Goal: Task Accomplishment & Management: Manage account settings

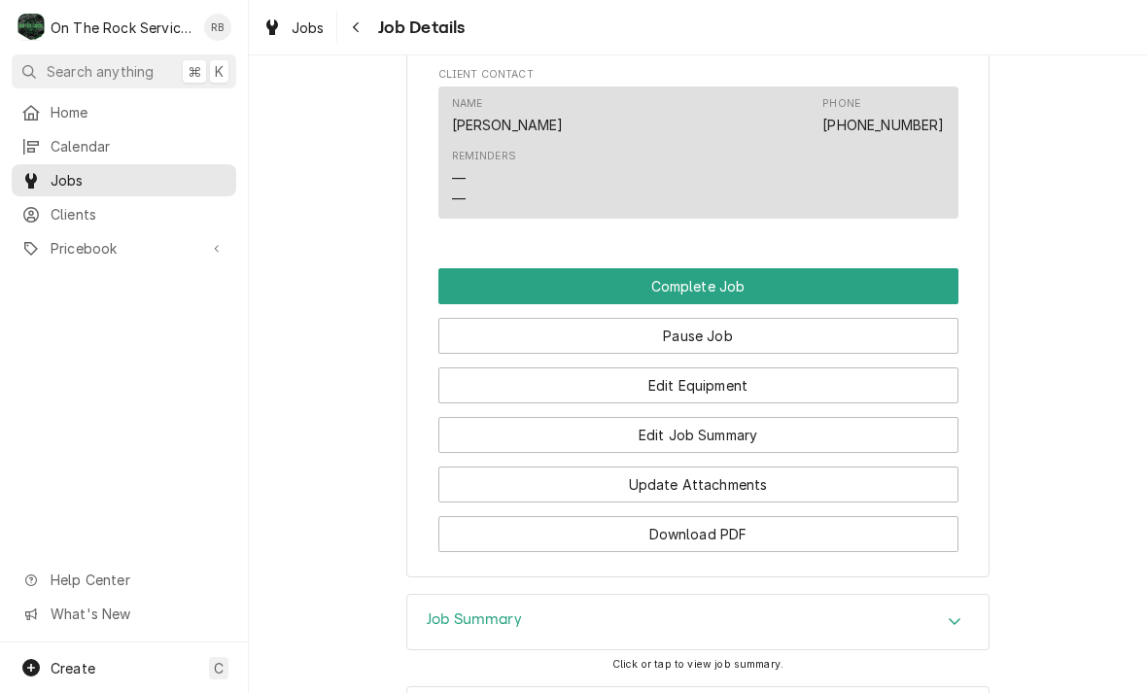
scroll to position [1904, 0]
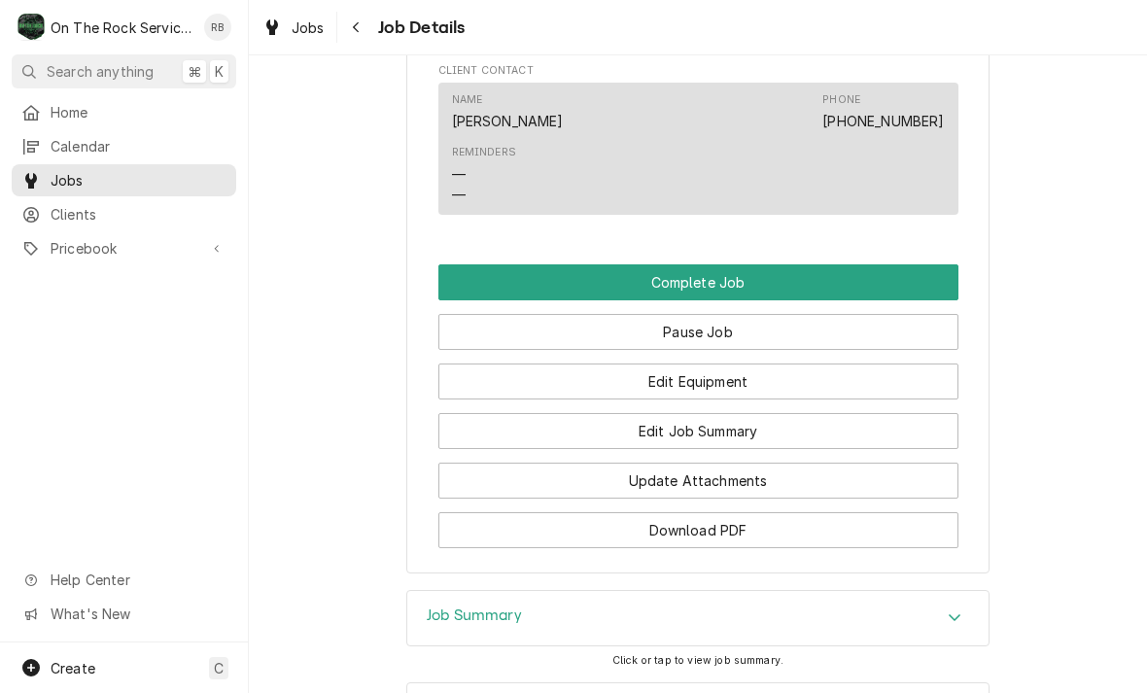
click at [819, 364] on button "Edit Equipment" at bounding box center [698, 382] width 520 height 36
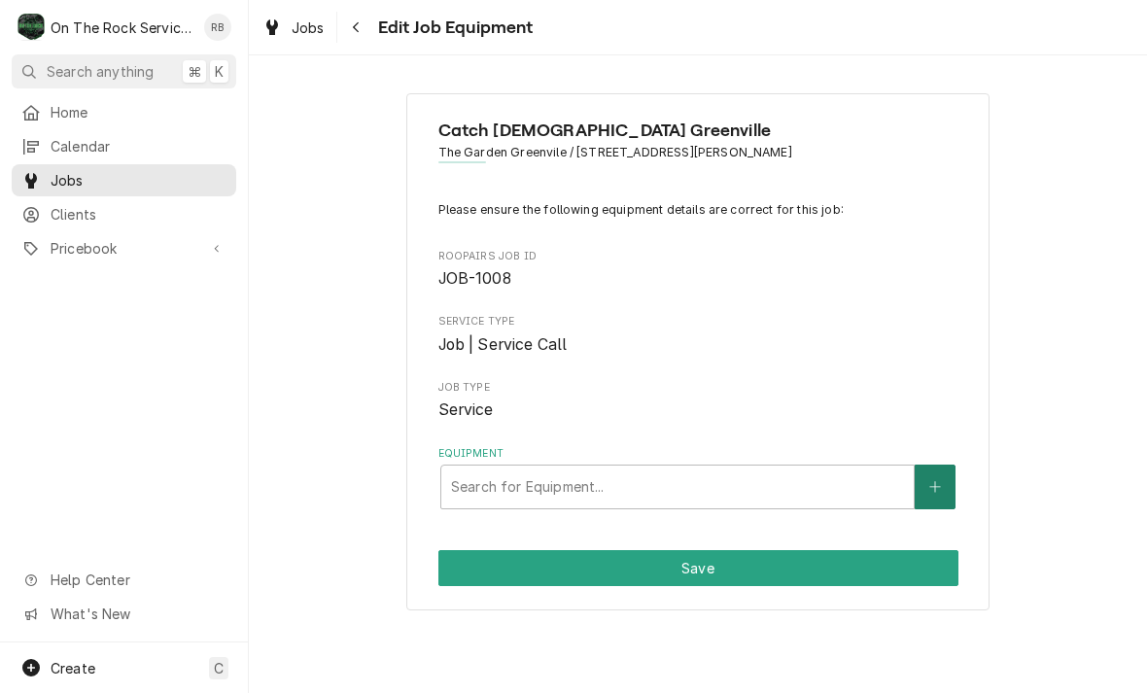
click at [941, 483] on icon "Create New Equipment" at bounding box center [935, 487] width 12 height 14
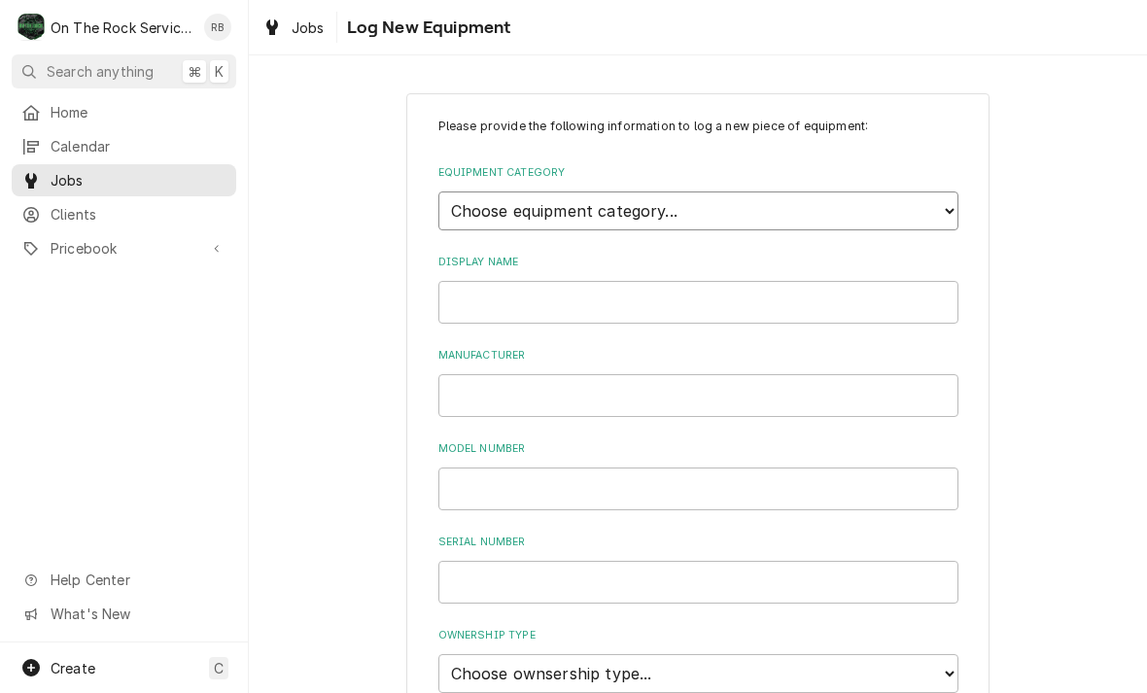
click at [938, 200] on select "Choose equipment category... Cooking Equipment Fryers Ice Machines Ovens and Ra…" at bounding box center [698, 210] width 520 height 39
select select "6"
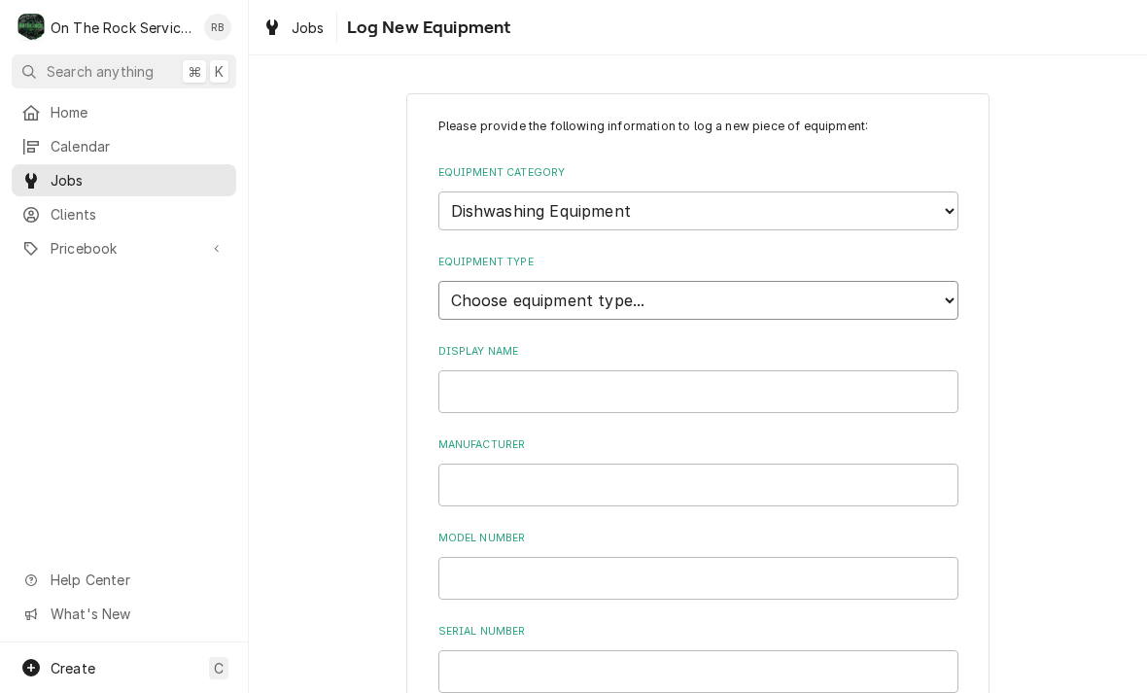
click at [950, 281] on select "Choose equipment type... Burnisher Dishtable Dishwasher Garbage Disposer Glass …" at bounding box center [698, 300] width 520 height 39
select select "43"
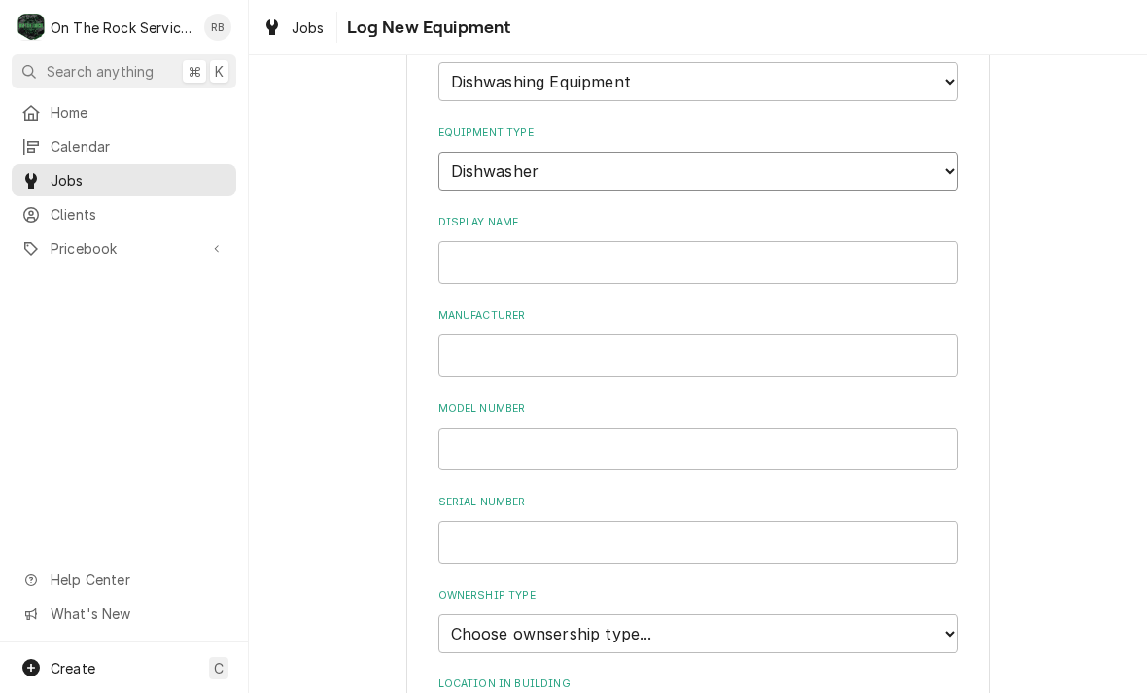
scroll to position [153, 0]
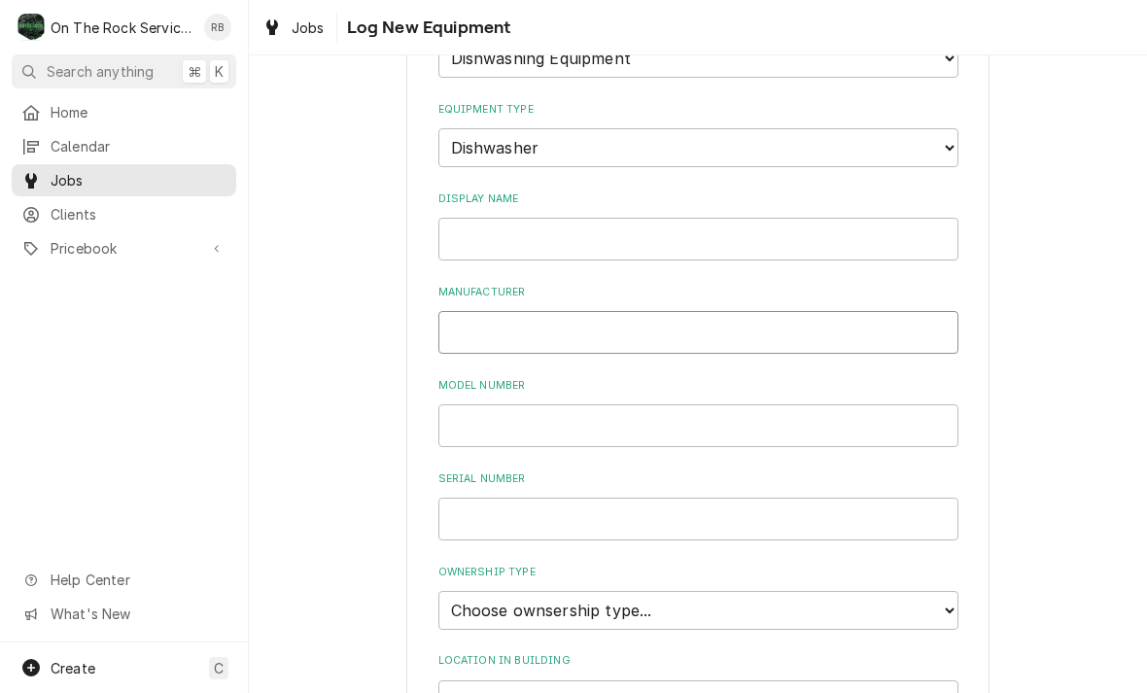
click at [468, 311] on input "Manufacturer" at bounding box center [698, 332] width 520 height 43
type input "American Dish Services"
click at [689, 404] on input "Model Number" at bounding box center [698, 425] width 520 height 43
type input "a"
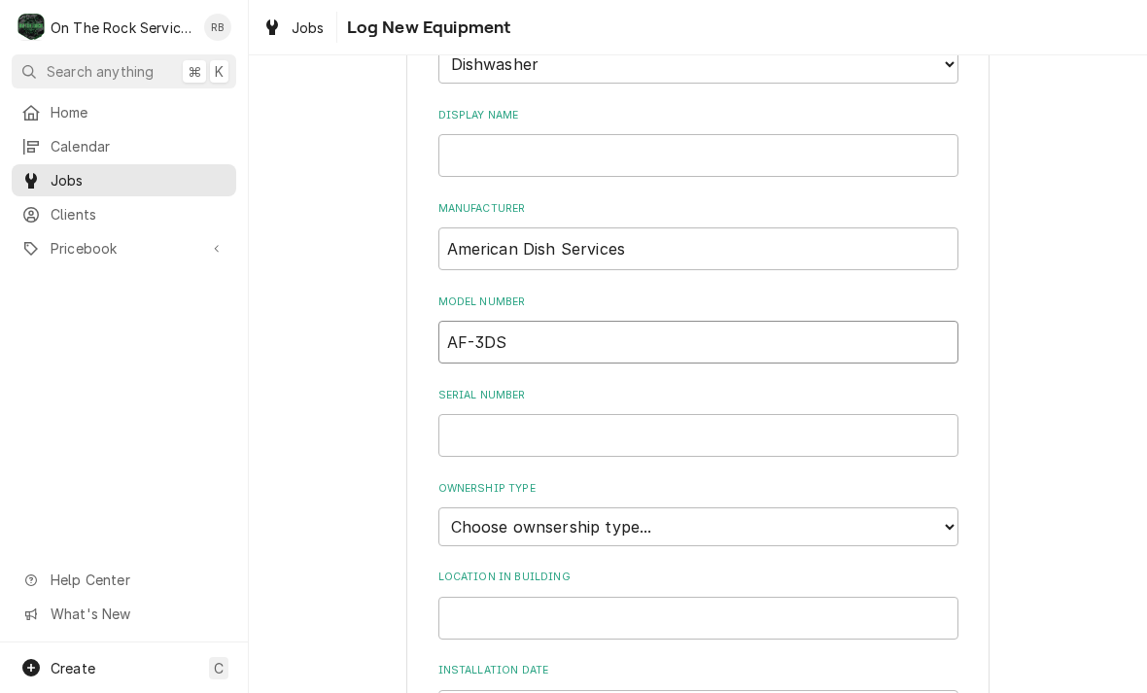
scroll to position [254, 0]
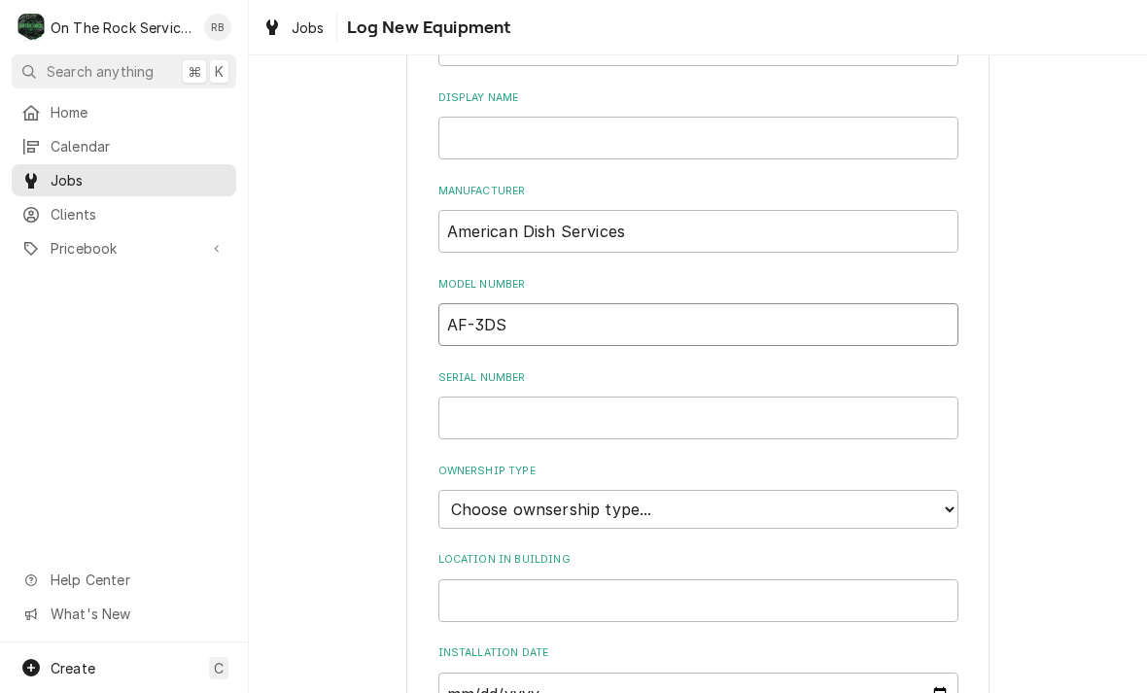
type input "AF-3DS"
click at [536, 397] on input "Serial Number" at bounding box center [698, 418] width 520 height 43
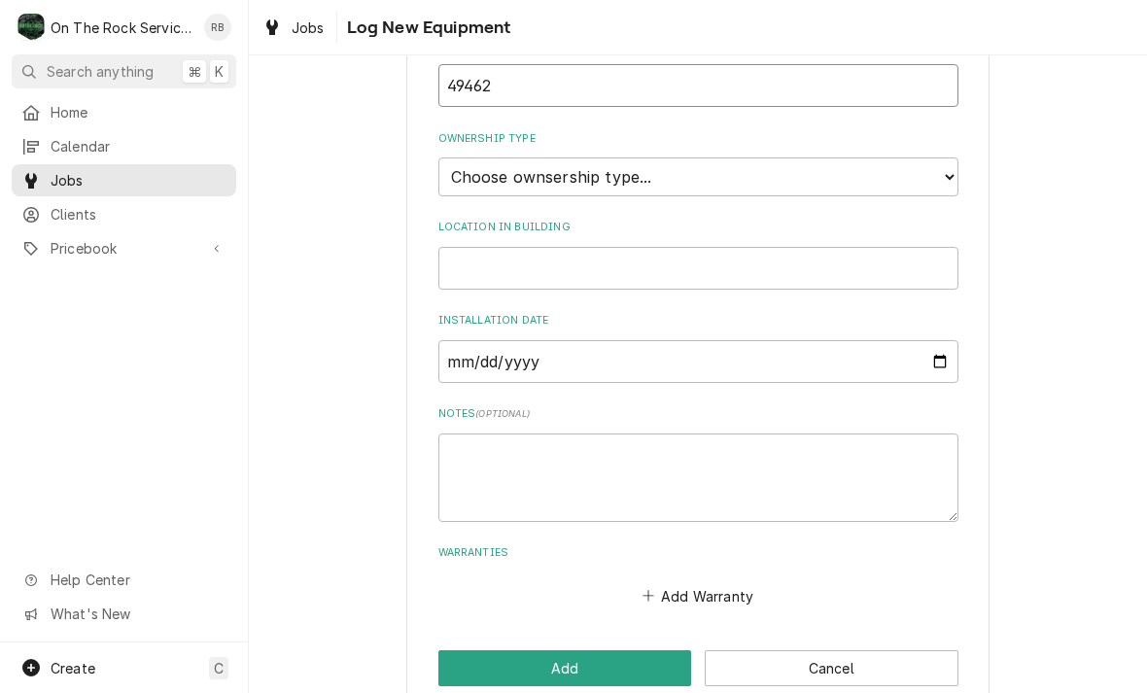
scroll to position [585, 0]
type input "49462"
click at [1032, 391] on div "Please provide the following information to log a new piece of equipment: Equip…" at bounding box center [698, 110] width 898 height 1238
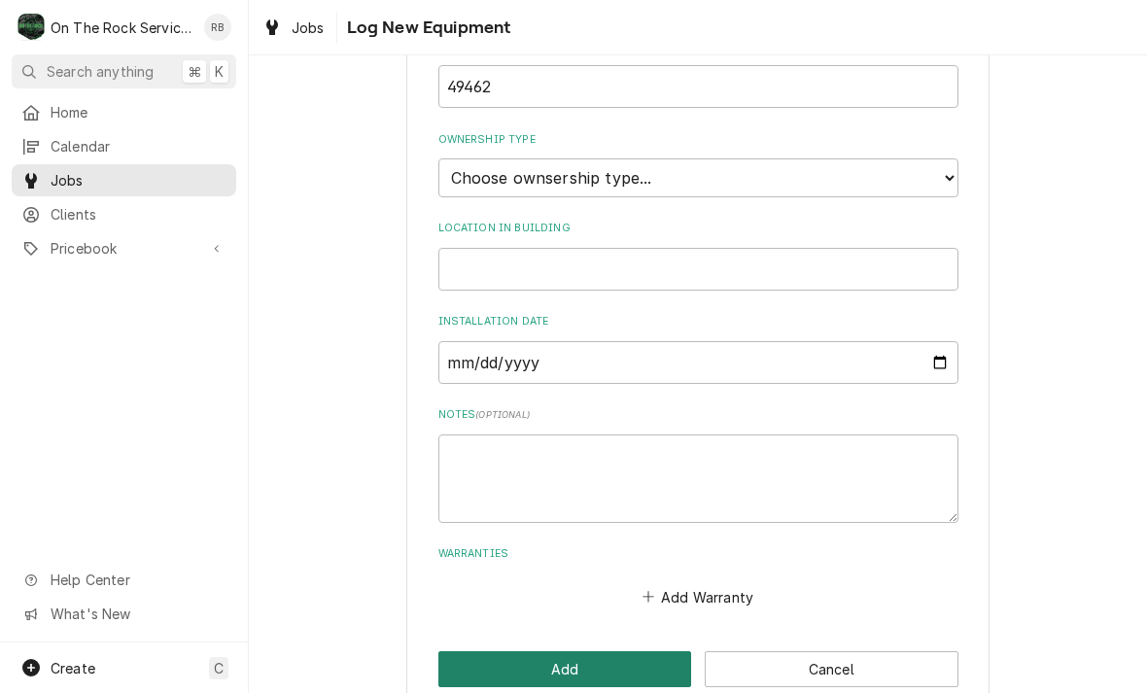
click at [585, 651] on button "Add" at bounding box center [565, 669] width 254 height 36
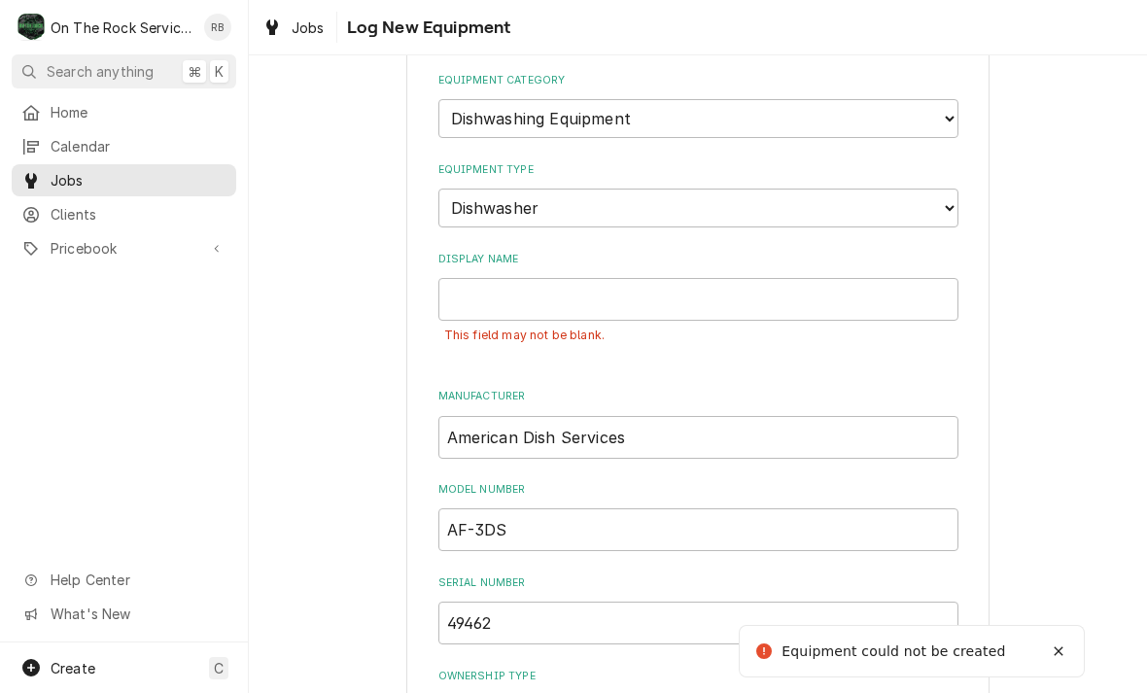
scroll to position [90, 0]
click at [488, 283] on input "Display Name" at bounding box center [698, 301] width 520 height 43
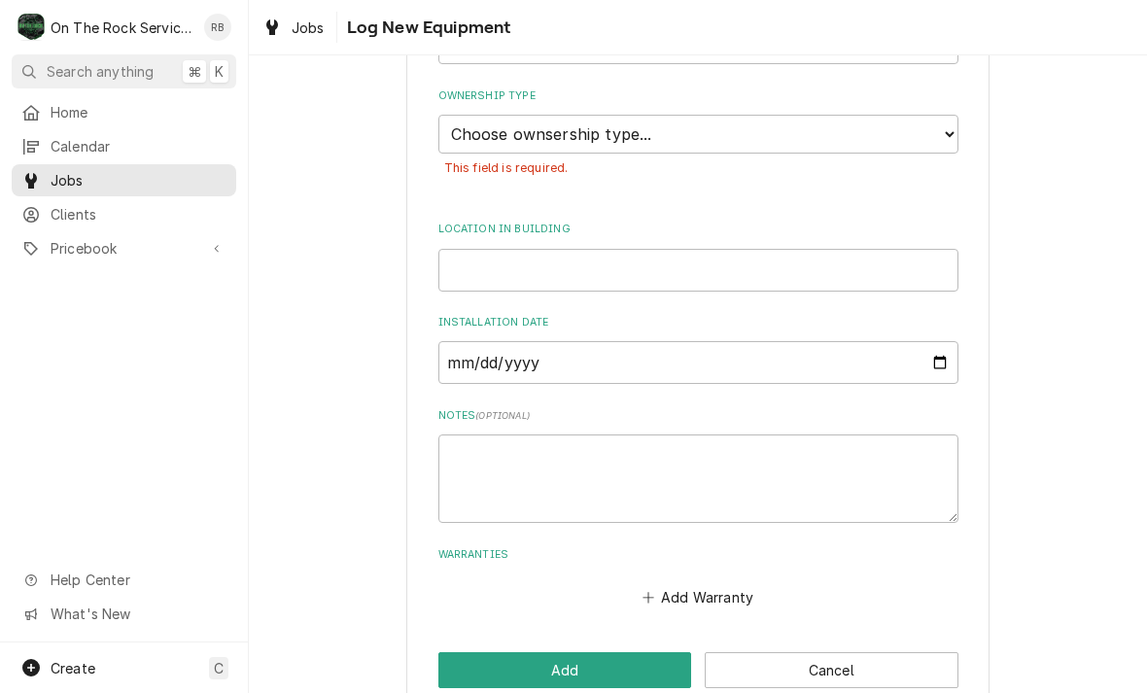
scroll to position [672, 0]
type input "Dishwasher"
click at [1036, 481] on div "Please provide the following information to log a new piece of equipment: Equip…" at bounding box center [698, 67] width 898 height 1327
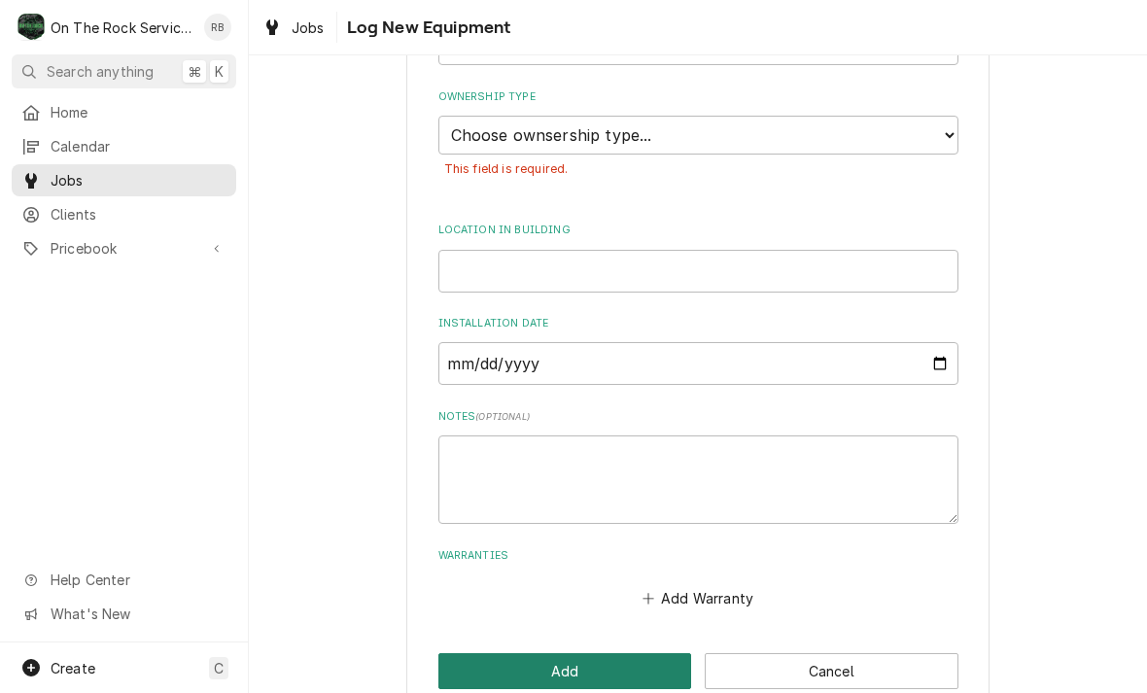
click at [573, 653] on button "Add" at bounding box center [565, 671] width 254 height 36
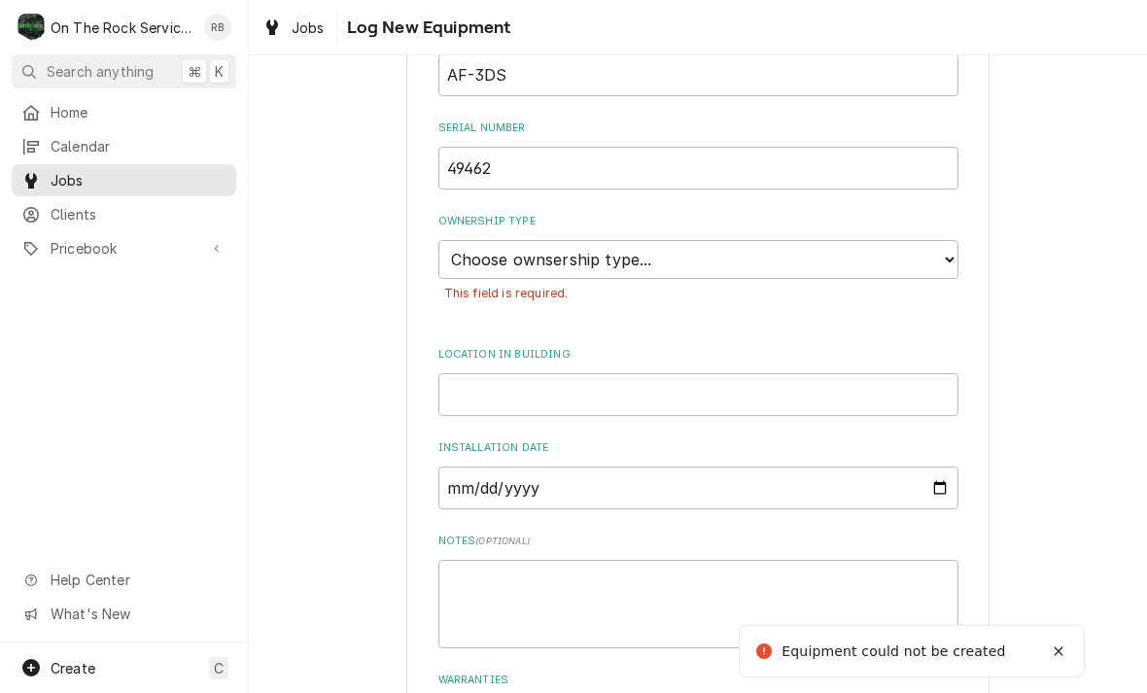
scroll to position [502, 0]
click at [945, 241] on select "Choose ownsership type... Unknown Owned Leased Rented" at bounding box center [698, 260] width 520 height 39
select select "0"
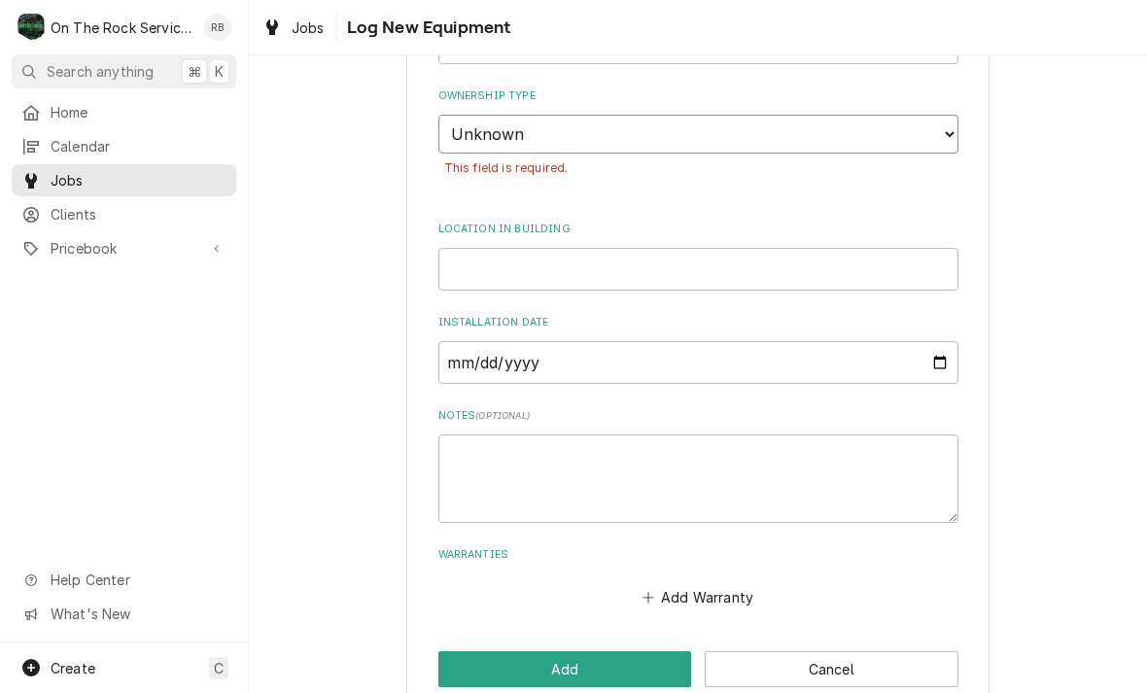
scroll to position [628, 0]
click at [518, 249] on input "Location in Building" at bounding box center [698, 270] width 520 height 43
type input "Kitchen"
click at [484, 342] on input "Installation Date" at bounding box center [698, 363] width 520 height 43
type input "2025-08-21"
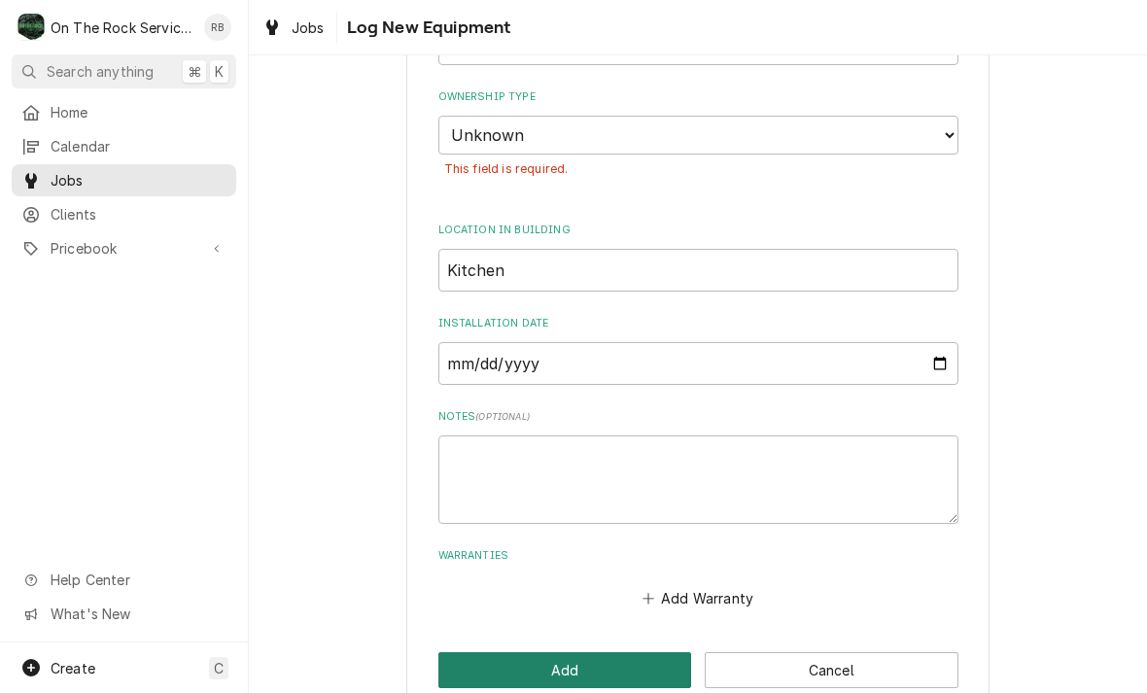
click at [586, 652] on button "Add" at bounding box center [565, 670] width 254 height 36
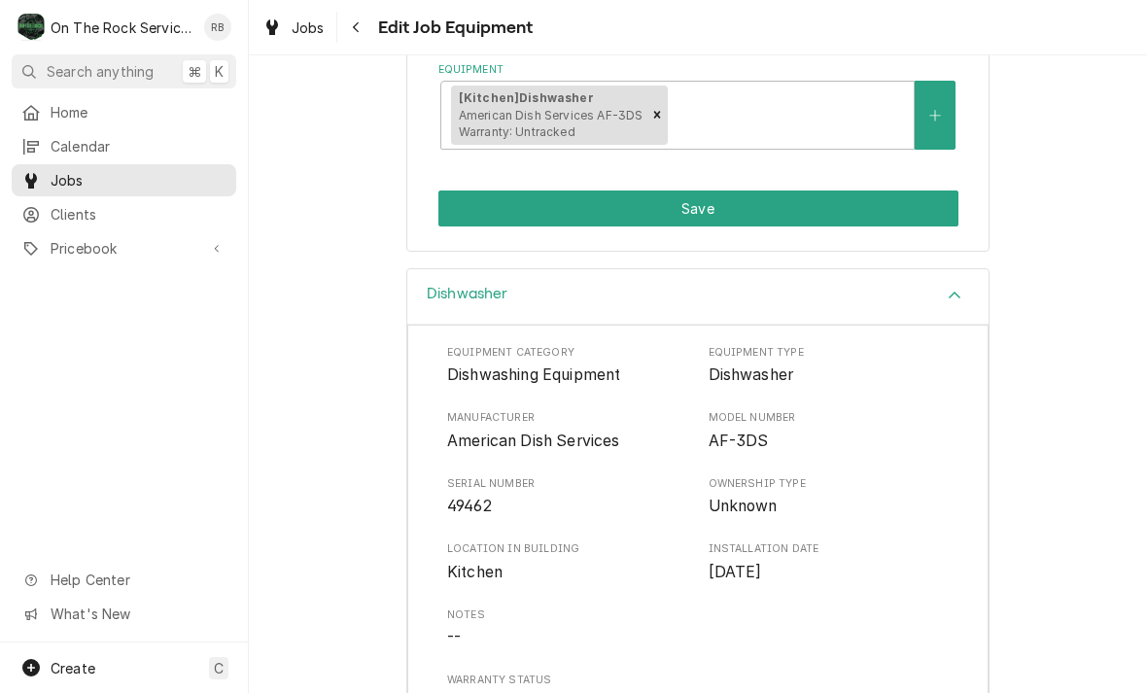
scroll to position [373, 0]
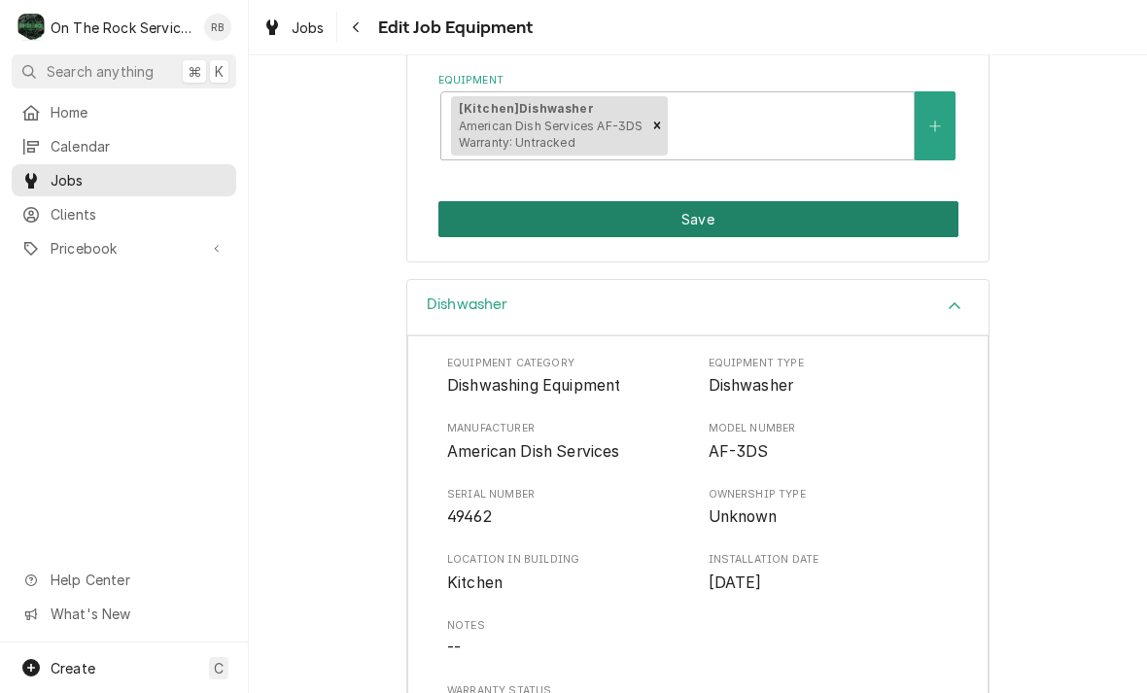
click at [841, 207] on button "Save" at bounding box center [698, 219] width 520 height 36
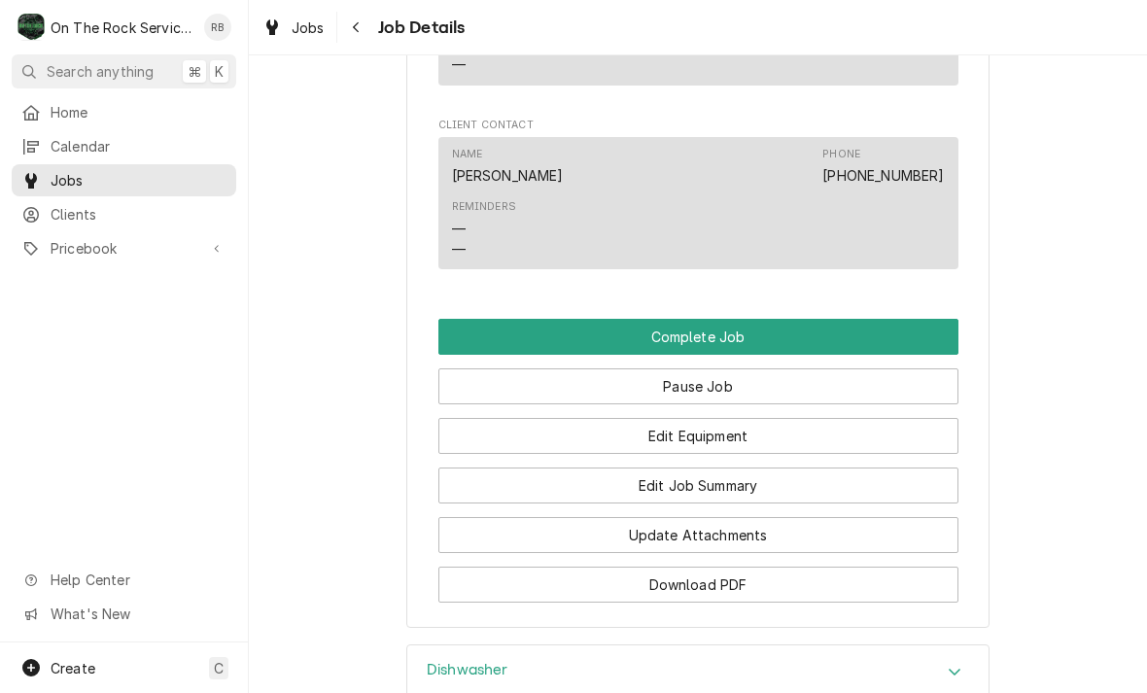
scroll to position [1884, 0]
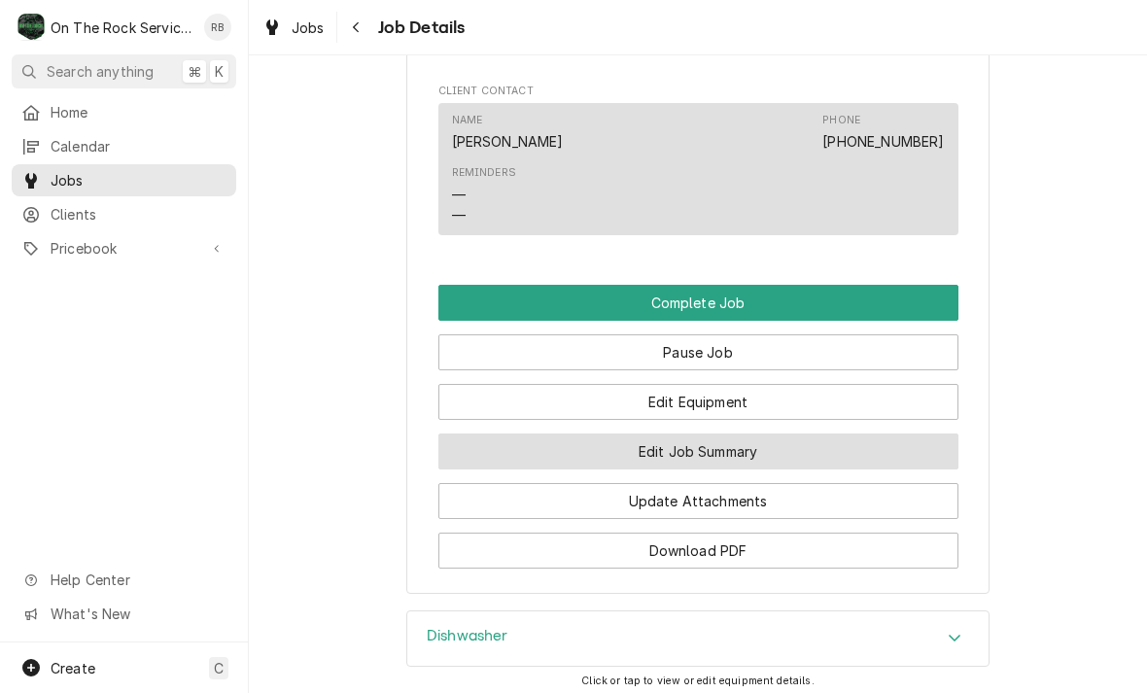
click at [809, 433] on button "Edit Job Summary" at bounding box center [698, 451] width 520 height 36
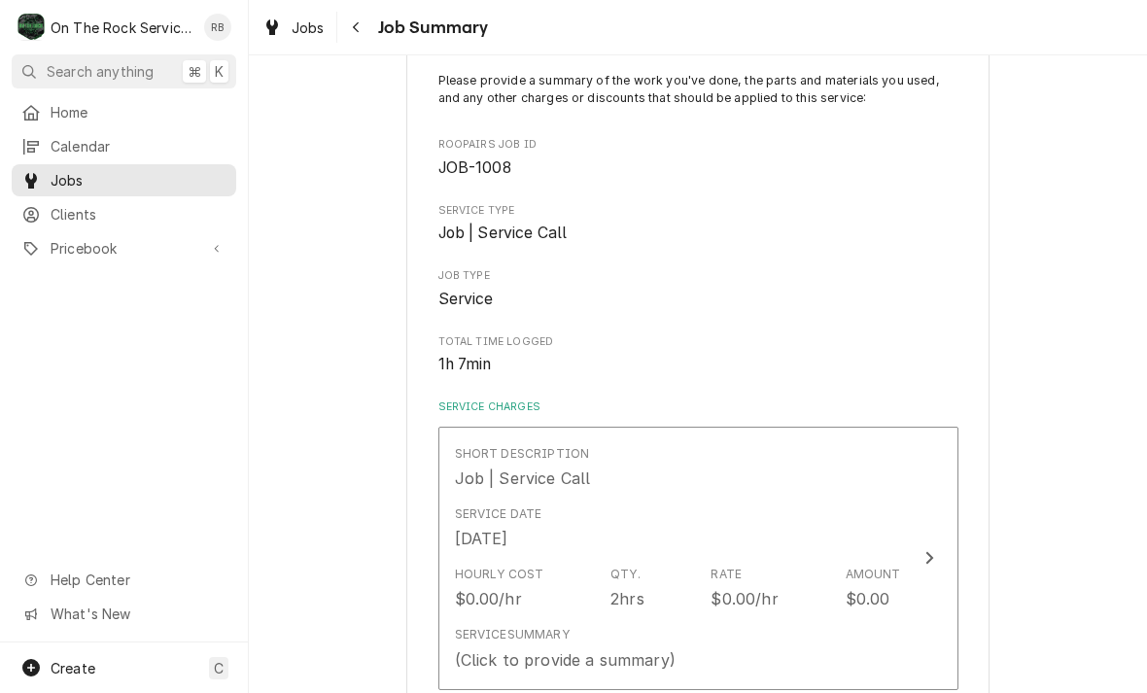
scroll to position [323, 0]
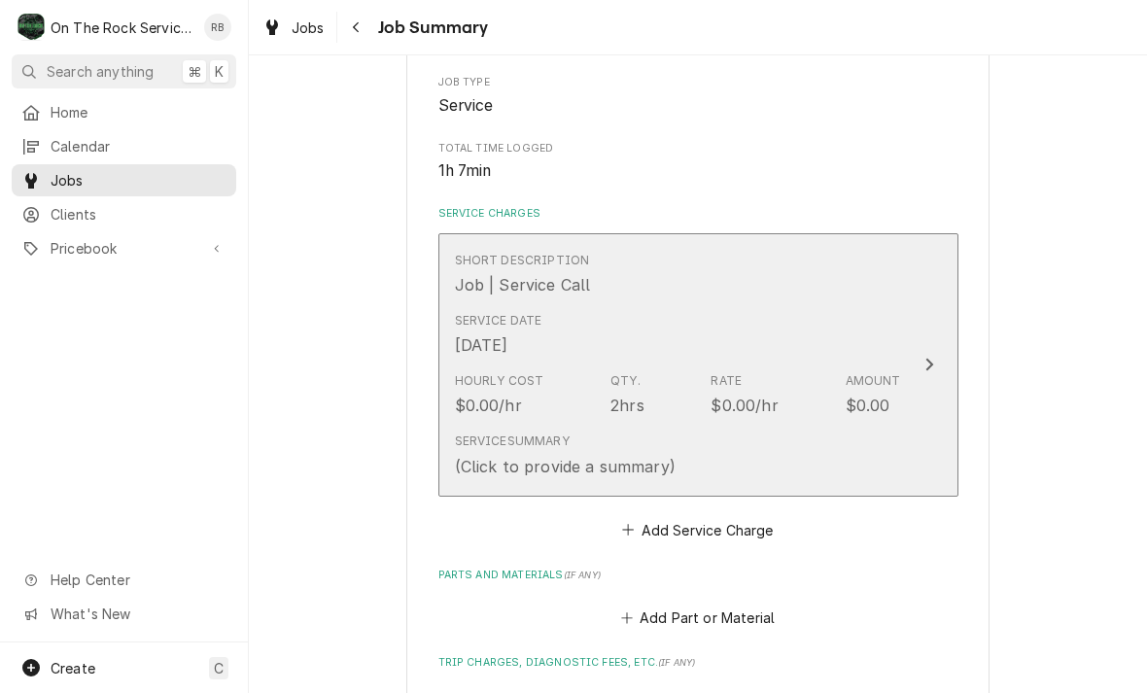
click at [929, 359] on icon "Update Line Item" at bounding box center [929, 365] width 8 height 13
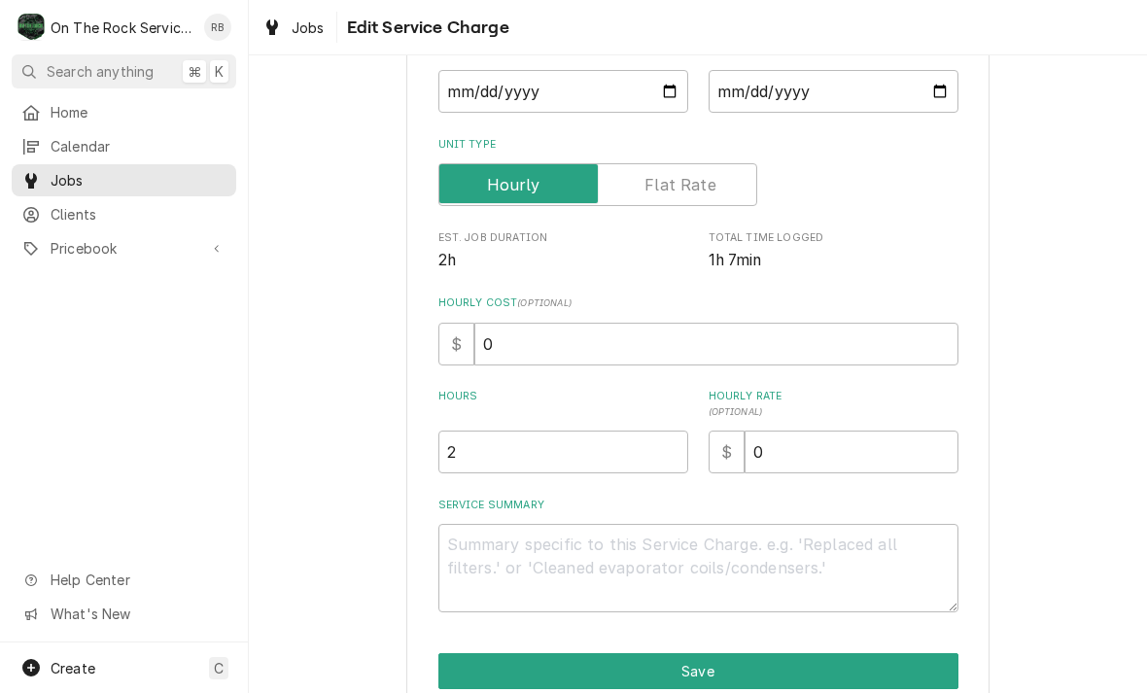
scroll to position [294, 0]
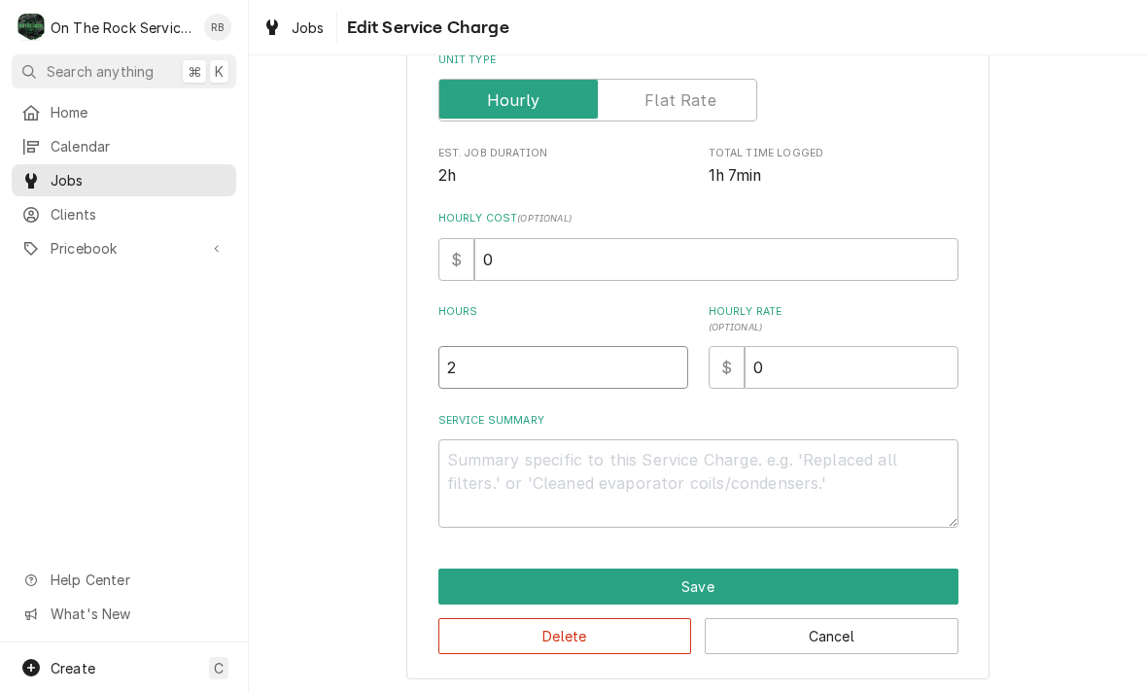
click at [484, 346] on input "2" at bounding box center [563, 367] width 250 height 43
click at [495, 377] on input "2" at bounding box center [563, 367] width 250 height 43
type textarea "x"
type input "1"
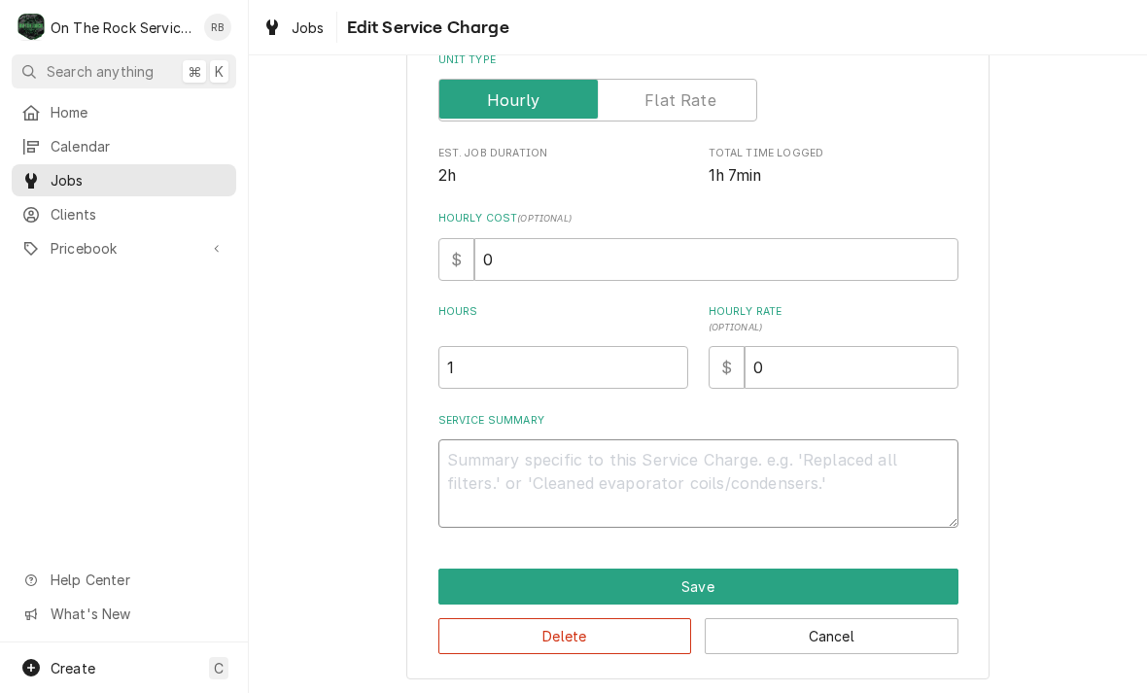
click at [479, 479] on textarea "Service Summary" at bounding box center [698, 483] width 520 height 88
type textarea "x"
type textarea "8"
type textarea "x"
type textarea "8/"
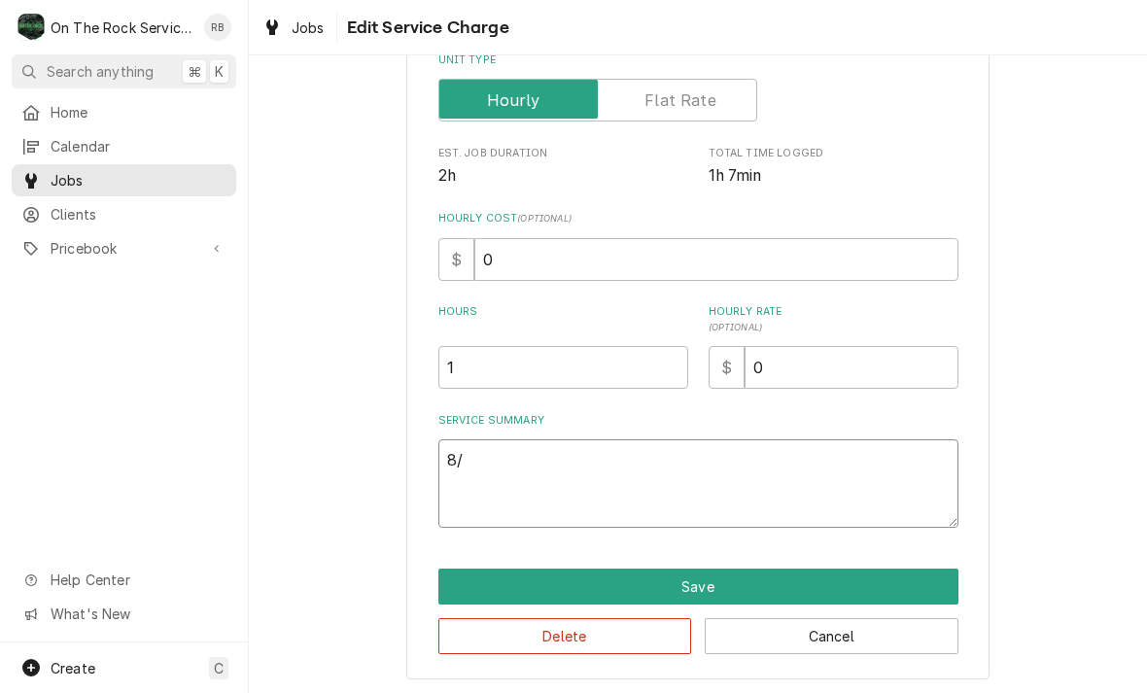
type textarea "x"
type textarea "8/2"
type textarea "x"
type textarea "8/21"
type textarea "x"
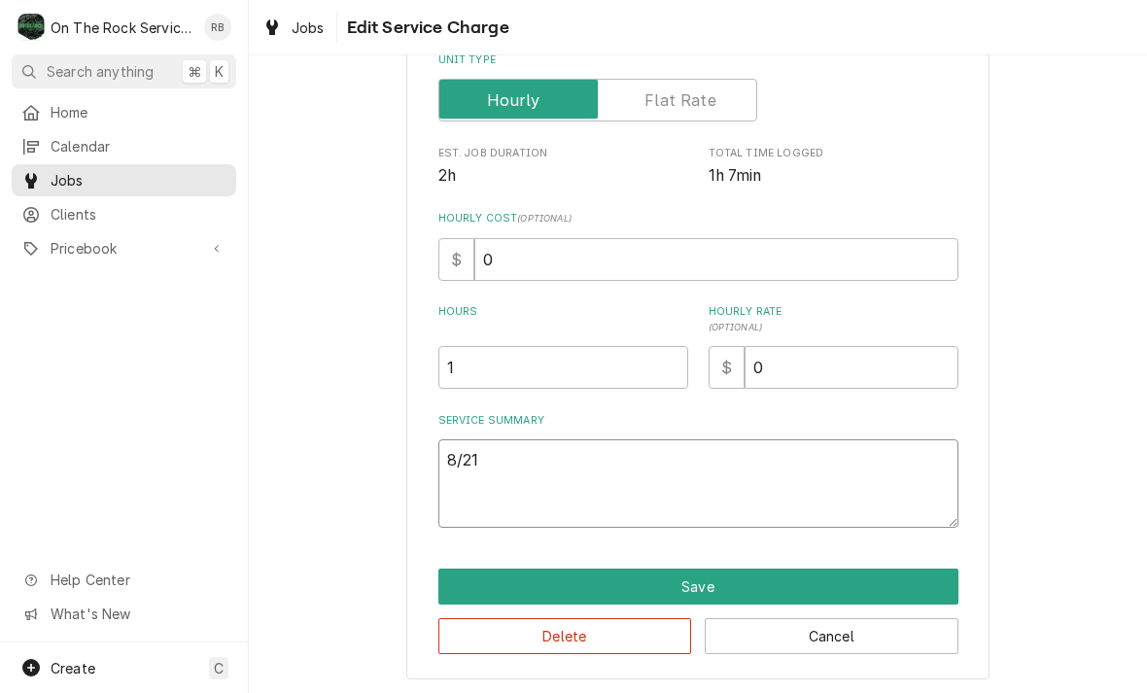
type textarea "8/21/"
type textarea "x"
type textarea "8/21/20"
type textarea "x"
type textarea "8/21/202"
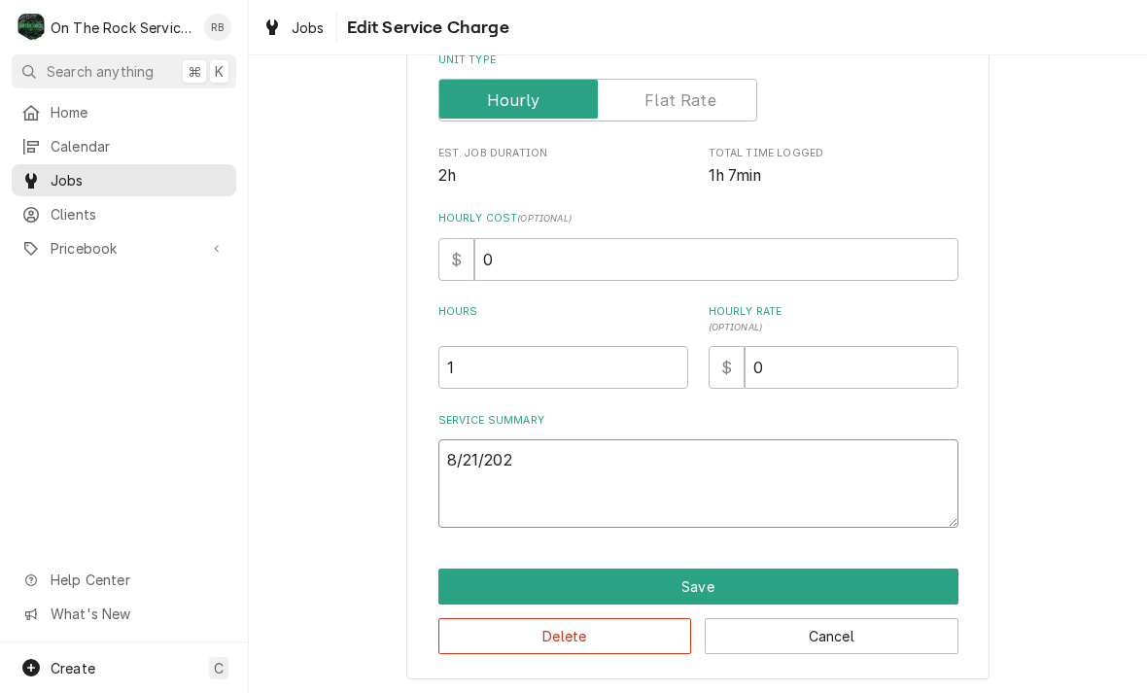
type textarea "x"
type textarea "8/21/2025"
type textarea "x"
type textarea "8/21/2025"
type textarea "x"
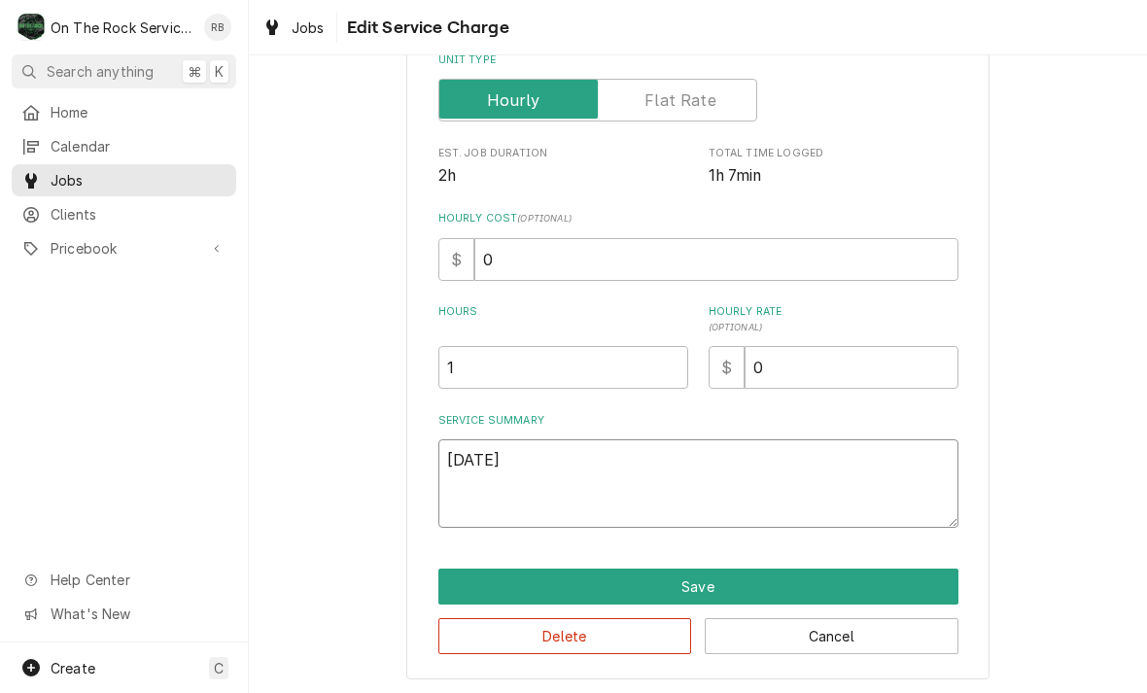
type textarea "8/21/2025 R"
type textarea "x"
type textarea "8/21/2025 Ra"
type textarea "x"
type textarea "8/21/2025 Ray"
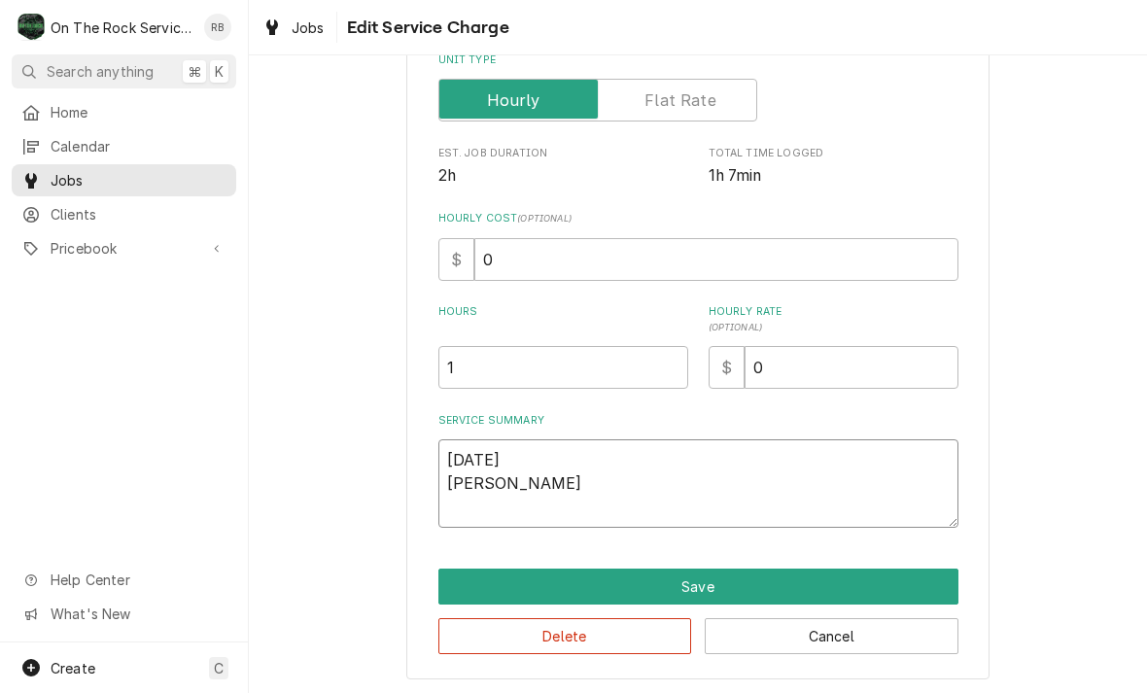
type textarea "x"
type textarea "8/21/2025 Ray"
type textarea "x"
type textarea "8/21/2025 Ray p"
type textarea "x"
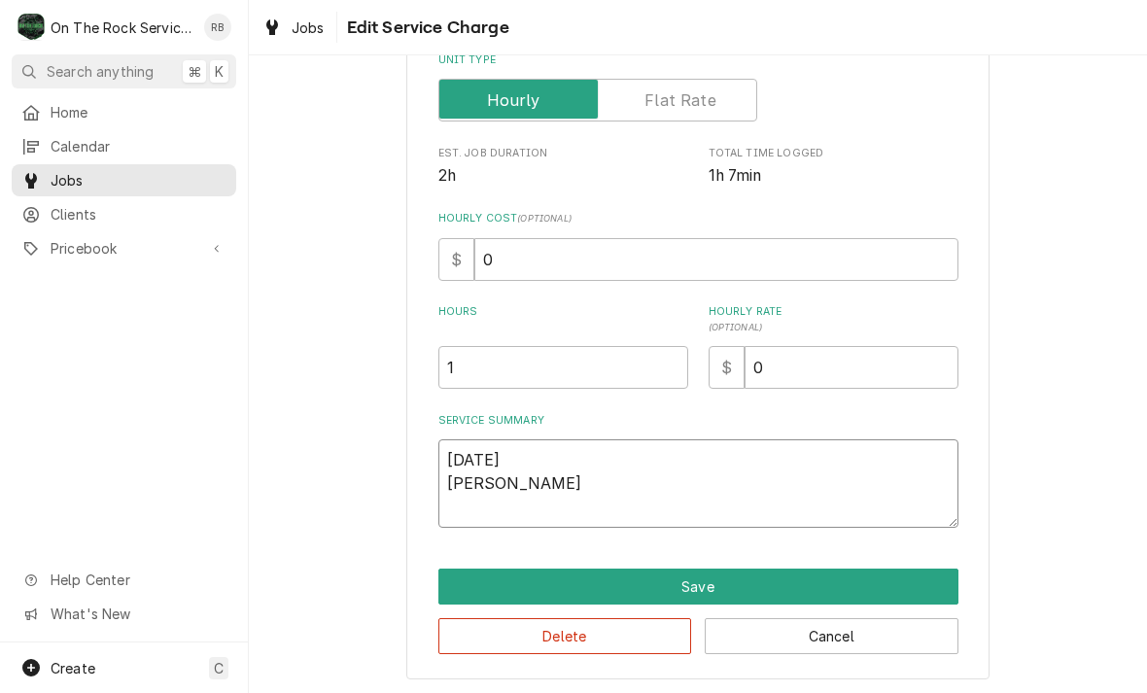
type textarea "8/21/2025 Ray pr"
type textarea "x"
type textarea "8/21/2025 Ray pro"
type textarea "x"
type textarea "8/21/2025 Ray prov"
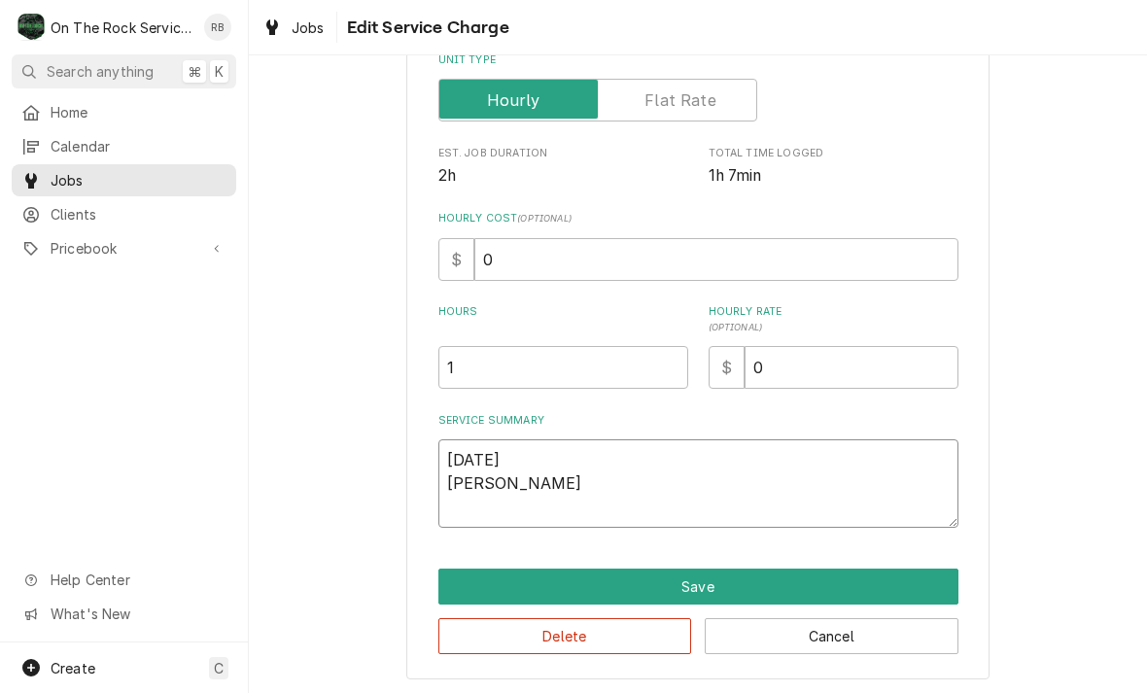
type textarea "x"
type textarea "8/21/2025 Ray provi"
type textarea "x"
type textarea "8/21/2025 Ray provid"
type textarea "x"
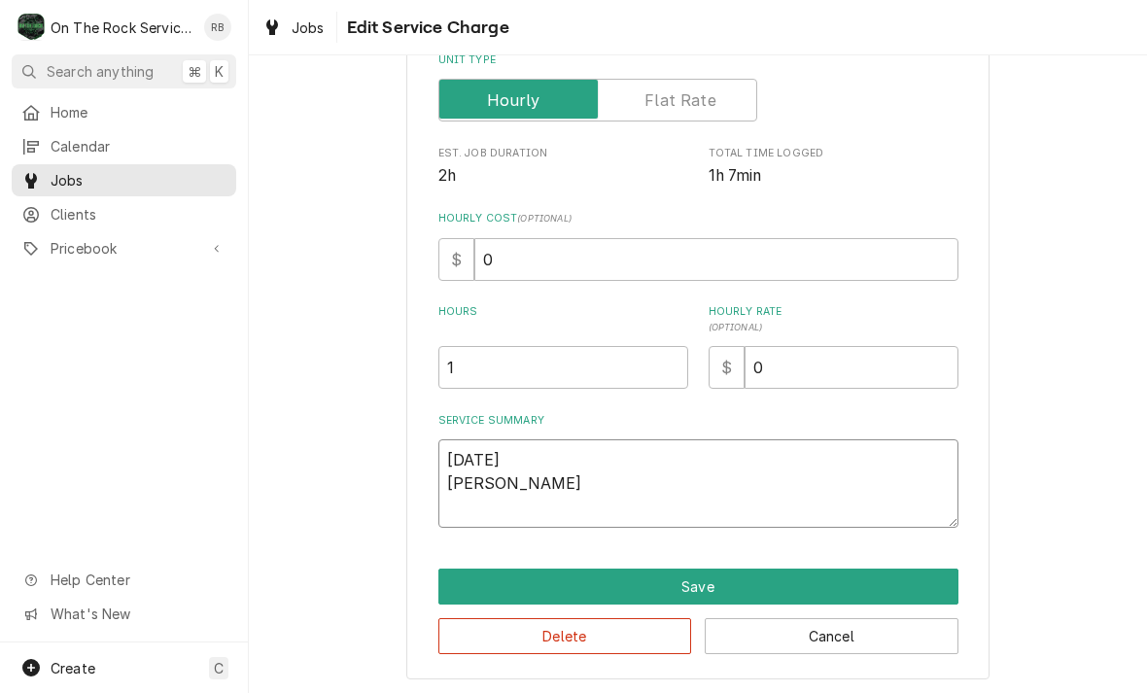
type textarea "8/21/2025 Ray provide"
type textarea "x"
type textarea "8/21/2025 Ray provided"
type textarea "x"
type textarea "8/21/2025 Ray provided"
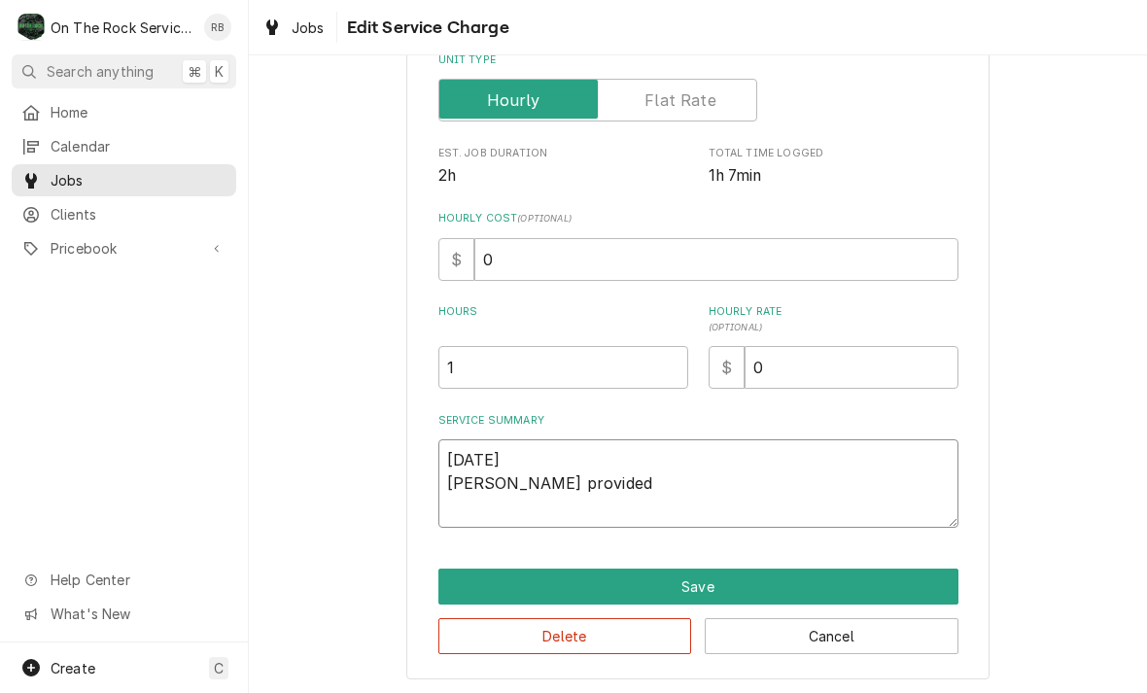
type textarea "x"
type textarea "8/21/2025 Ray provided s"
type textarea "x"
type textarea "8/21/2025 Ray provided ser"
type textarea "x"
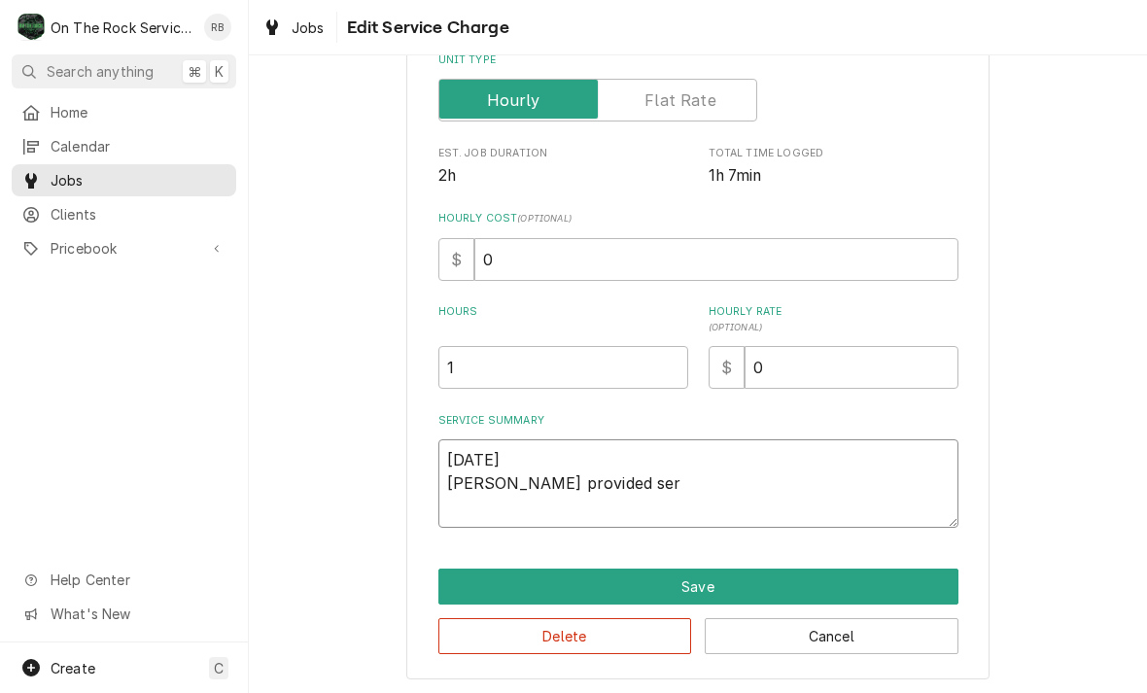
type textarea "8/21/2025 Ray provided serv"
type textarea "x"
type textarea "8/21/2025 Ray provided servic"
type textarea "x"
type textarea "8/21/2025 Ray provided service"
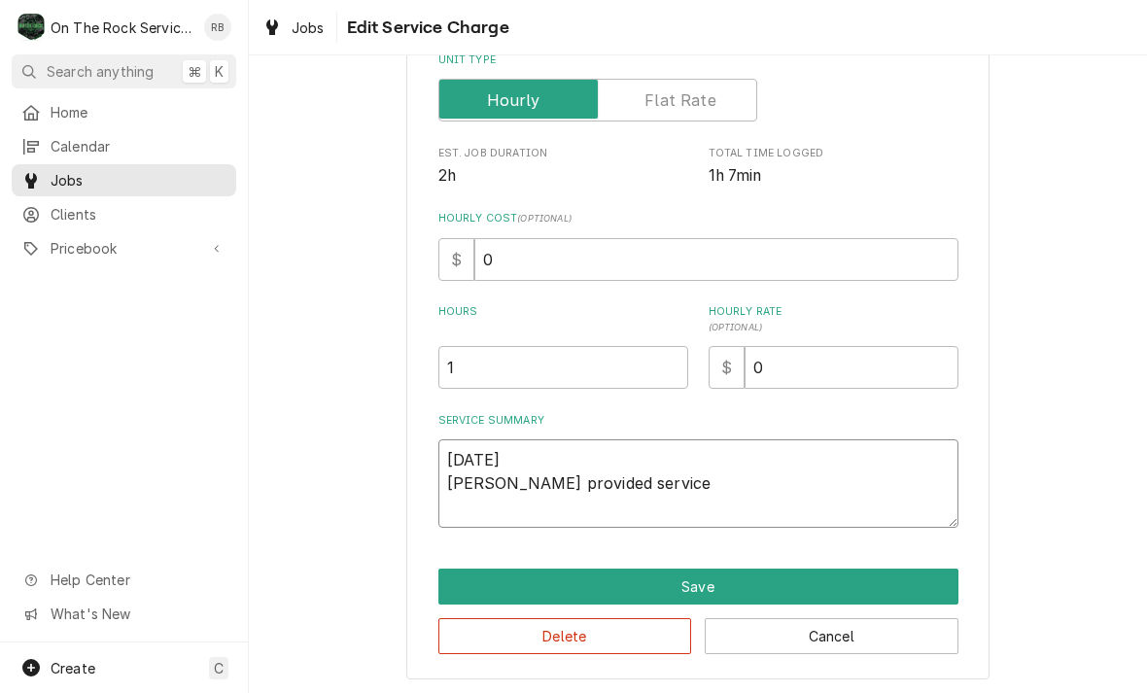
type textarea "x"
type textarea "8/21/2025 Ray provided service"
type textarea "x"
type textarea "8/21/2025 Ray provided service p"
type textarea "x"
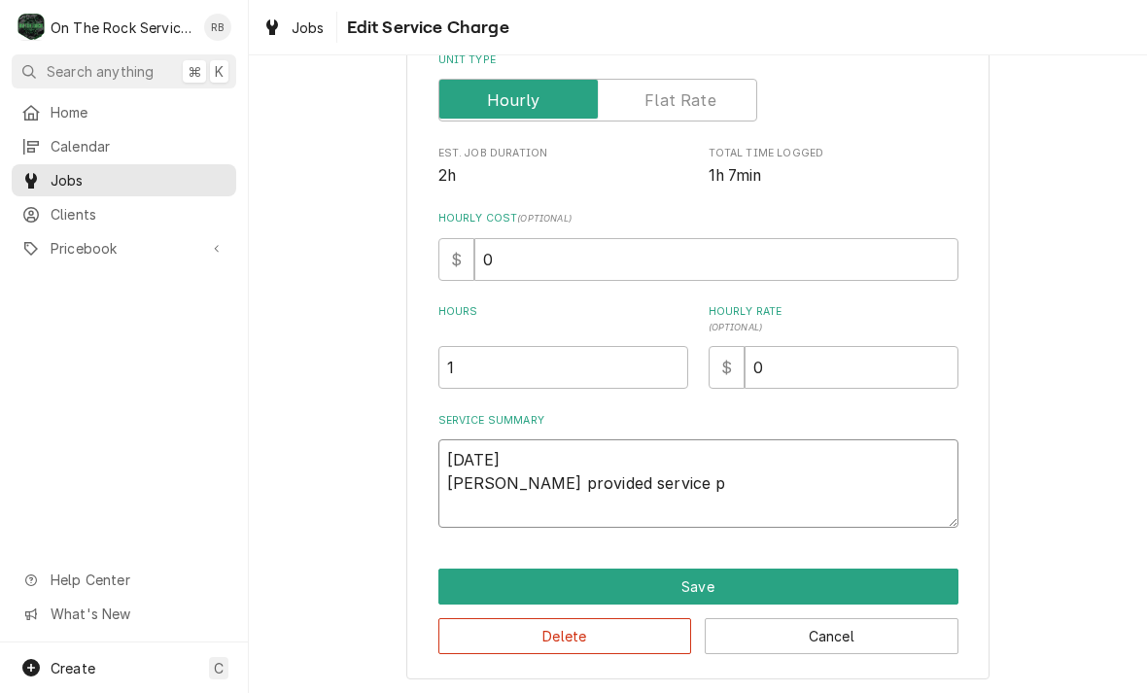
type textarea "8/21/2025 Ray provided service pa"
type textarea "x"
type textarea "8/21/2025 Ray provided service par"
type textarea "x"
type textarea "8/21/2025 Ray provided service part"
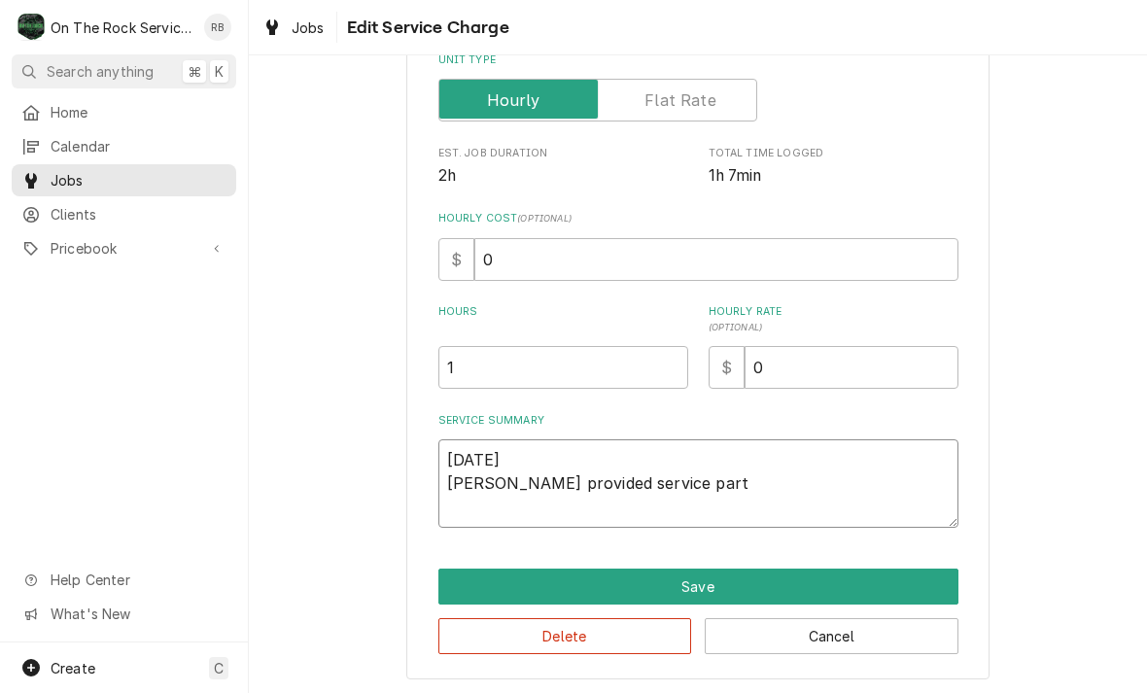
type textarea "x"
type textarea "8/21/2025 Ray provided service parts"
type textarea "x"
type textarea "8/21/2025 Ray provided service parts"
type textarea "x"
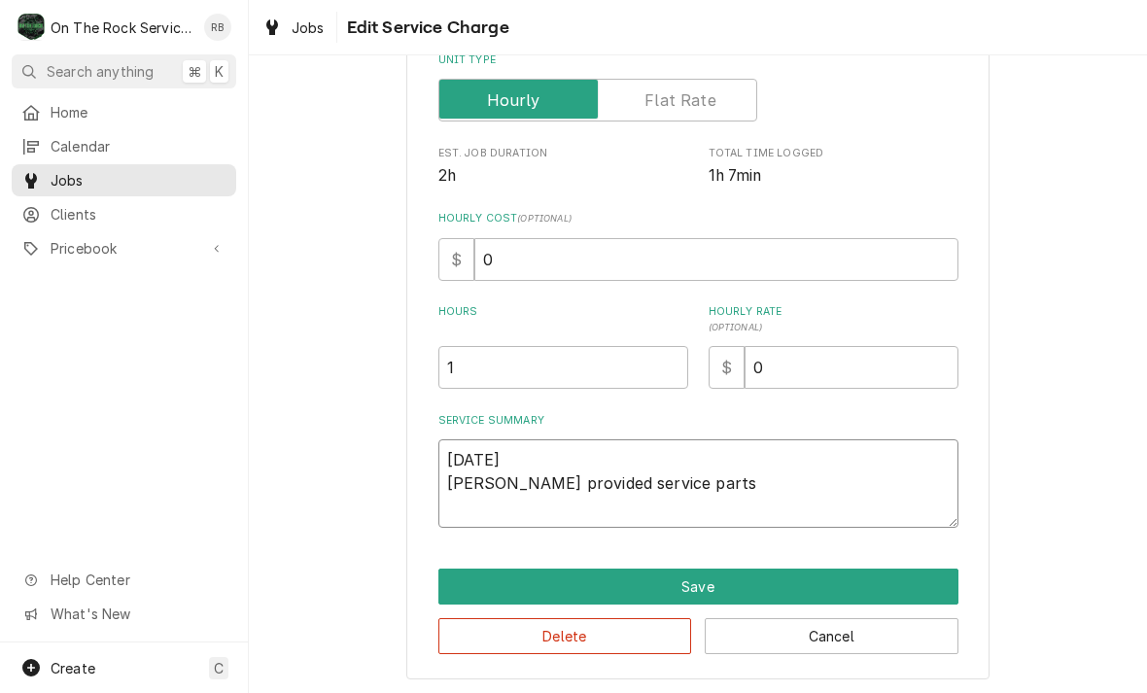
type textarea "8/21/2025 Ray provided service parts a"
type textarea "x"
type textarea "8/21/2025 Ray provided service parts an"
type textarea "x"
type textarea "8/21/2025 Ray provided service parts and"
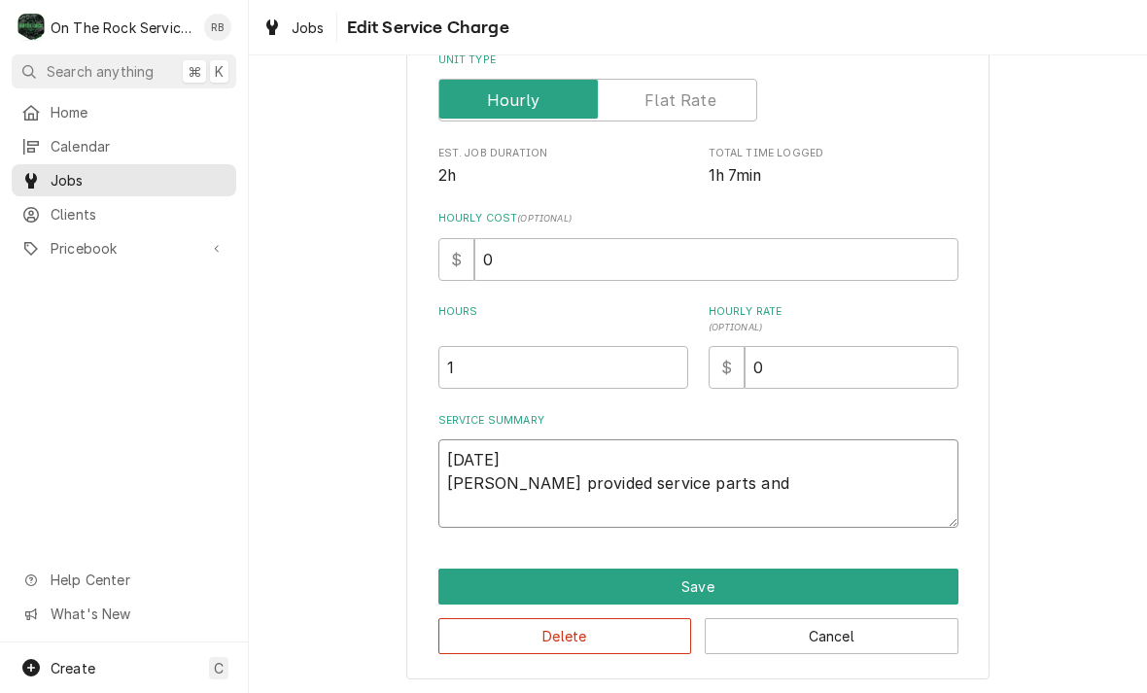
type textarea "x"
type textarea "8/21/2025 Ray provided service parts and"
type textarea "x"
type textarea "8/21/2025 Ray provided service parts and l"
type textarea "x"
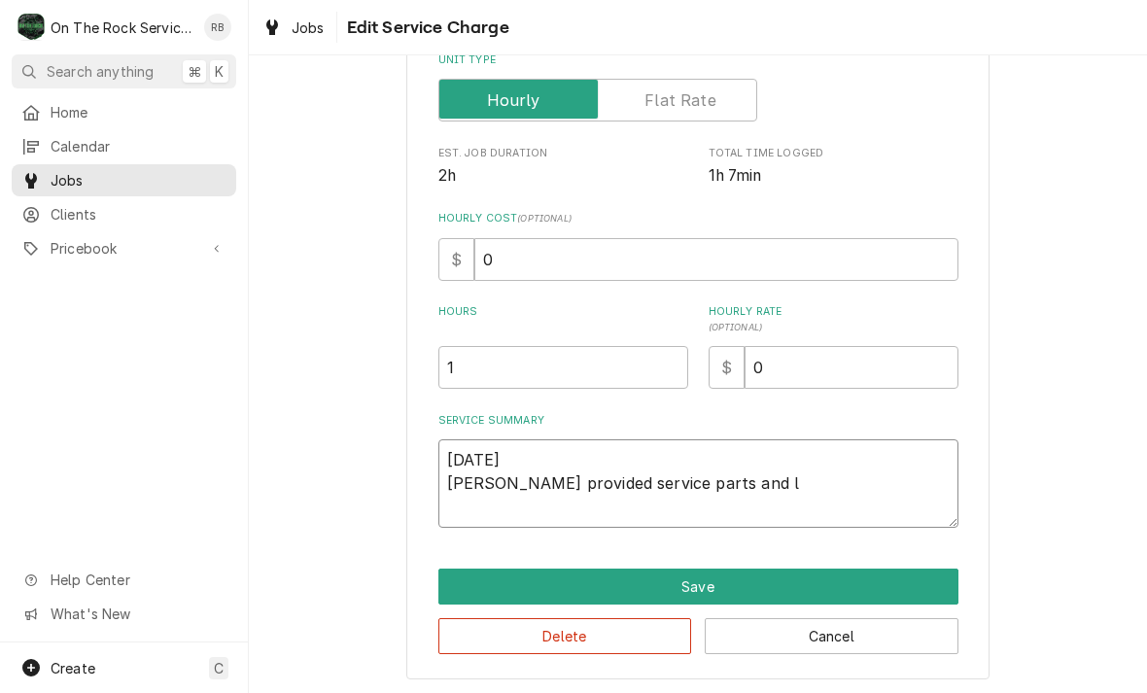
type textarea "8/21/2025 Ray provided service parts and la"
type textarea "x"
type textarea "8/21/2025 Ray provided service parts and lab"
type textarea "x"
type textarea "8/21/2025 Ray provided service parts and labo"
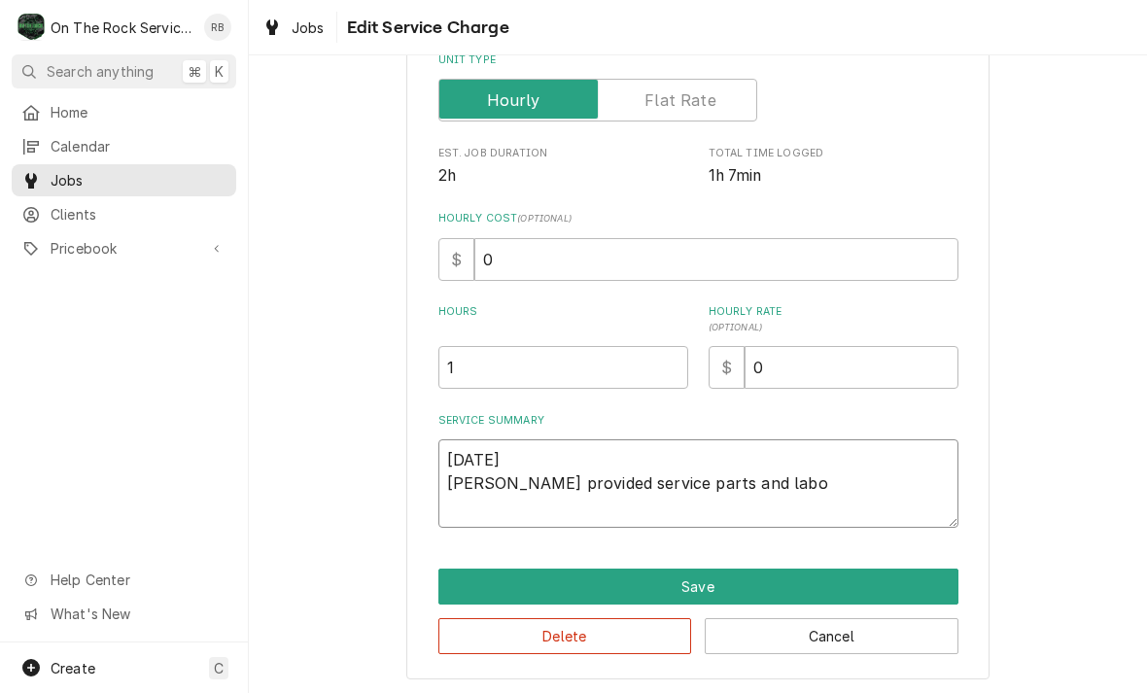
type textarea "x"
type textarea "8/21/2025 Ray provided service parts and labor"
type textarea "x"
type textarea "8/21/2025 Ray provided service parts and labor"
type textarea "x"
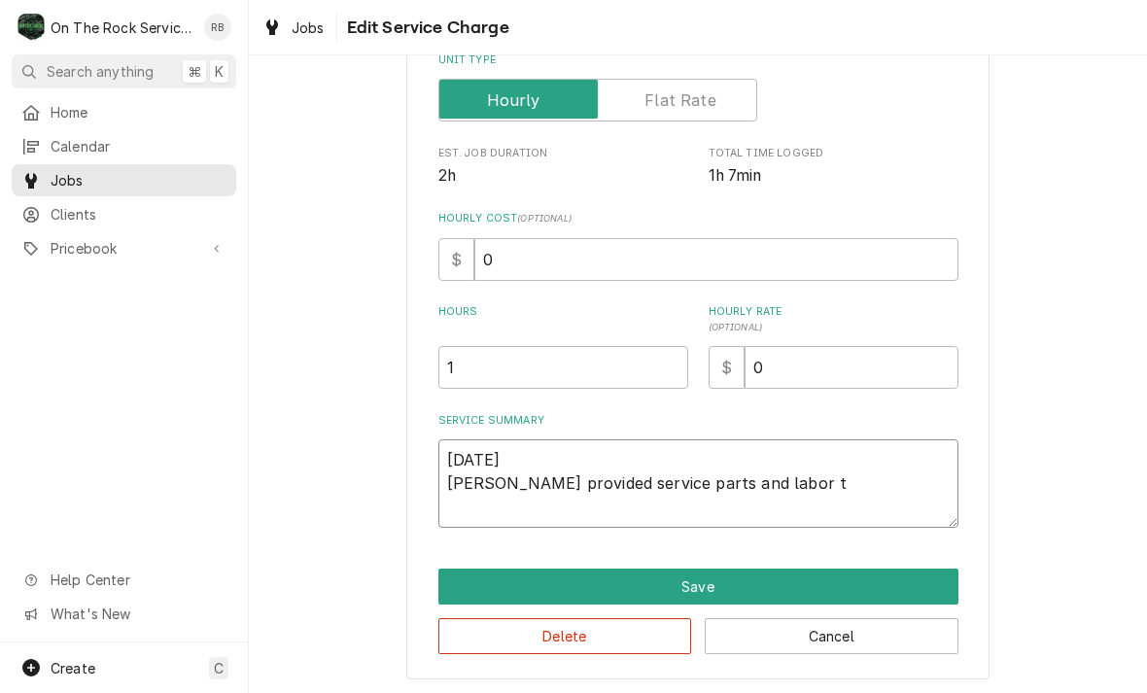
type textarea "8/21/2025 Ray provided service parts and labor to"
type textarea "x"
type textarea "8/21/2025 Ray provided service parts and labor to"
type textarea "x"
type textarea "8/21/2025 Ray provided service parts and labor to d"
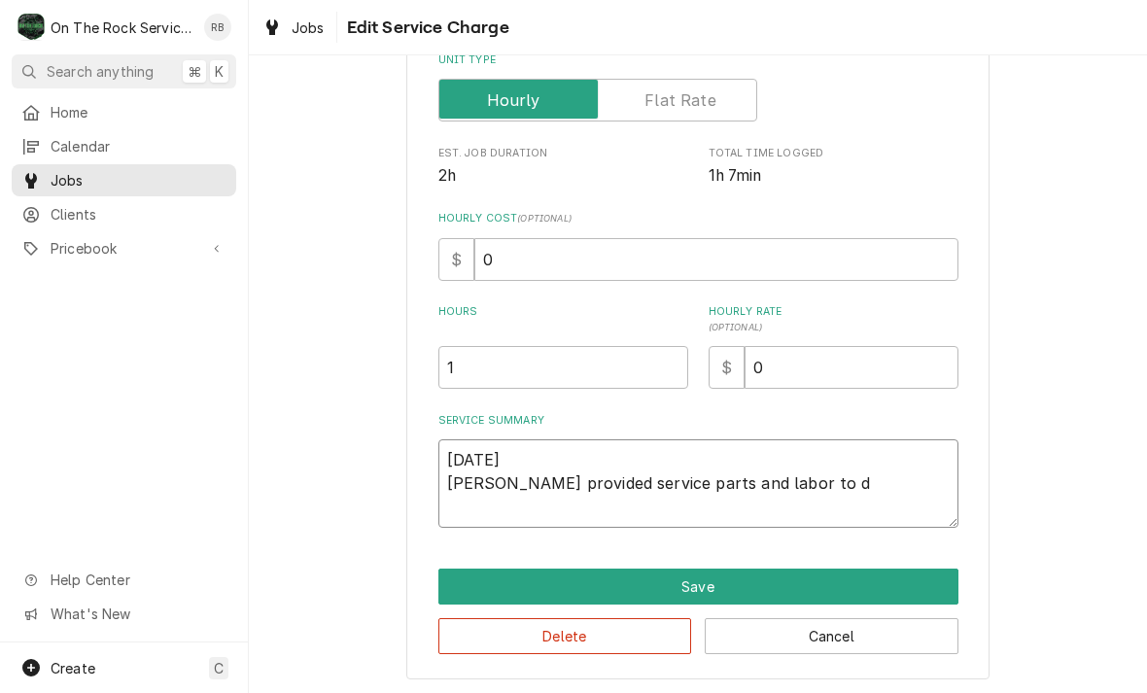
type textarea "x"
type textarea "8/21/2025 Ray provided service parts and labor to di"
type textarea "x"
type textarea "8/21/2025 Ray provided service parts and labor to dia"
type textarea "x"
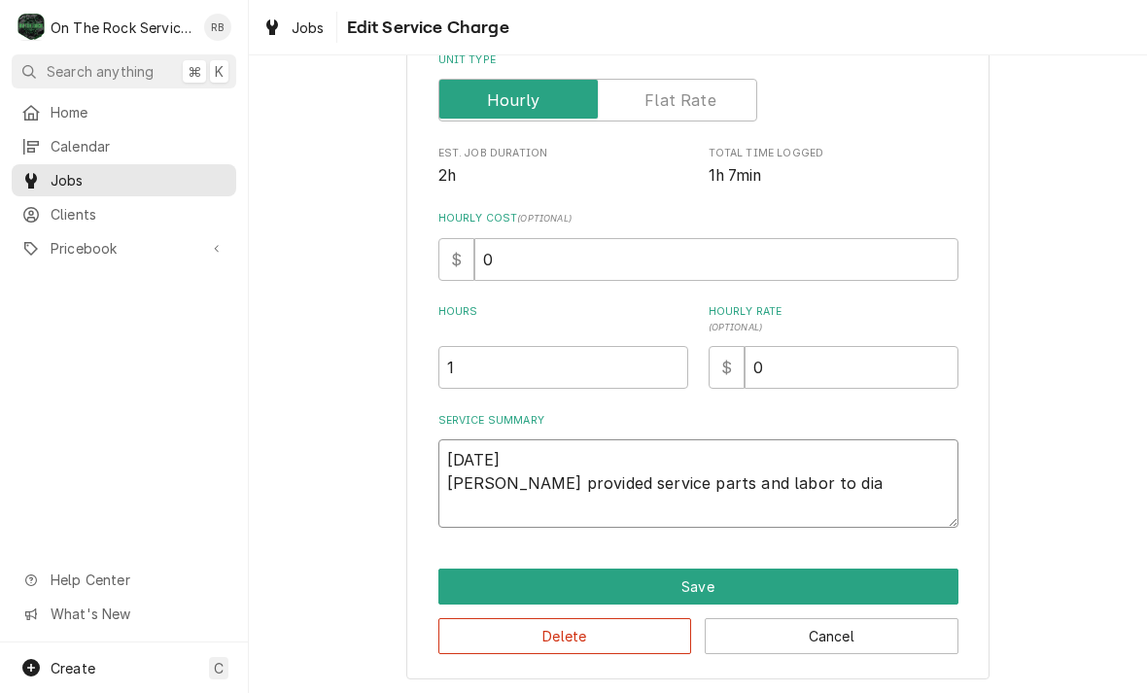
type textarea "8/21/2025 Ray provided service parts and labor to diagnose"
type textarea "x"
type textarea "8/21/2025 Ray provided service parts and labor to diagnose"
type textarea "x"
type textarea "8/21/2025 Ray provided service parts and labor to diagnose d"
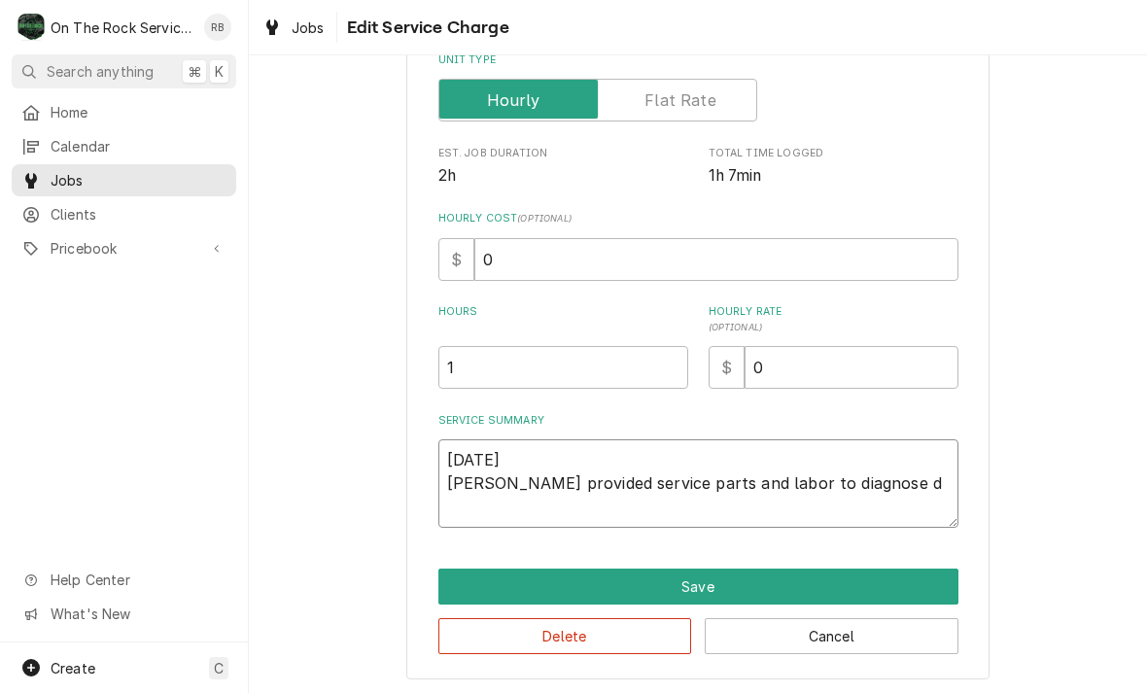
type textarea "x"
type textarea "8/21/2025 Ray provided service parts and labor to diagnose di"
type textarea "x"
type textarea "8/21/2025 Ray provided service parts and labor to diagnose dis"
type textarea "x"
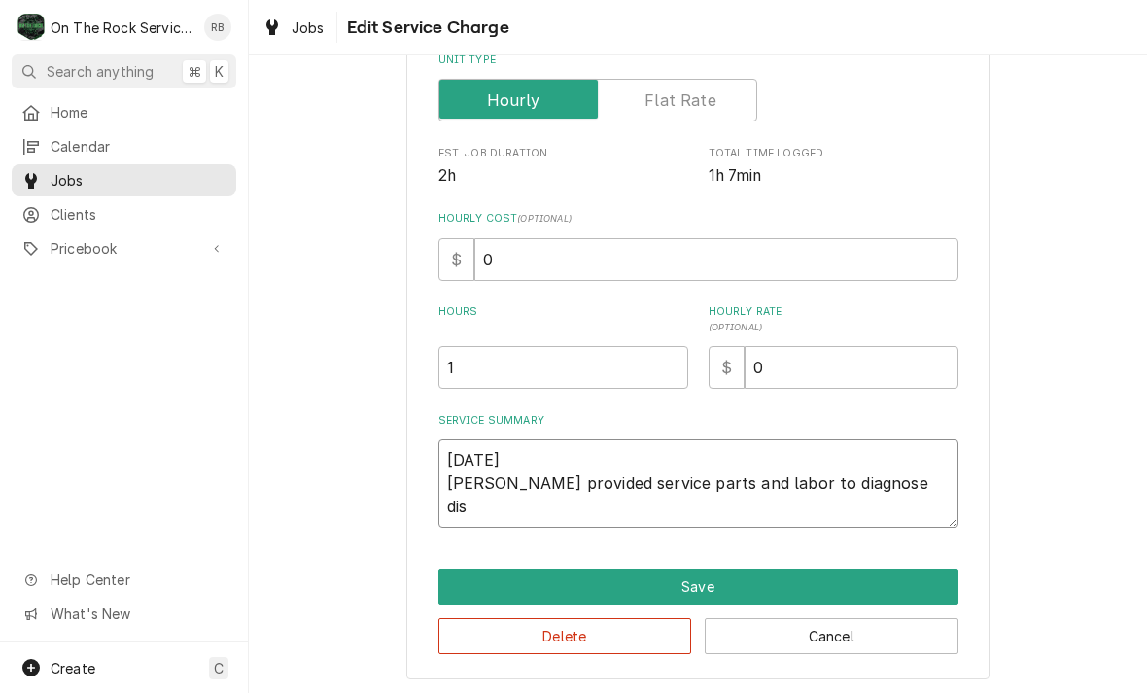
type textarea "8/21/2025 Ray provided service parts and labor to diagnose dish"
type textarea "x"
type textarea "8/21/2025 Ray provided service parts and labor to diagnose dishw"
type textarea "x"
type textarea "8/21/2025 Ray provided service parts and labor to diagnose dishwa"
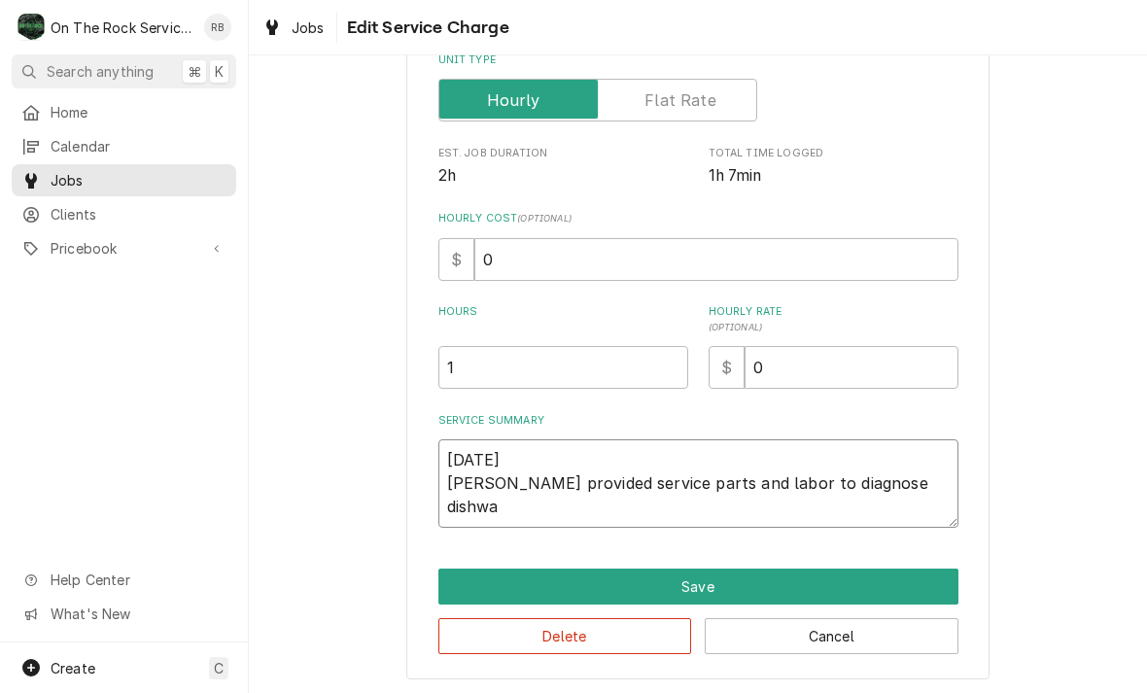
type textarea "x"
type textarea "8/21/2025 Ray provided service parts and labor to diagnose dishwas"
type textarea "x"
type textarea "8/21/2025 Ray provided service parts and labor to diagnose dishwash"
type textarea "x"
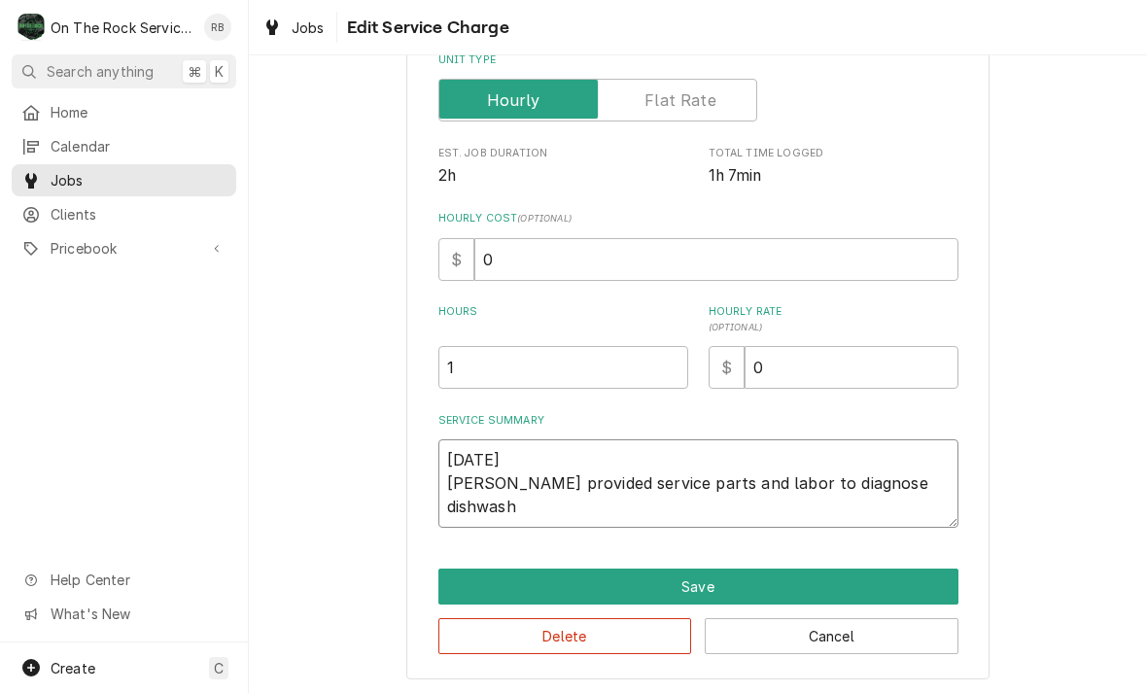
type textarea "8/21/2025 Ray provided service parts and labor to diagnose dishwashe"
type textarea "x"
type textarea "8/21/2025 Ray provided service parts and labor to diagnose dishwasher"
type textarea "x"
type textarea "8/21/2025 Ray provided service parts and labor to diagnose dishwasher."
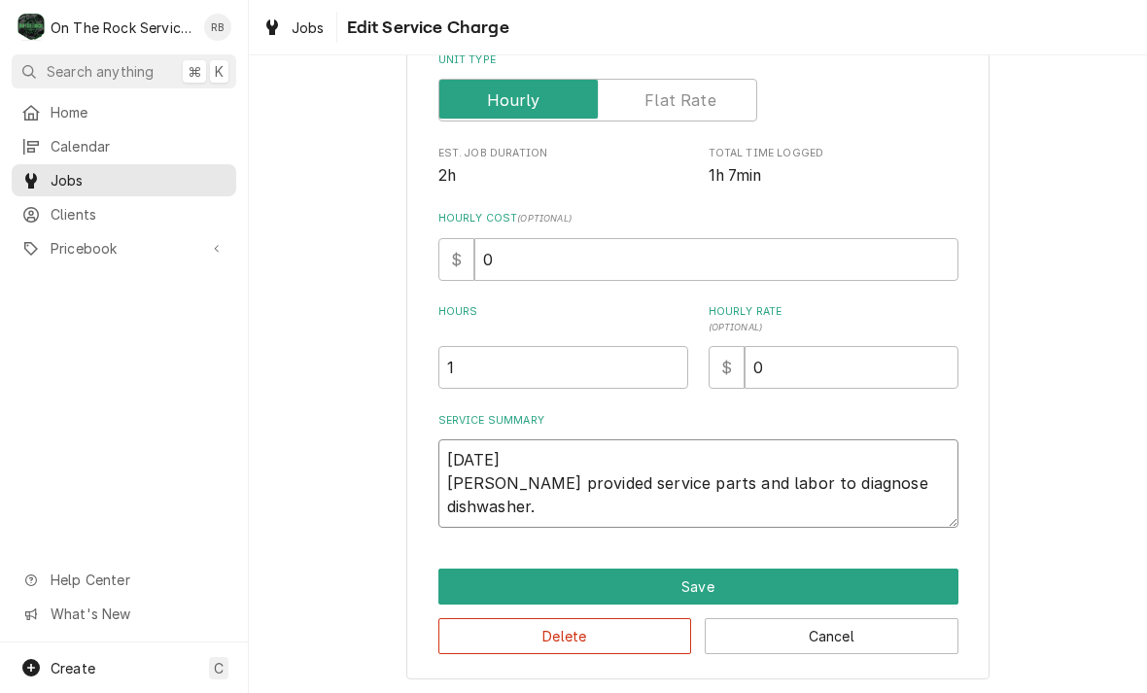
type textarea "x"
type textarea "8/21/2025 Ray provided service parts and labor to diagnose dishwasher."
type textarea "x"
type textarea "8/21/2025 Ray provided service parts and labor to diagnose dishwasher. T"
type textarea "x"
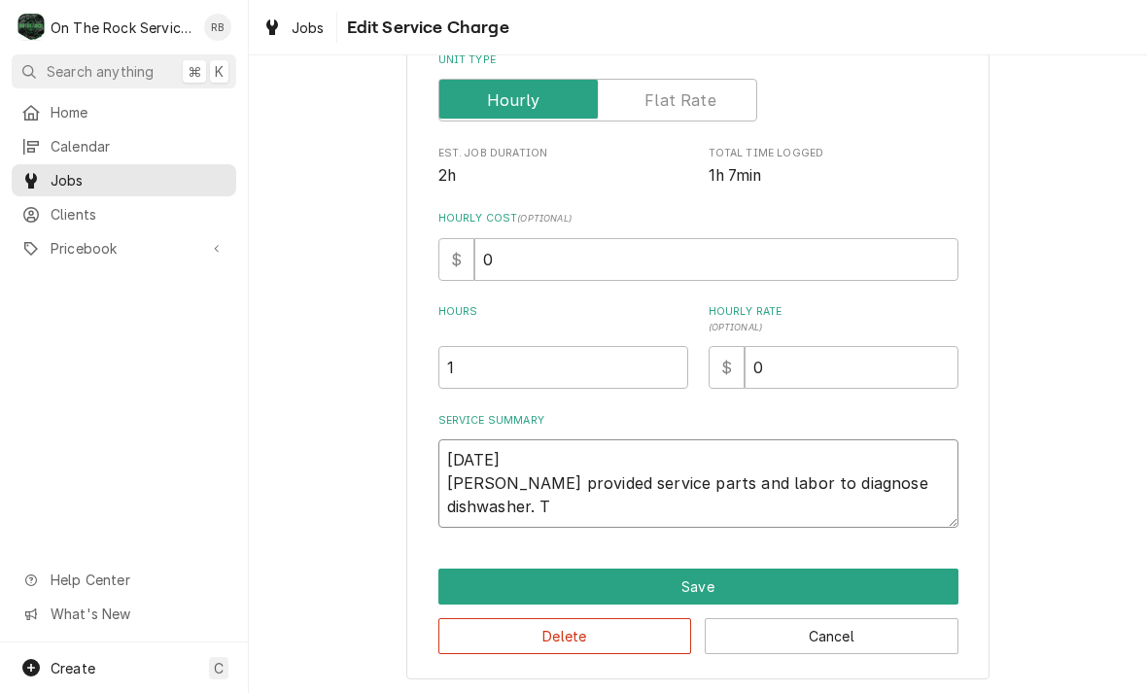
type textarea "8/21/2025 Ray provided service parts and labor to diagnose dishwasher. Te"
type textarea "x"
type textarea "8/21/2025 Ray provided service parts and labor to diagnose dishwasher. Tec"
type textarea "x"
type textarea "8/21/2025 Ray provided service parts and labor to diagnose dishwasher. Tech"
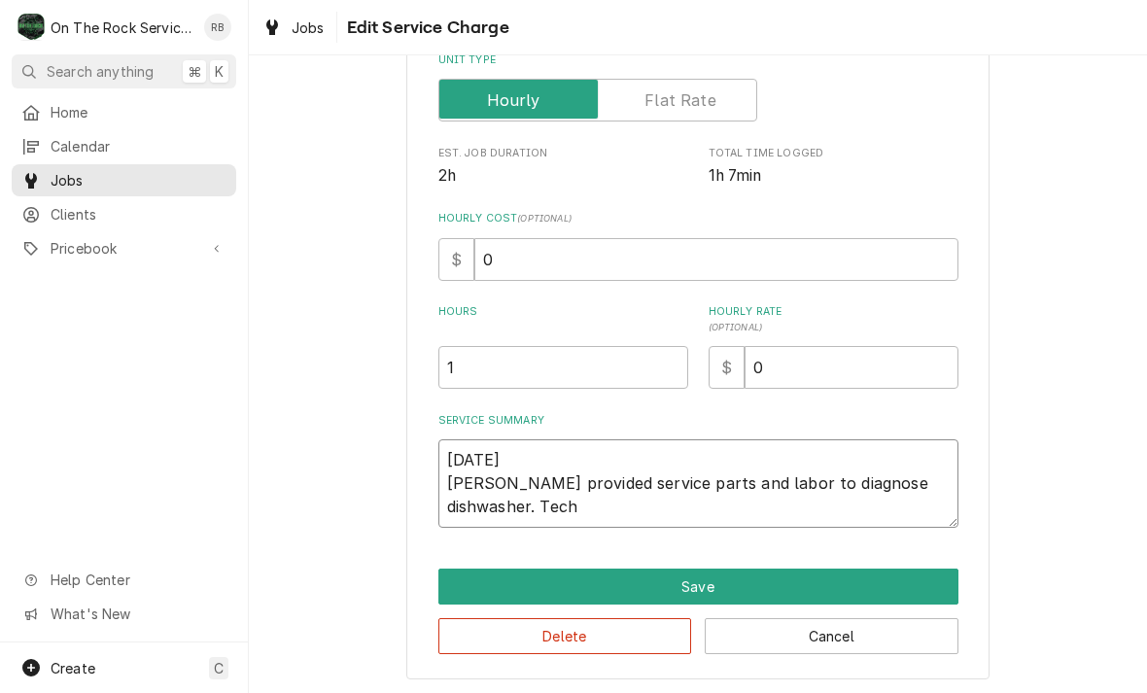
type textarea "x"
type textarea "8/21/2025 Ray provided service parts and labor to diagnose dishwasher. Tech"
type textarea "x"
type textarea "8/21/2025 Ray provided service parts and labor to diagnose dishwasher. Tech f"
type textarea "x"
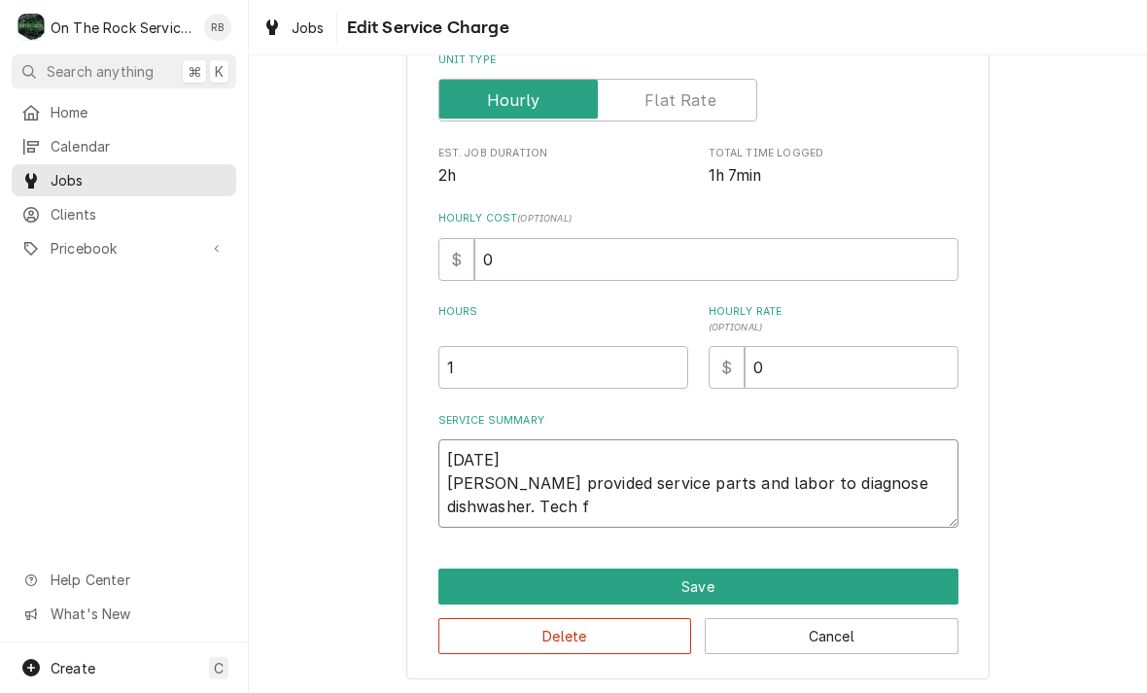
type textarea "8/21/2025 Ray provided service parts and labor to diagnose dishwasher. Tech fo"
type textarea "x"
type textarea "8/21/2025 Ray provided service parts and labor to diagnose dishwasher. Tech fou"
type textarea "x"
type textarea "8/21/2025 Ray provided service parts and labor to diagnose dishwasher. Tech foun"
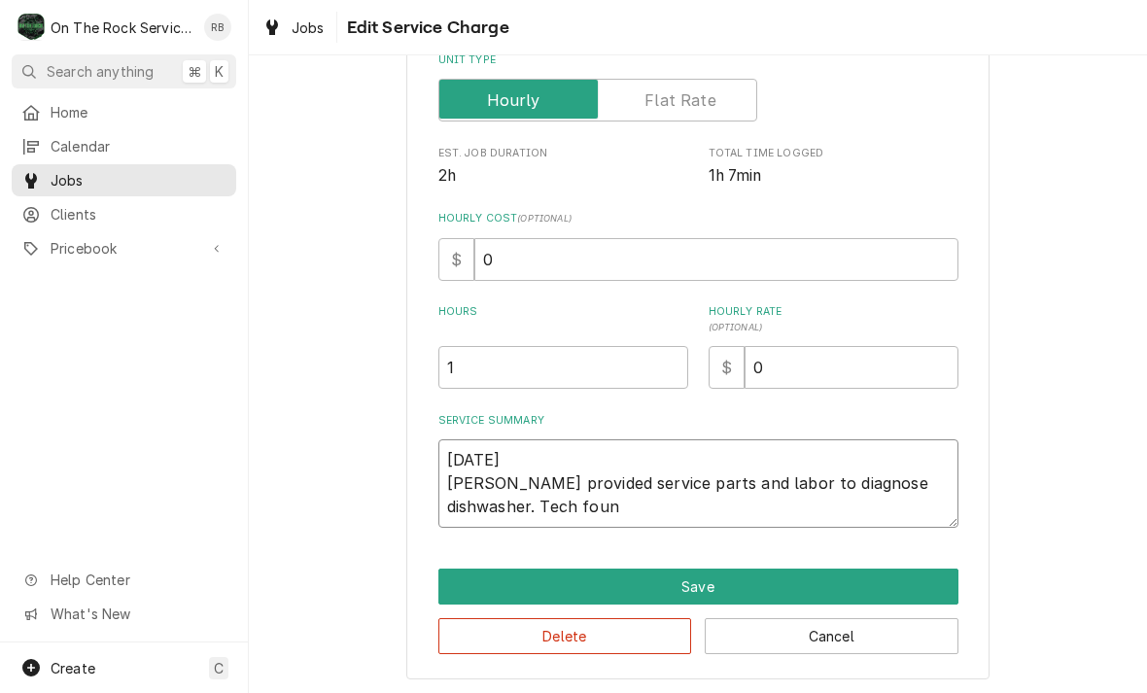
type textarea "x"
type textarea "8/21/2025 Ray provided service parts and labor to diagnose dishwasher. Tech fou…"
type textarea "x"
type textarea "8/21/2025 Ray provided service parts and labor to diagnose dishwasher. Tech fou…"
type textarea "x"
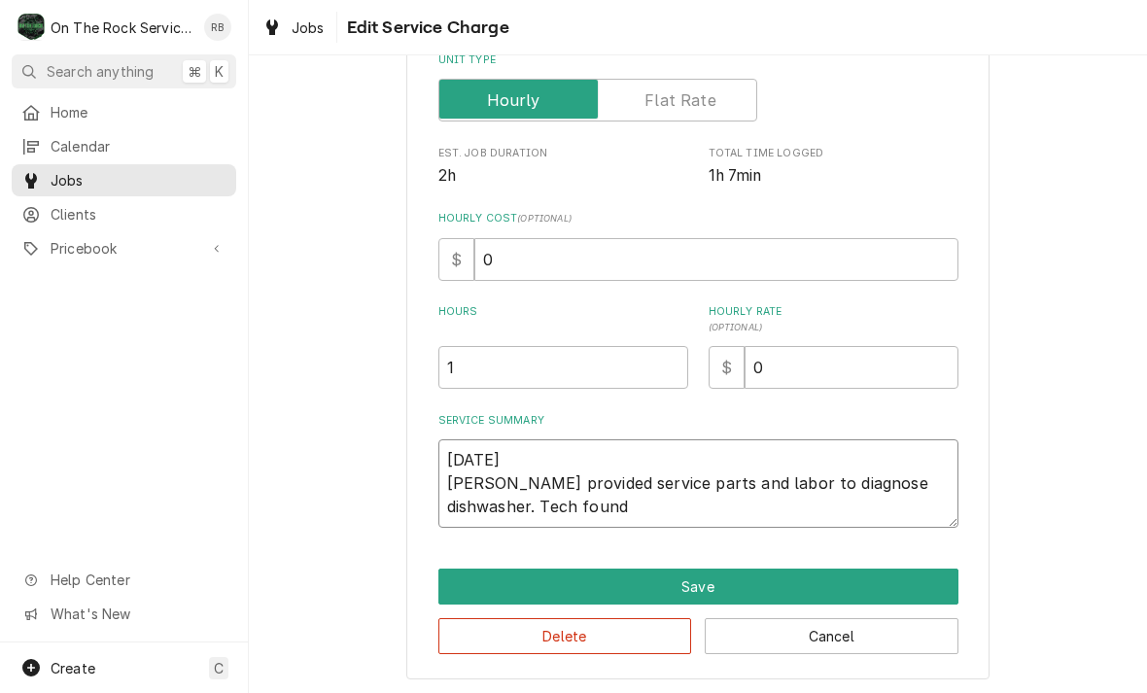
type textarea "8/21/2025 Ray provided service parts and labor to diagnose dishwasher. Tech fou…"
type textarea "x"
type textarea "8/21/2025 Ray provided service parts and labor to diagnose dishwasher. Tech fou…"
type textarea "x"
type textarea "8/21/2025 Ray provided service parts and labor to diagnose dishwasher. Tech fou…"
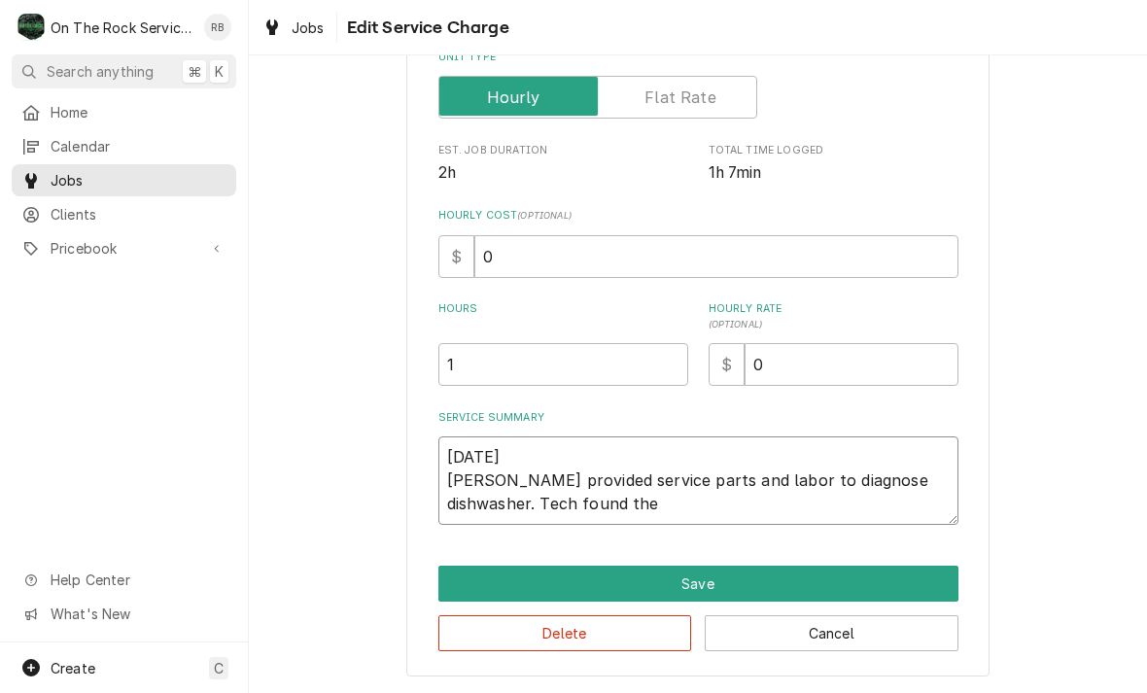
scroll to position [295, 0]
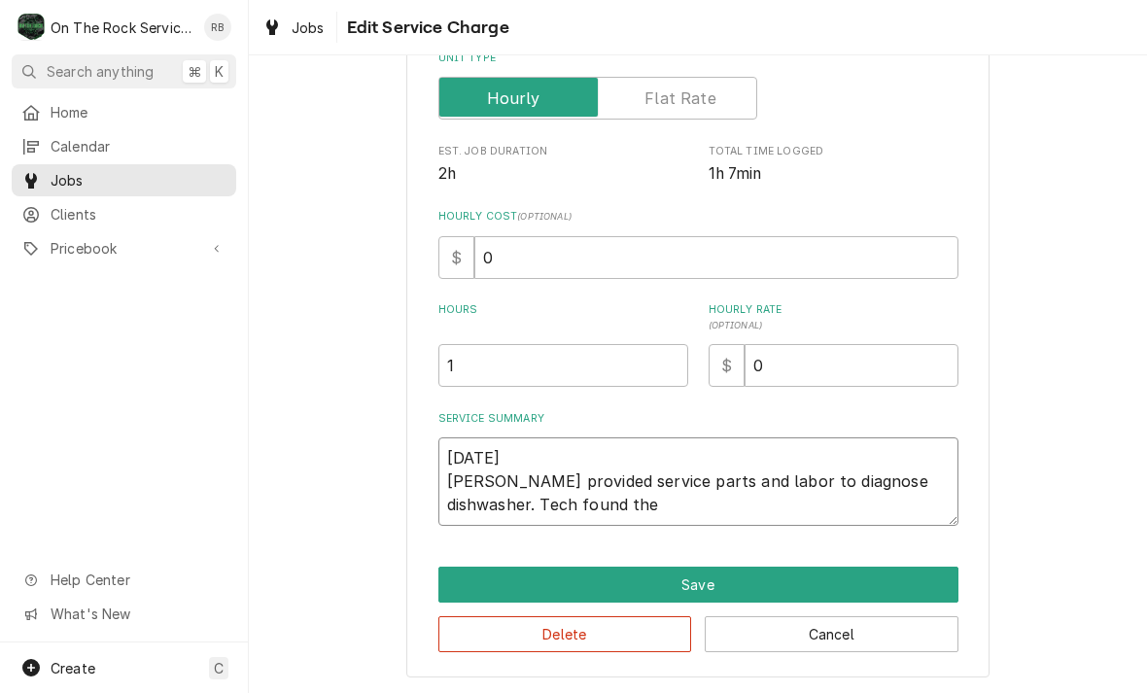
type textarea "x"
type textarea "8/21/2025 Ray provided service parts and labor to diagnose dishwasher. Tech fou…"
type textarea "x"
type textarea "8/21/2025 Ray provided service parts and labor to diagnose dishwasher. Tech fou…"
type textarea "x"
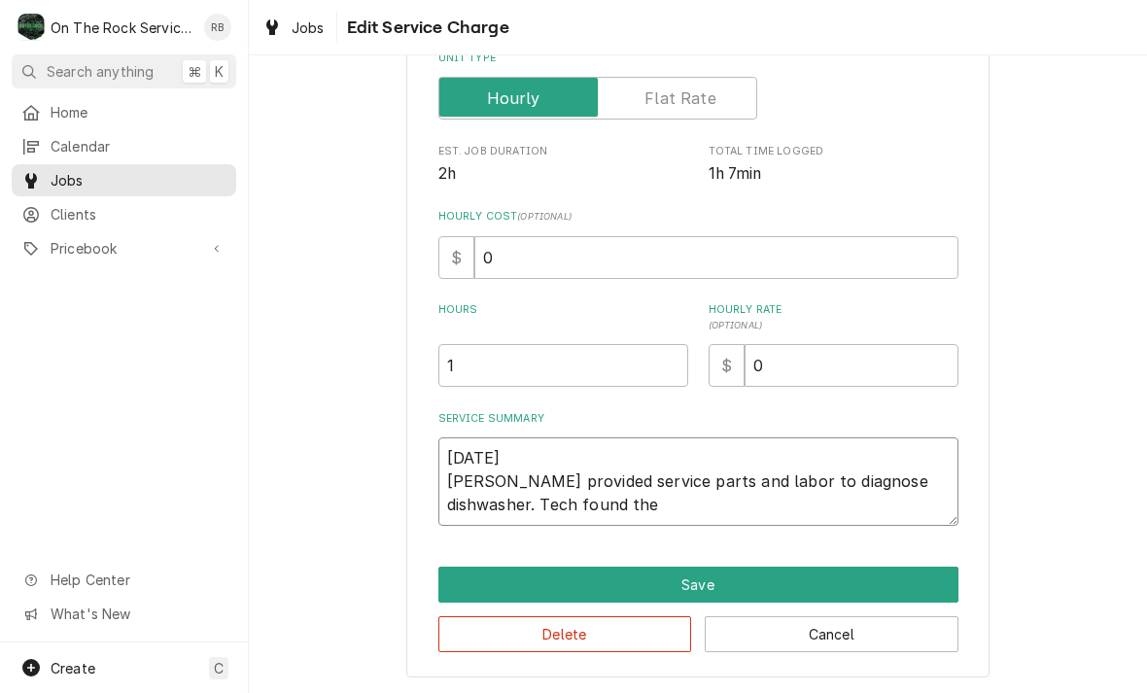
type textarea "8/21/2025 Ray provided service parts and labor to diagnose dishwasher. Tech fou…"
type textarea "x"
type textarea "8/21/2025 Ray provided service parts and labor to diagnose dishwasher. Tech fou…"
type textarea "x"
type textarea "8/21/2025 Ray provided service parts and labor to diagnose dishwasher. Tech fou…"
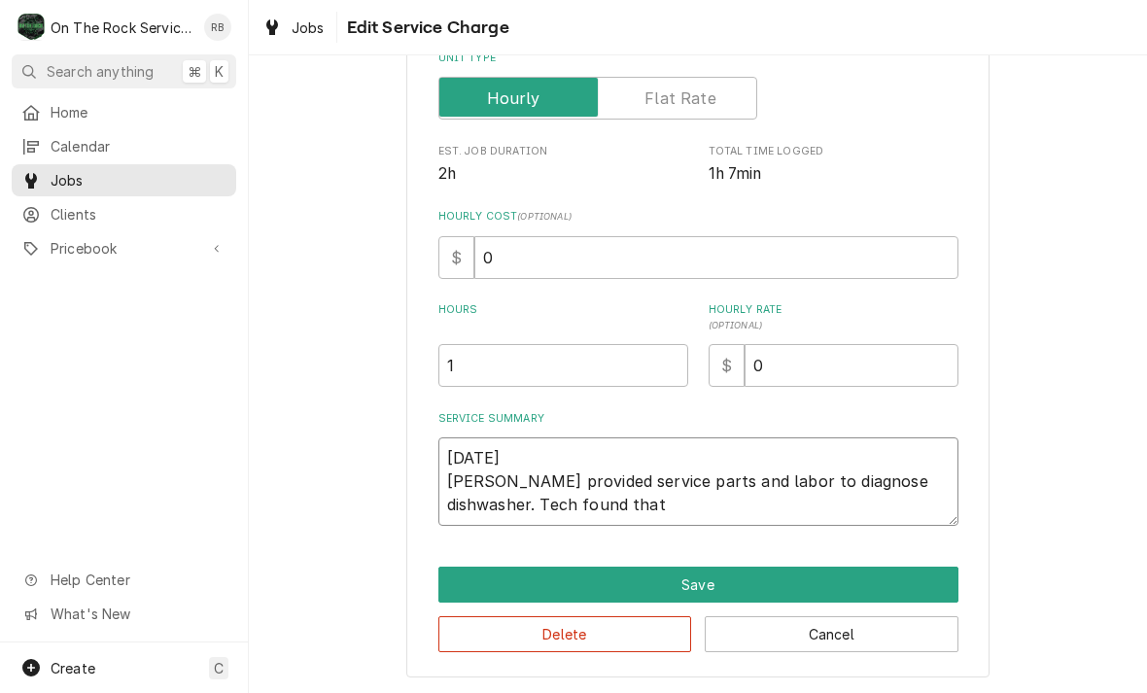
type textarea "x"
type textarea "8/21/2025 Ray provided service parts and labor to diagnose dishwasher. Tech fou…"
type textarea "x"
type textarea "8/21/2025 Ray provided service parts and labor to diagnose dishwasher. Tech fou…"
type textarea "x"
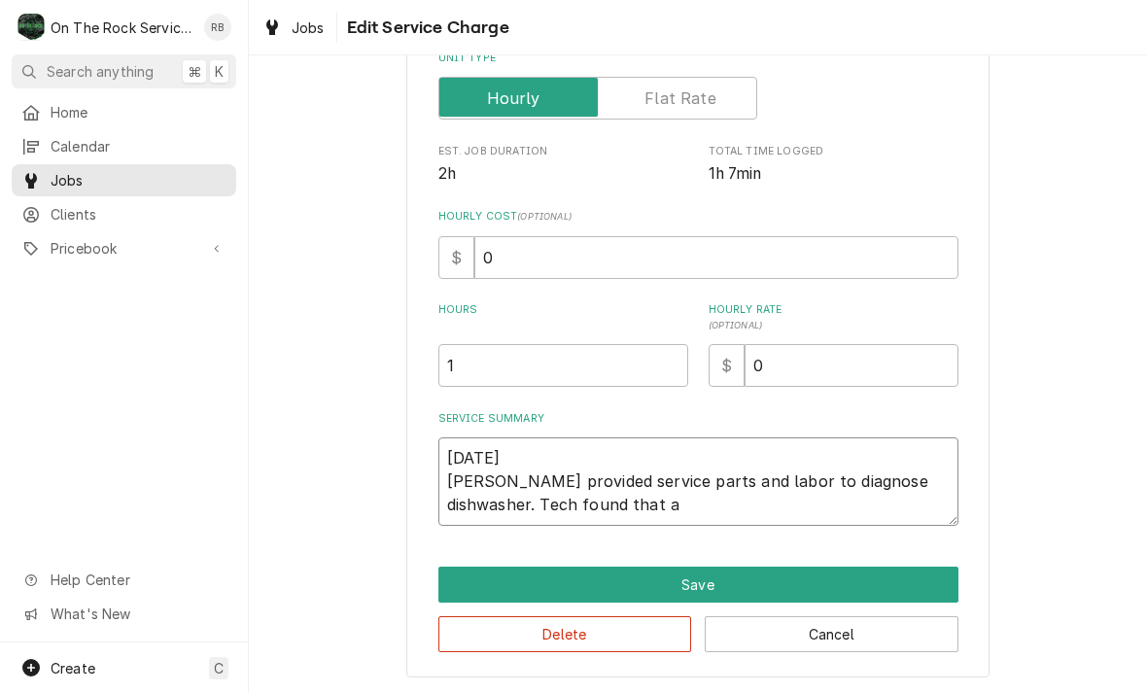
type textarea "8/21/2025 Ray provided service parts and labor to diagnose dishwasher. Tech fou…"
type textarea "x"
type textarea "8/21/2025 Ray provided service parts and labor to diagnose dishwasher. Tech fou…"
type textarea "x"
type textarea "8/21/2025 Ray provided service parts and labor to diagnose dishwasher. Tech fou…"
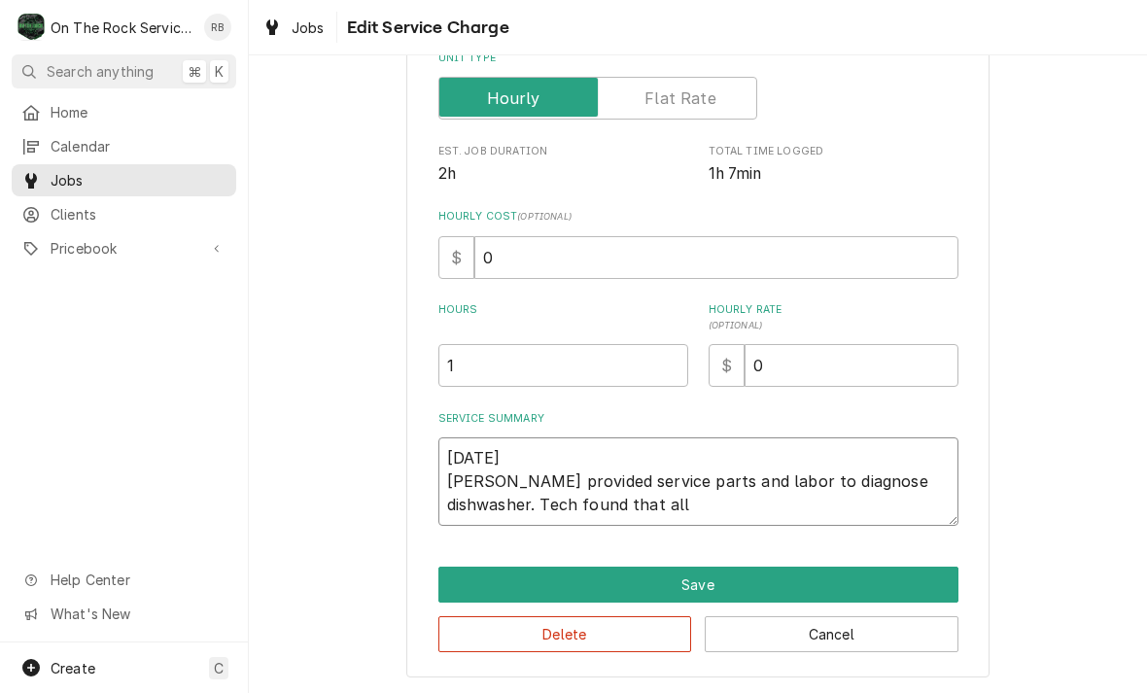
type textarea "x"
type textarea "8/21/2025 Ray provided service parts and labor to diagnose dishwasher. Tech fou…"
type textarea "x"
type textarea "8/21/2025 Ray provided service parts and labor to diagnose dishwasher. Tech fou…"
type textarea "x"
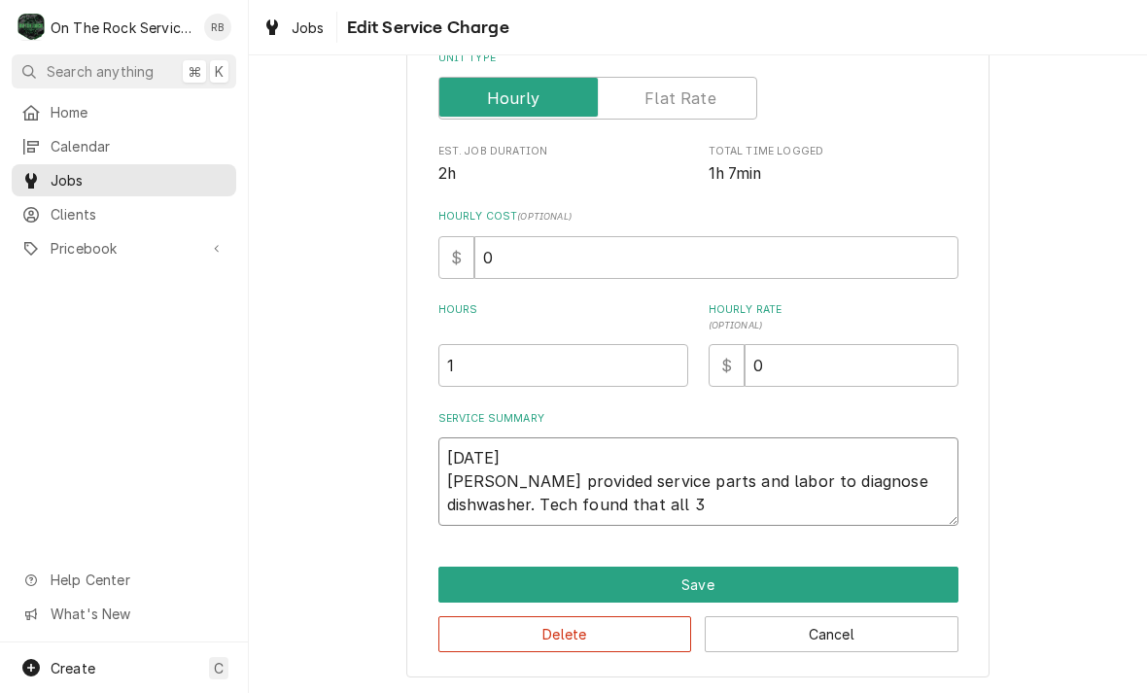
type textarea "8/21/2025 Ray provided service parts and labor to diagnose dishwasher. Tech fou…"
type textarea "x"
type textarea "8/21/2025 Ray provided service parts and labor to diagnose dishwasher. Tech fou…"
type textarea "x"
type textarea "8/21/2025 Ray provided service parts and labor to diagnose dishwasher. Tech fou…"
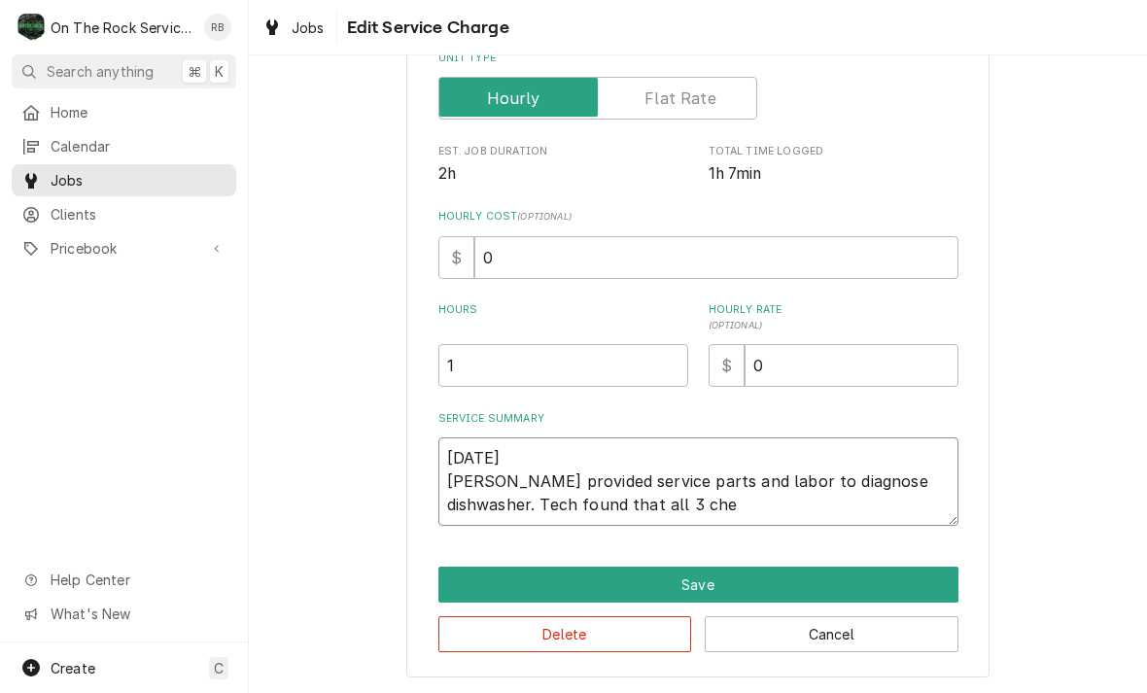
type textarea "x"
type textarea "8/21/2025 Ray provided service parts and labor to diagnose dishwasher. Tech fou…"
type textarea "x"
type textarea "8/21/2025 Ray provided service parts and labor to diagnose dishwasher. Tech fou…"
type textarea "x"
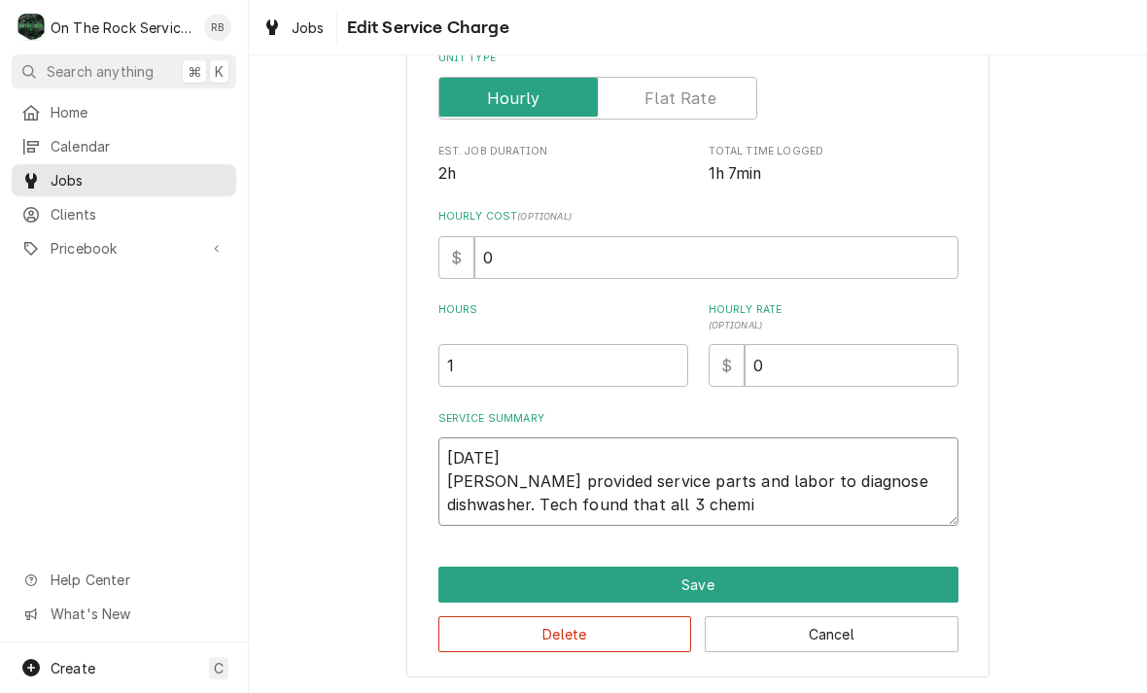
type textarea "8/21/2025 Ray provided service parts and labor to diagnose dishwasher. Tech fou…"
type textarea "x"
type textarea "8/21/2025 Ray provided service parts and labor to diagnose dishwasher. Tech fou…"
type textarea "x"
type textarea "8/21/2025 Ray provided service parts and labor to diagnose dishwasher. Tech fou…"
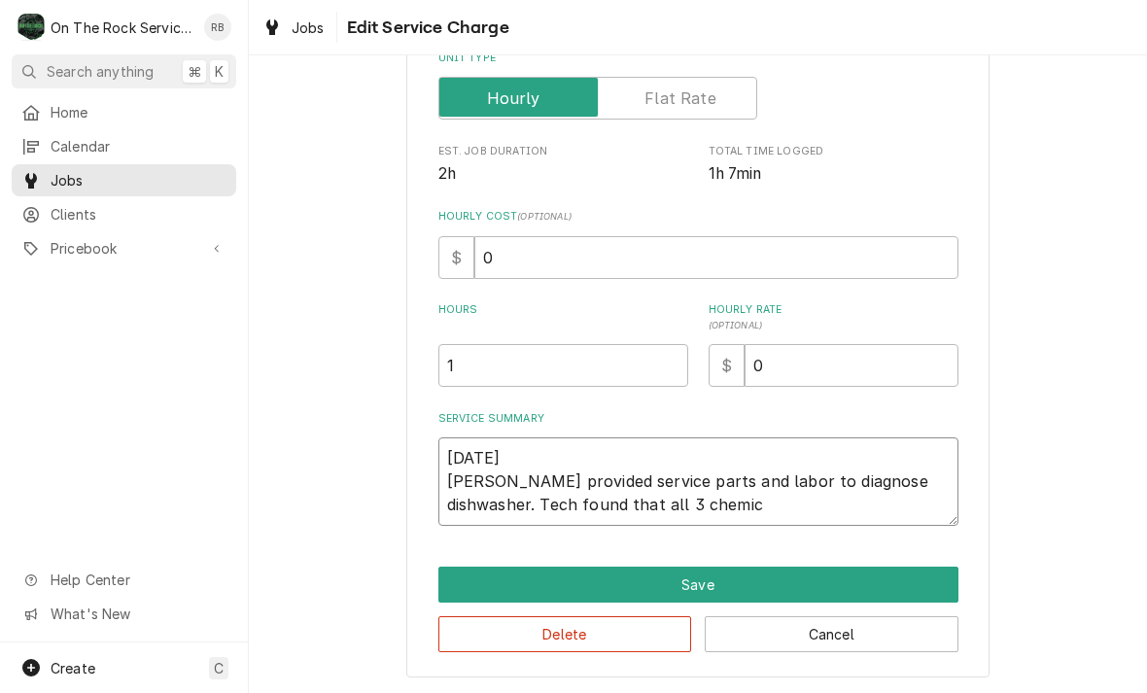
type textarea "x"
type textarea "8/21/2025 Ray provided service parts and labor to diagnose dishwasher. Tech fou…"
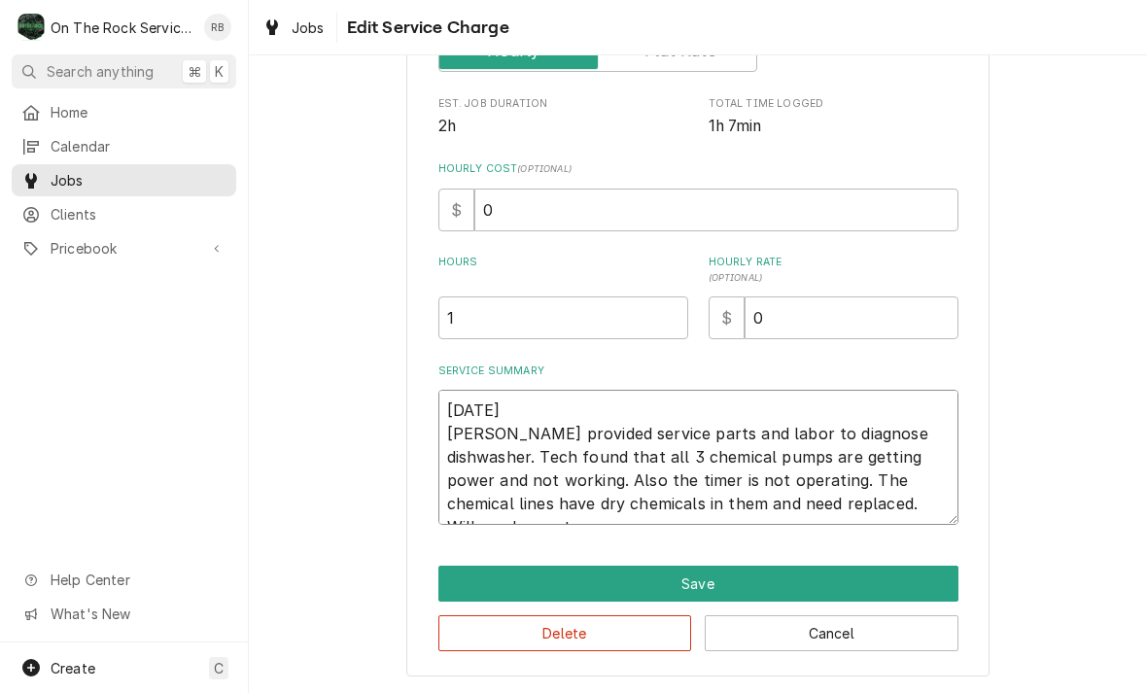
scroll to position [342, 0]
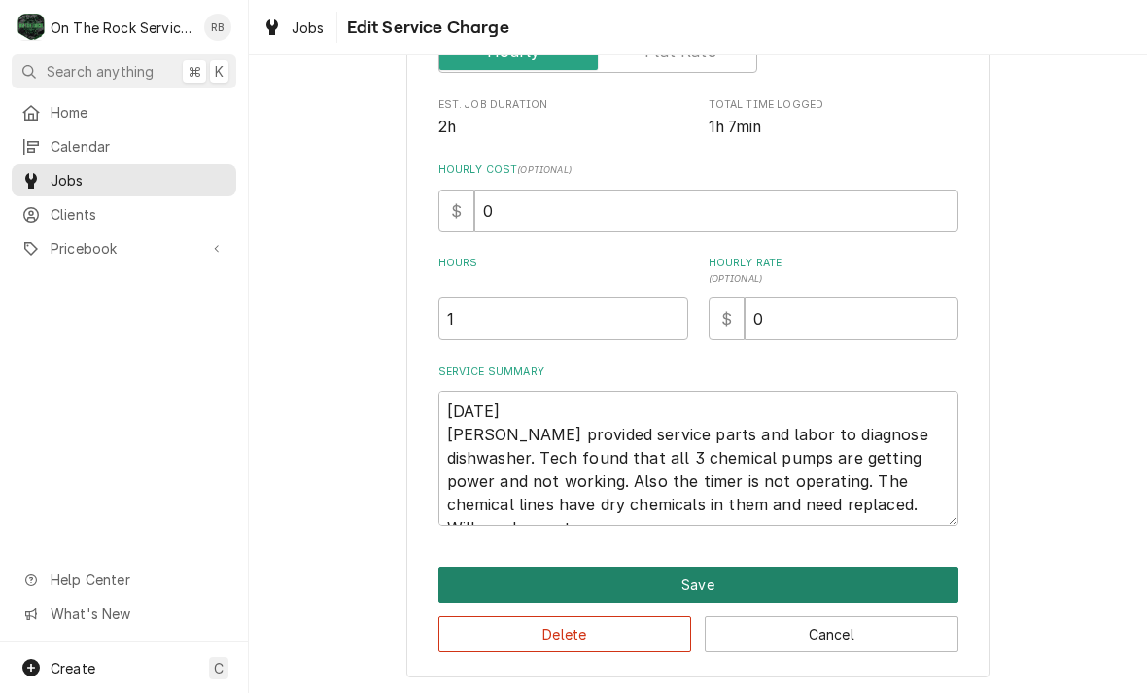
click at [902, 572] on button "Save" at bounding box center [698, 585] width 520 height 36
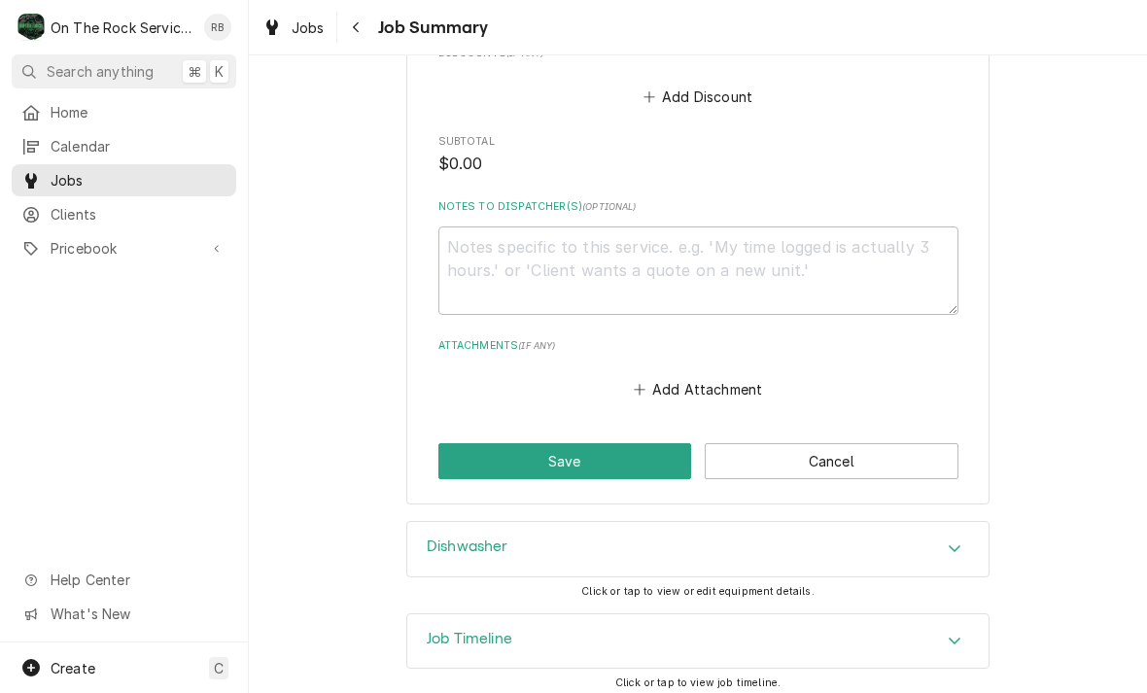
scroll to position [1135, 0]
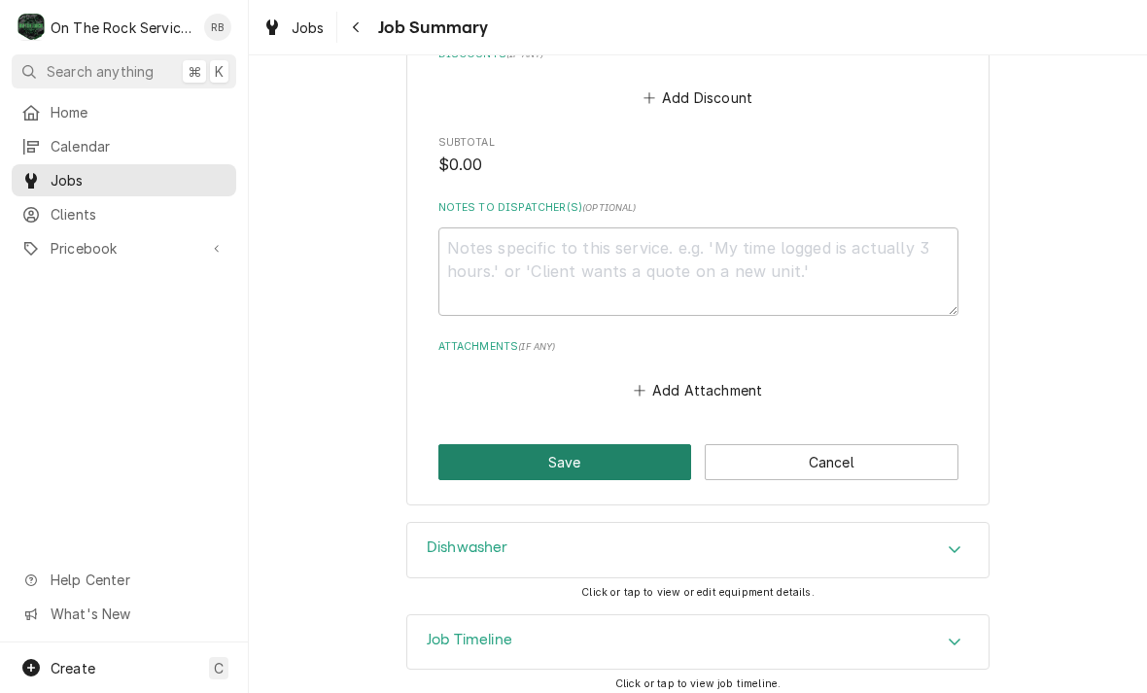
click at [573, 458] on button "Save" at bounding box center [565, 462] width 254 height 36
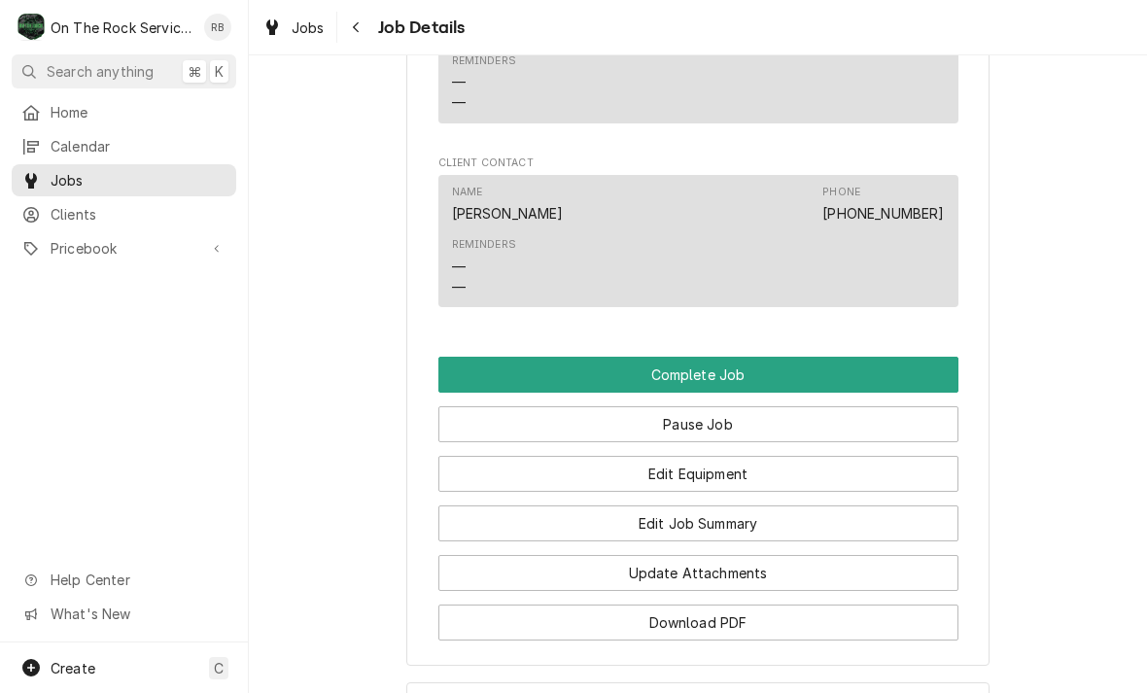
scroll to position [2048, 0]
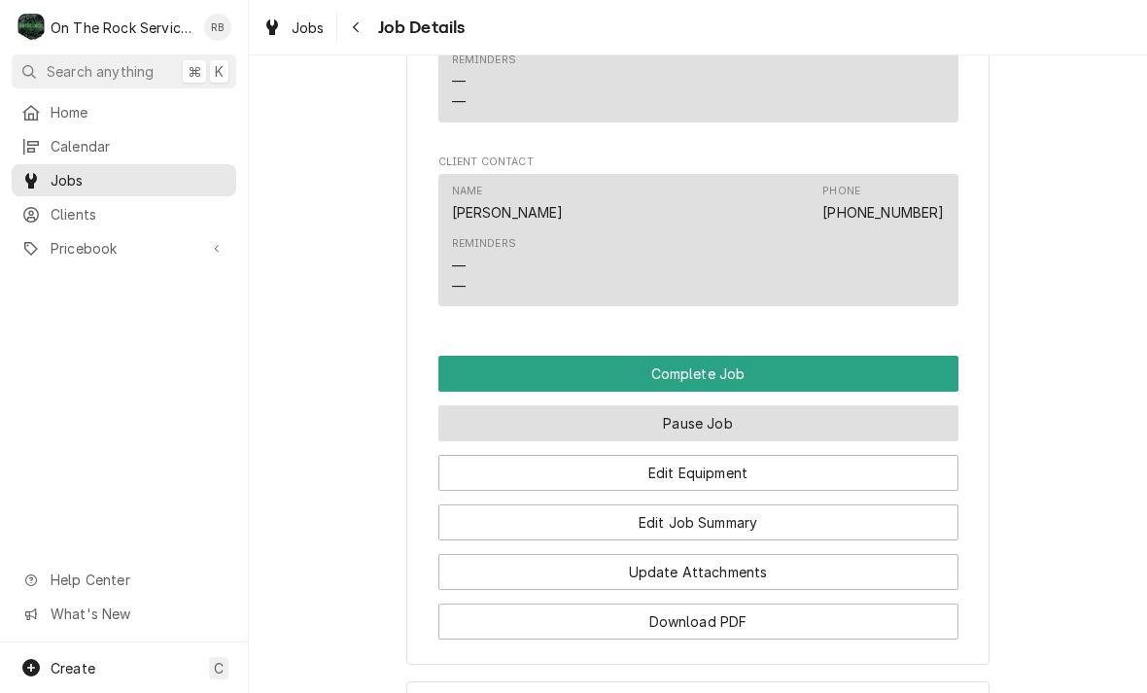
click at [748, 405] on button "Pause Job" at bounding box center [698, 423] width 520 height 36
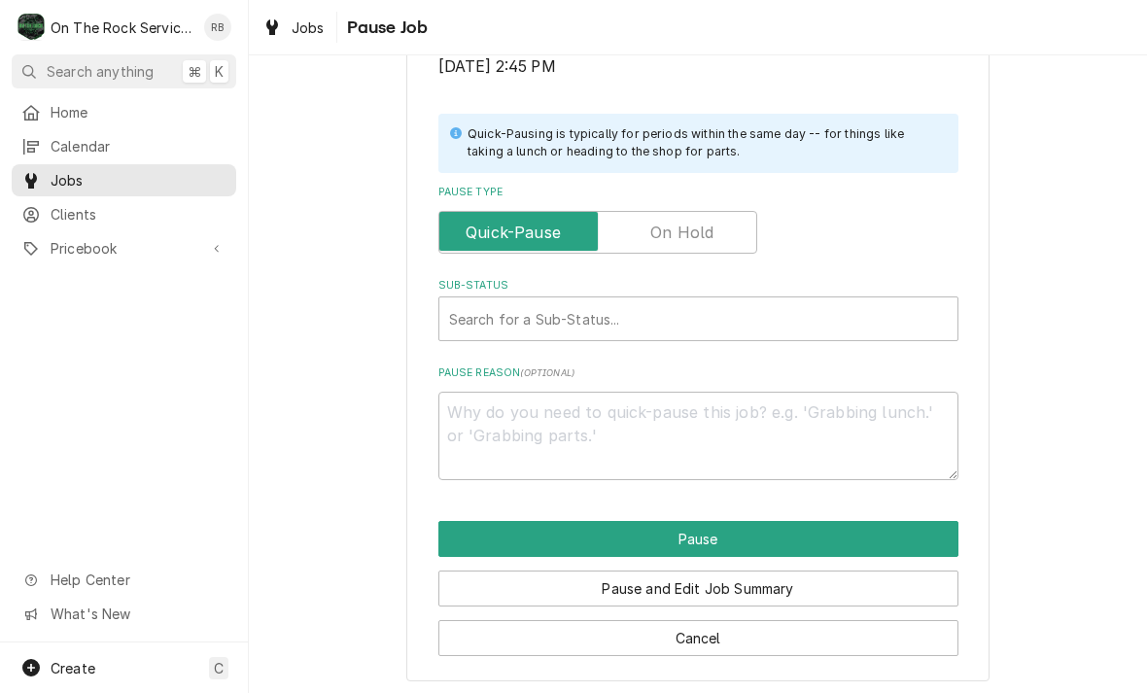
scroll to position [391, 0]
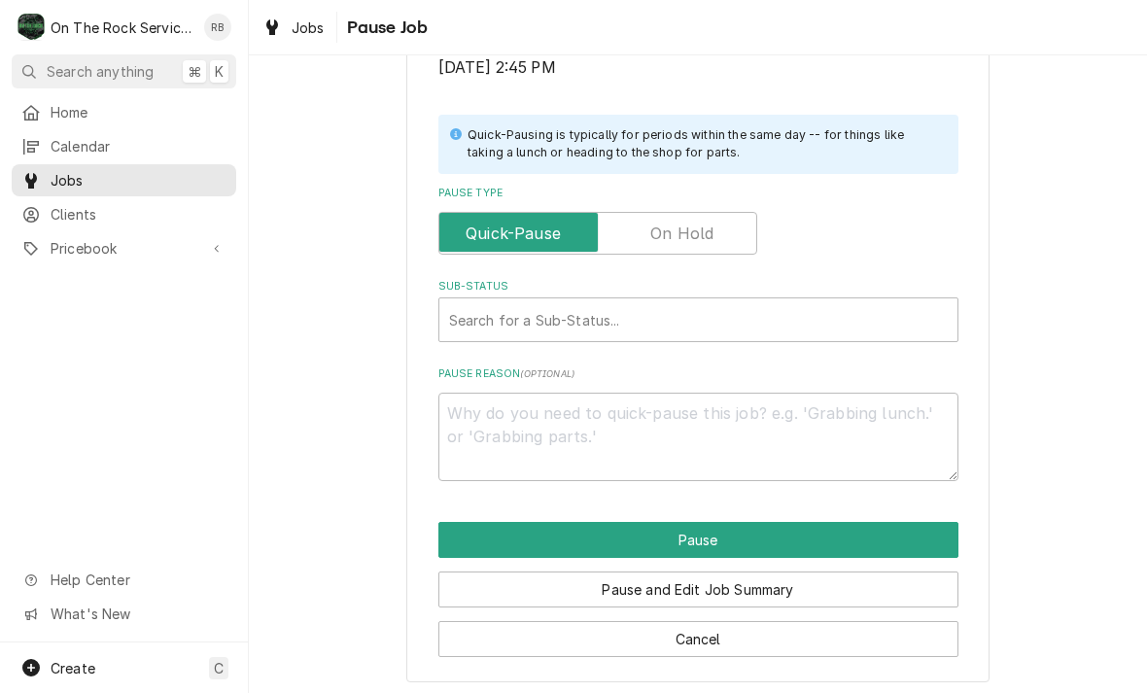
click at [719, 217] on input "Pause Type" at bounding box center [597, 233] width 301 height 43
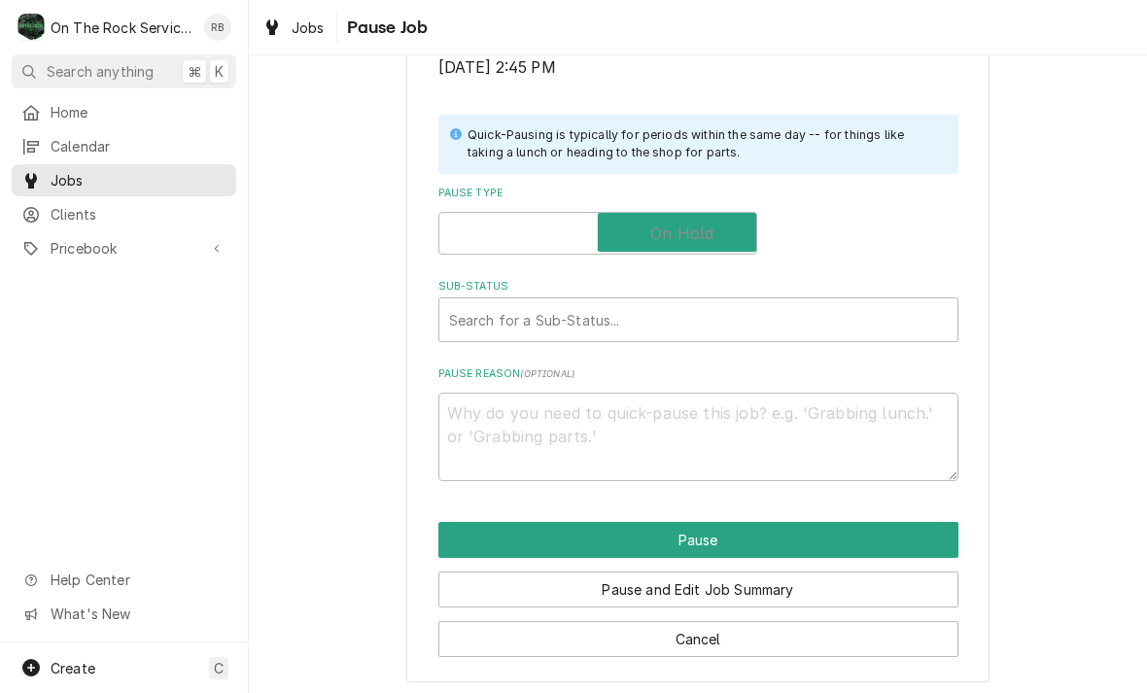
checkbox input "true"
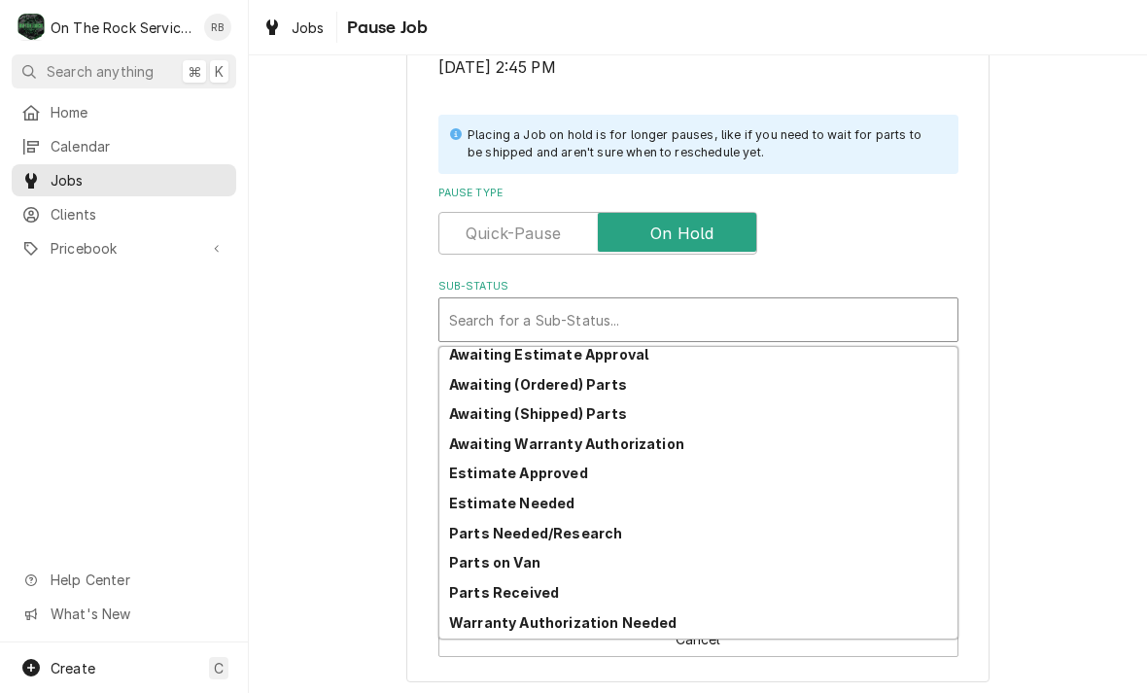
scroll to position [69, 0]
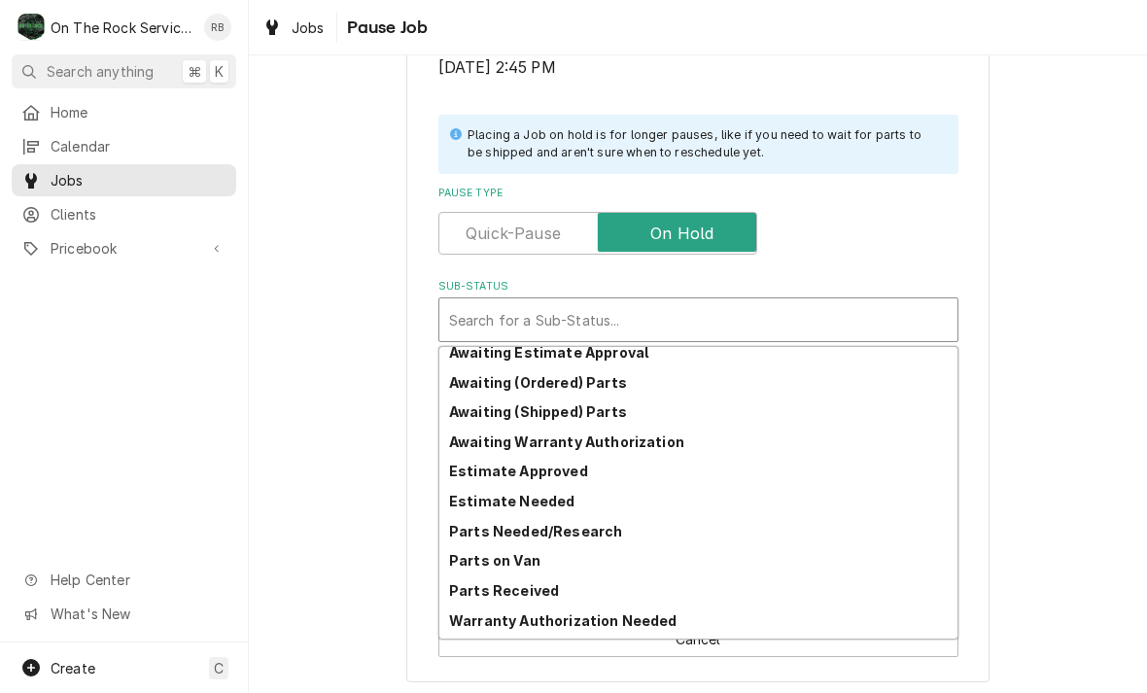
click at [515, 496] on strong "Estimate Needed" at bounding box center [511, 501] width 125 height 17
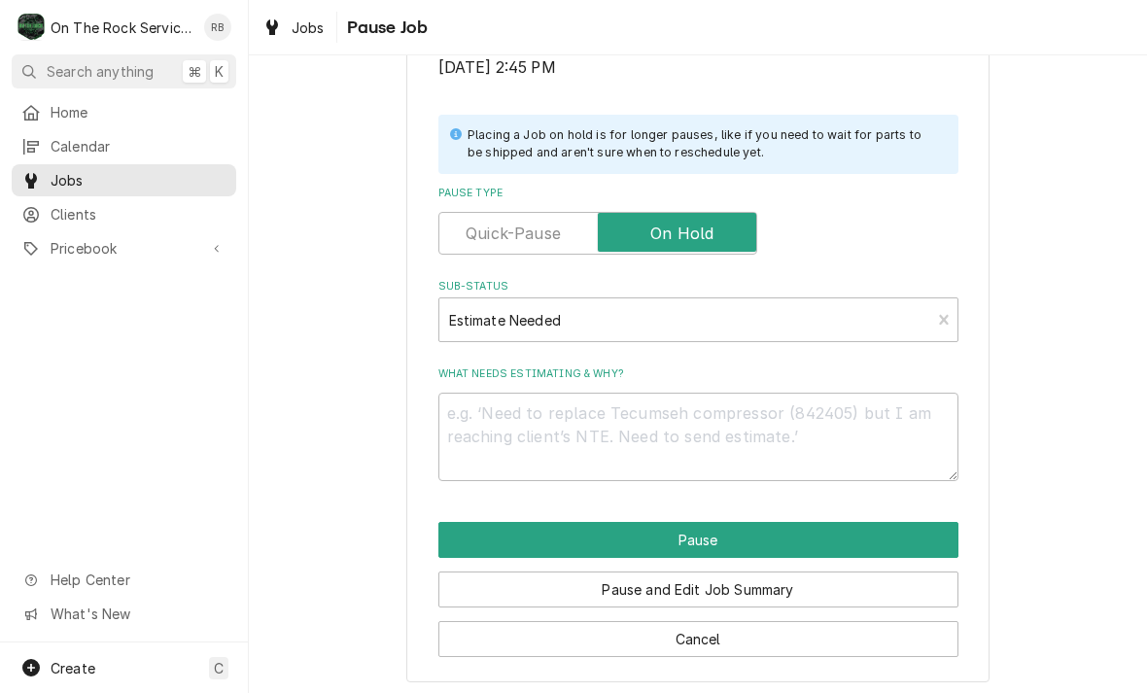
scroll to position [367, 0]
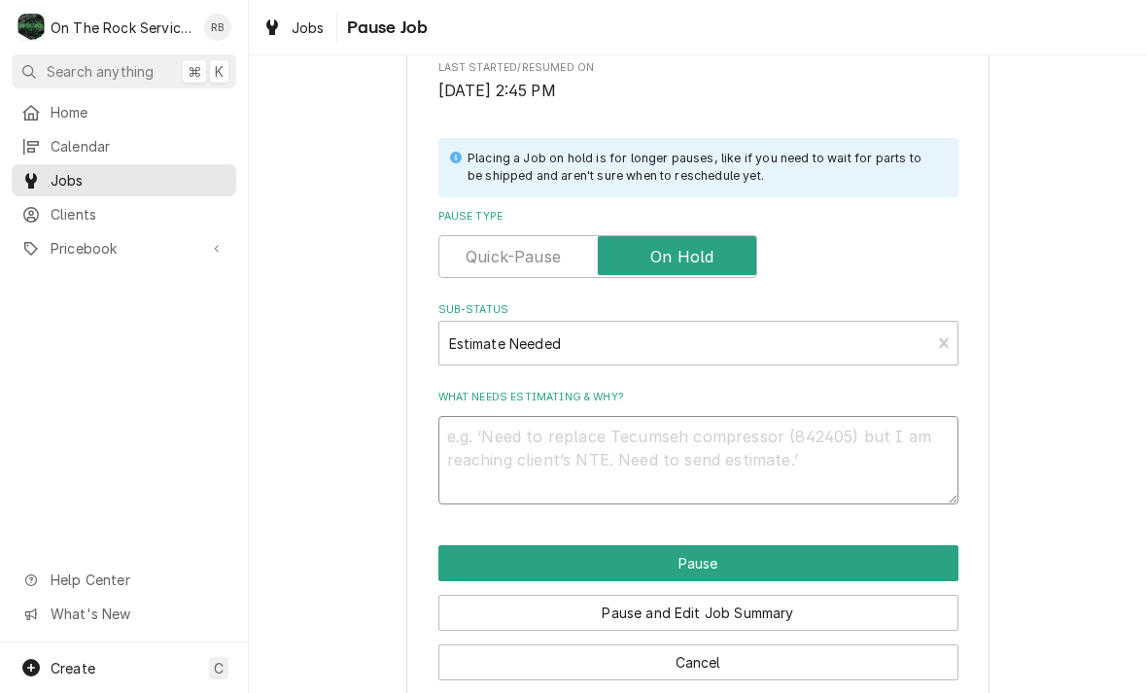
click at [501, 424] on textarea "What needs estimating & why?" at bounding box center [698, 460] width 520 height 88
type textarea "x"
type textarea "R"
type textarea "x"
type textarea "Ri"
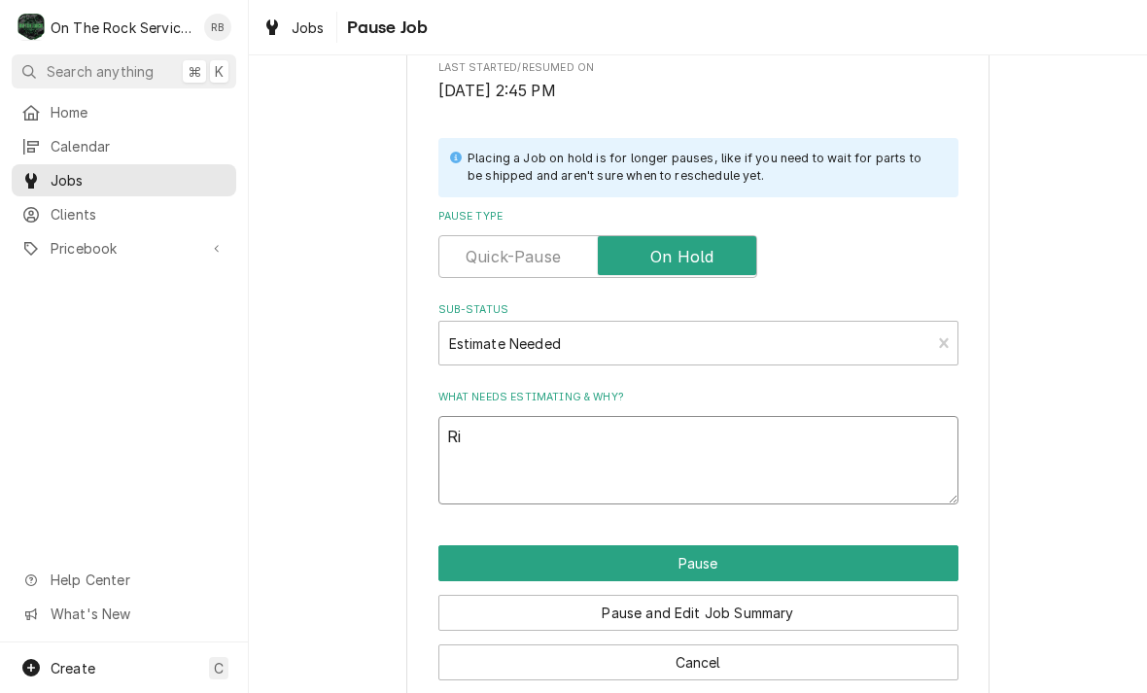
type textarea "x"
type textarea "Ric"
type textarea "x"
type textarea "Rich"
click at [1022, 372] on div "Please confirm you'd like to pause this job. Roopairs Job ID JOB-1008 Service T…" at bounding box center [698, 215] width 898 height 1014
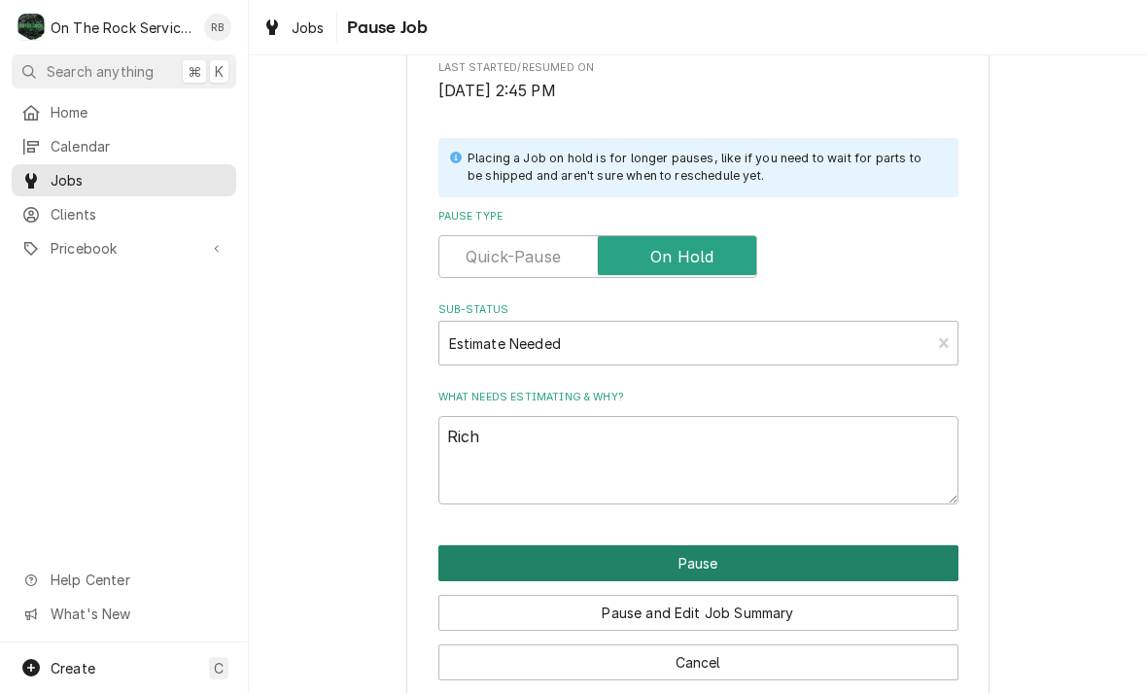
click at [843, 547] on button "Pause" at bounding box center [698, 563] width 520 height 36
type textarea "x"
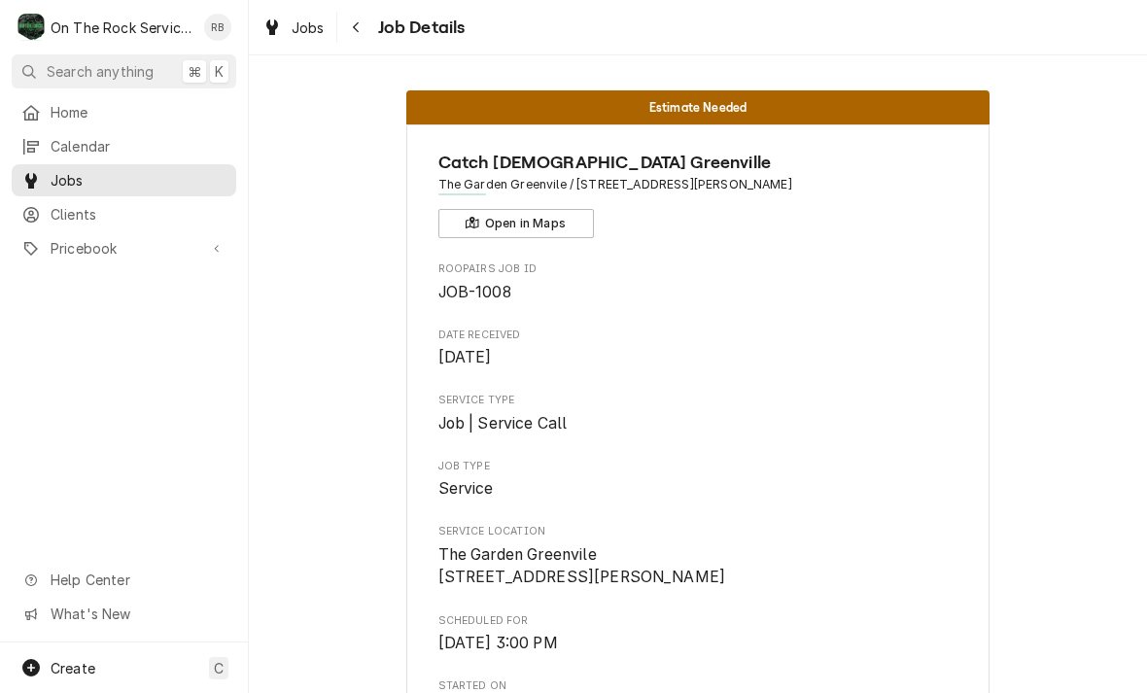
click at [1, 367] on div "Home Calendar Jobs Clients Pricebook Services Parts & Materials Miscellaneous D…" at bounding box center [124, 369] width 248 height 546
click at [0, 367] on div "Home Calendar Jobs Clients Pricebook Services Parts & Materials Miscellaneous D…" at bounding box center [124, 369] width 248 height 546
click at [1, 367] on div "Home Calendar Jobs Clients Pricebook Services Parts & Materials Miscellaneous D…" at bounding box center [124, 369] width 248 height 546
click at [0, 367] on div "Home Calendar Jobs Clients Pricebook Services Parts & Materials Miscellaneous D…" at bounding box center [124, 369] width 248 height 546
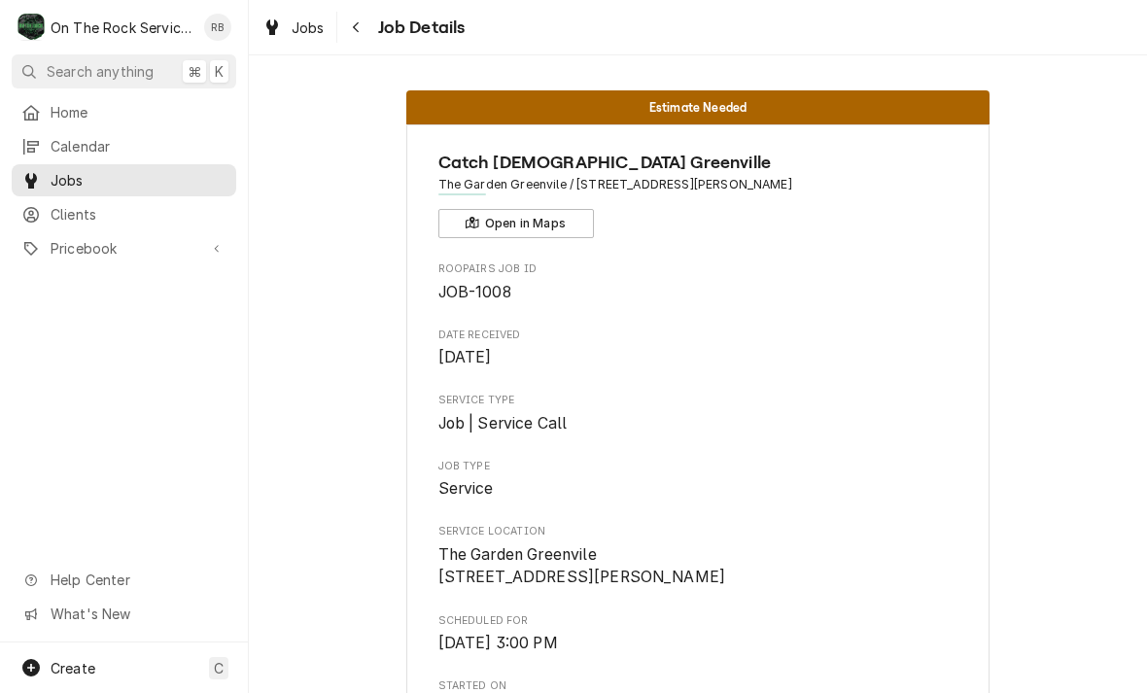
click at [0, 367] on div "Home Calendar Jobs Clients Pricebook Services Parts & Materials Miscellaneous D…" at bounding box center [124, 369] width 248 height 546
click at [1, 367] on div "Home Calendar Jobs Clients Pricebook Services Parts & Materials Miscellaneous D…" at bounding box center [124, 369] width 248 height 546
click at [0, 367] on div "Home Calendar Jobs Clients Pricebook Services Parts & Materials Miscellaneous D…" at bounding box center [124, 369] width 248 height 546
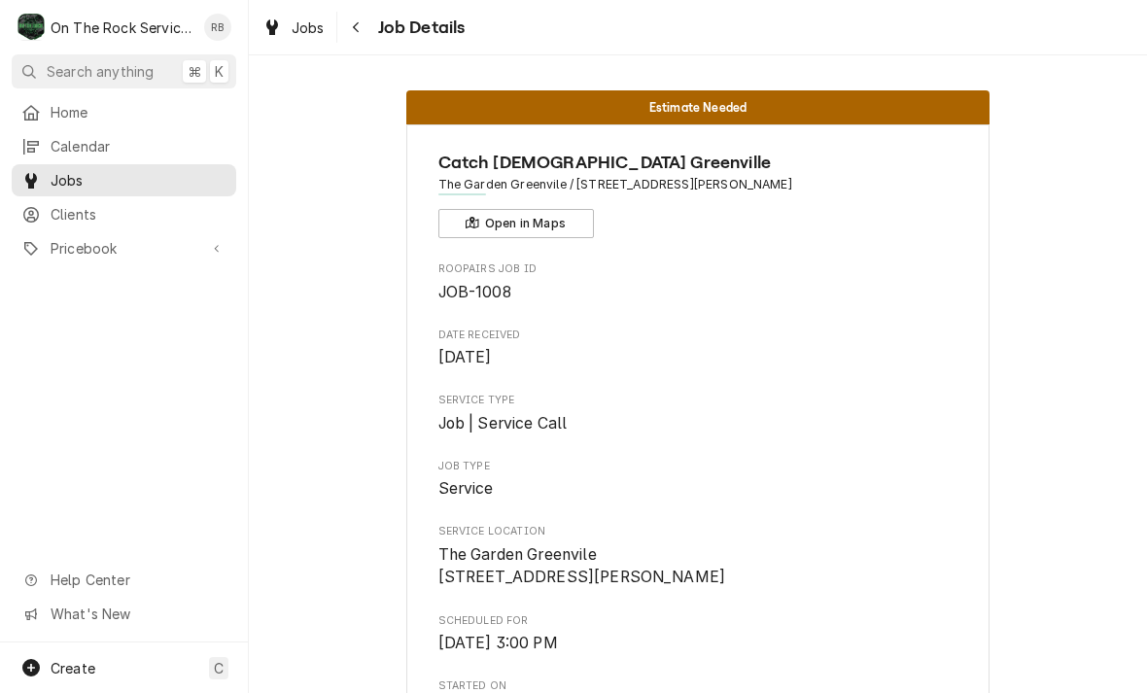
click at [1, 367] on div "Home Calendar Jobs Clients Pricebook Services Parts & Materials Miscellaneous D…" at bounding box center [124, 369] width 248 height 546
click at [0, 367] on div "Home Calendar Jobs Clients Pricebook Services Parts & Materials Miscellaneous D…" at bounding box center [124, 369] width 248 height 546
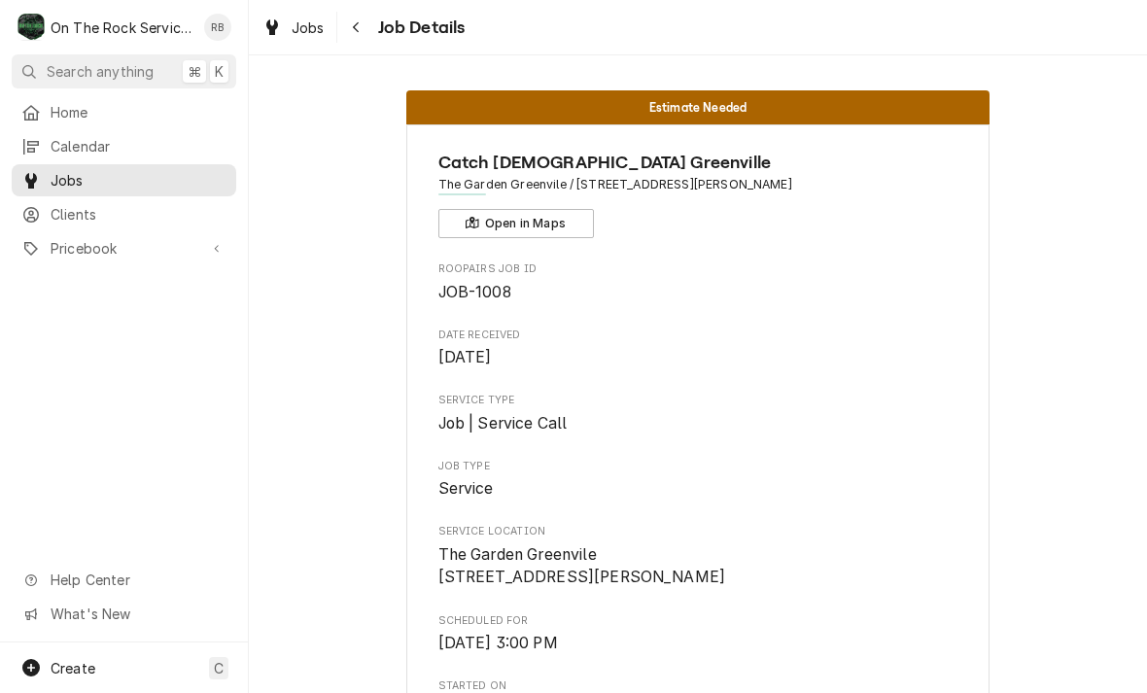
click at [1, 367] on div "Home Calendar Jobs Clients Pricebook Services Parts & Materials Miscellaneous D…" at bounding box center [124, 369] width 248 height 546
click at [0, 367] on div "Home Calendar Jobs Clients Pricebook Services Parts & Materials Miscellaneous D…" at bounding box center [124, 369] width 248 height 546
click at [1, 367] on div "Home Calendar Jobs Clients Pricebook Services Parts & Materials Miscellaneous D…" at bounding box center [124, 369] width 248 height 546
click at [0, 367] on div "Home Calendar Jobs Clients Pricebook Services Parts & Materials Miscellaneous D…" at bounding box center [124, 369] width 248 height 546
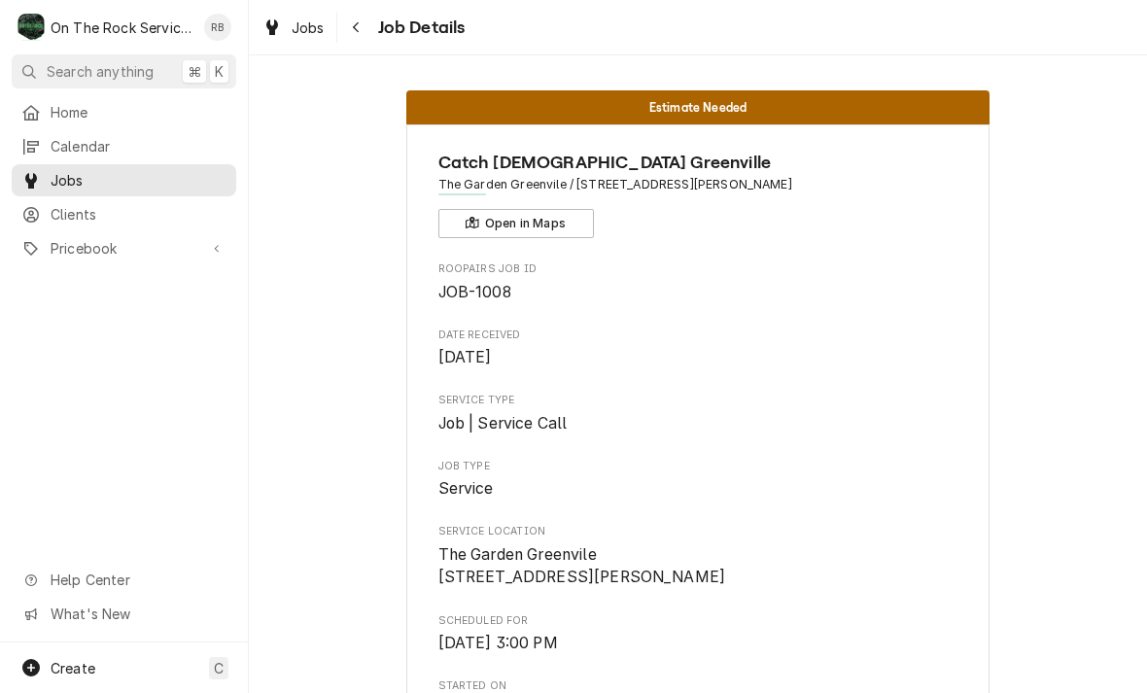
click at [0, 367] on div "Home Calendar Jobs Clients Pricebook Services Parts & Materials Miscellaneous D…" at bounding box center [124, 369] width 248 height 546
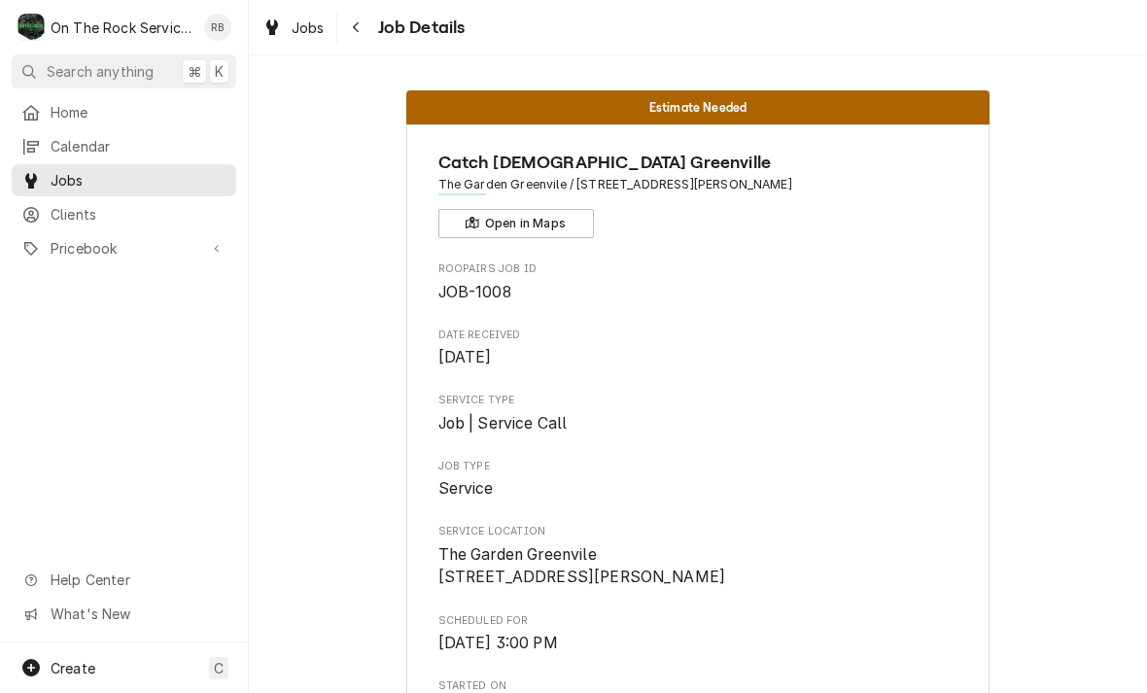
click at [0, 367] on div "Home Calendar Jobs Clients Pricebook Services Parts & Materials Miscellaneous D…" at bounding box center [124, 369] width 248 height 546
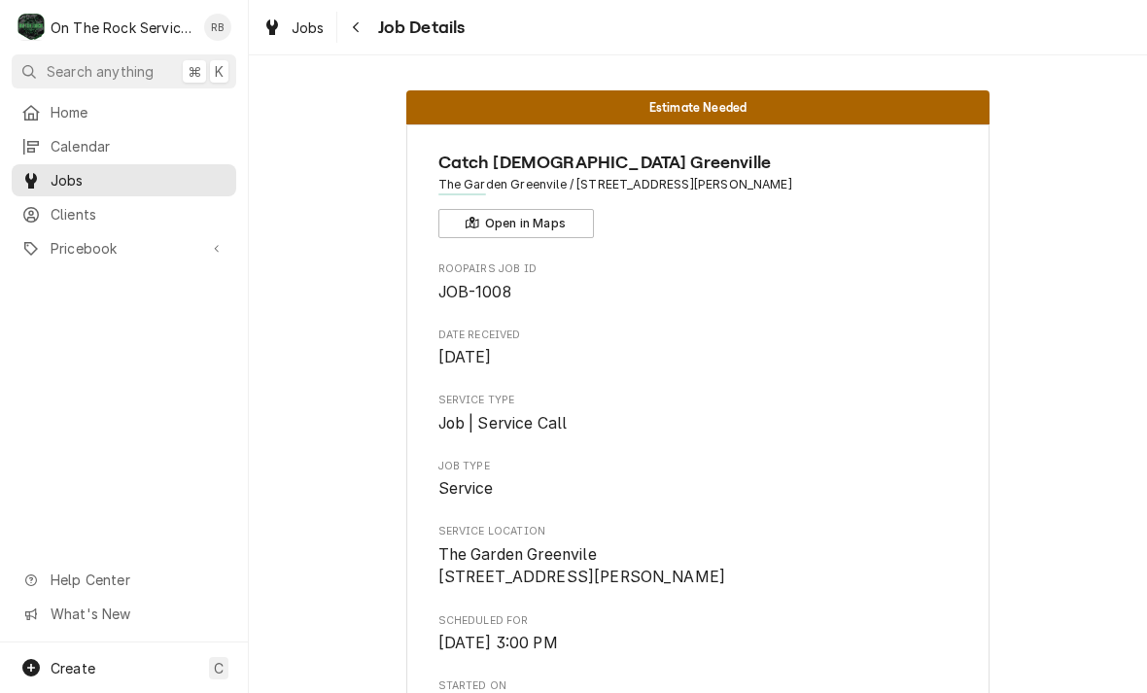
click at [0, 367] on div "Home Calendar Jobs Clients Pricebook Services Parts & Materials Miscellaneous D…" at bounding box center [124, 369] width 248 height 546
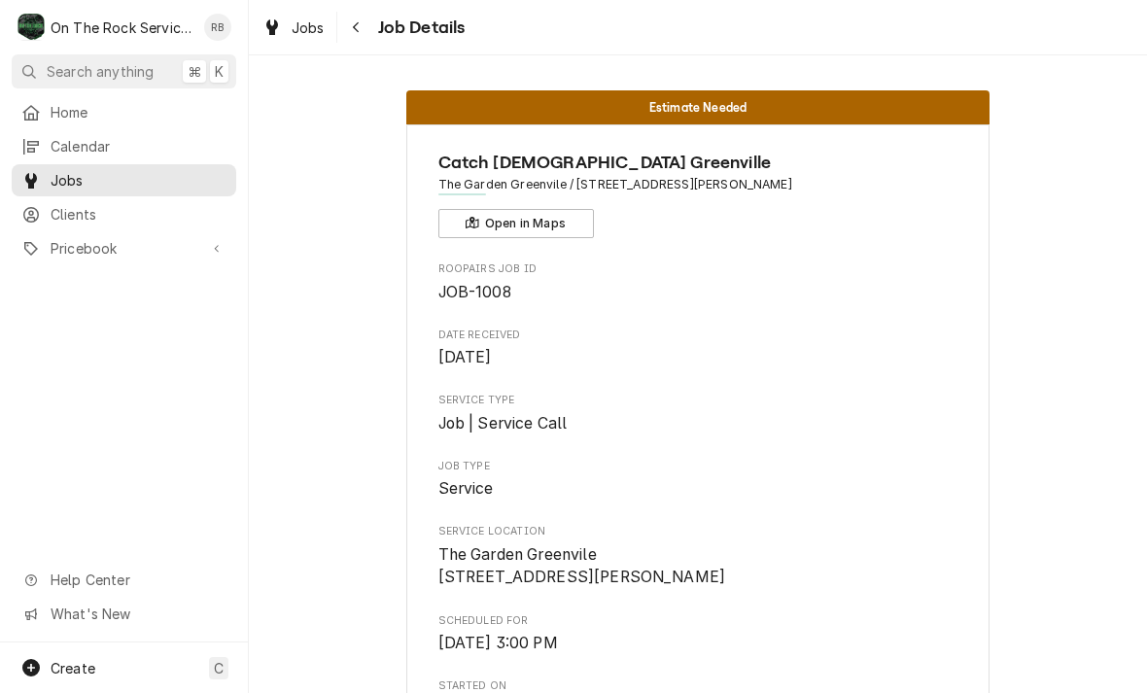
click at [1, 367] on div "Home Calendar Jobs Clients Pricebook Services Parts & Materials Miscellaneous D…" at bounding box center [124, 369] width 248 height 546
click at [0, 367] on div "Home Calendar Jobs Clients Pricebook Services Parts & Materials Miscellaneous D…" at bounding box center [124, 369] width 248 height 546
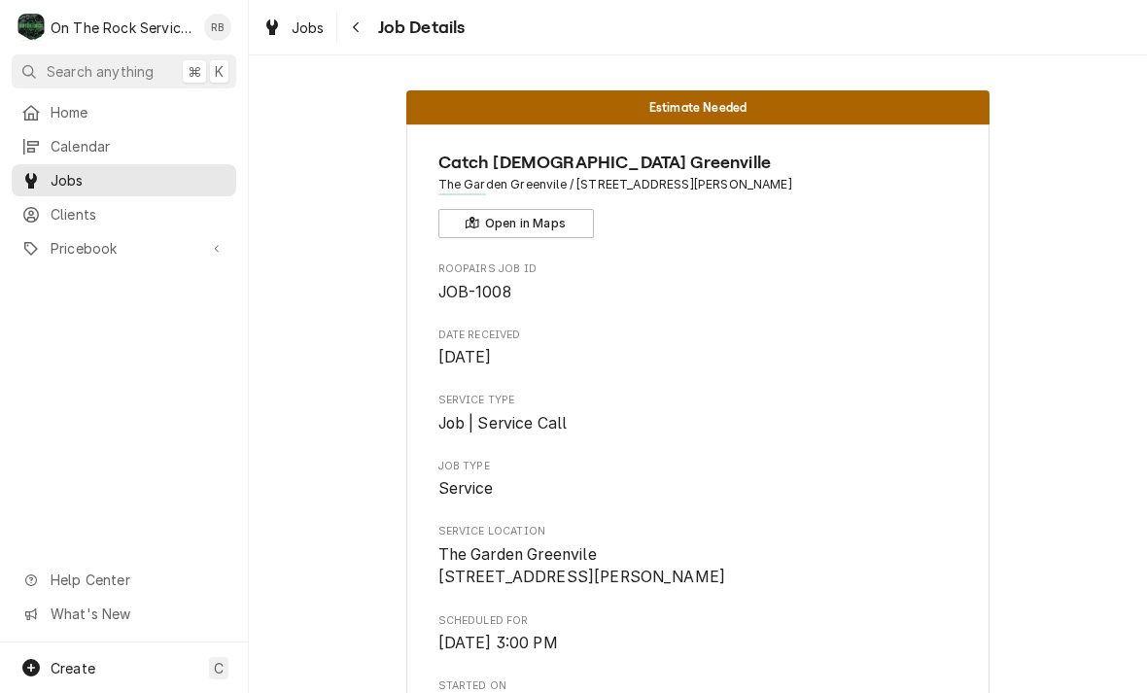
click at [0, 367] on div "Home Calendar Jobs Clients Pricebook Services Parts & Materials Miscellaneous D…" at bounding box center [124, 369] width 248 height 546
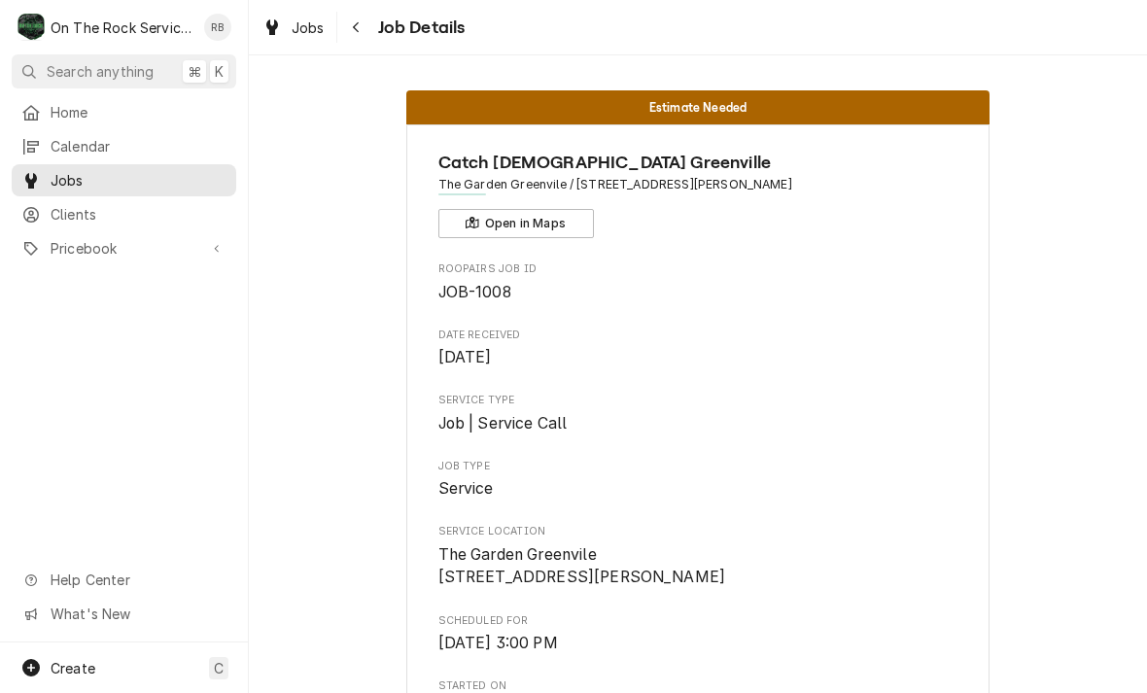
click at [0, 367] on div "Home Calendar Jobs Clients Pricebook Services Parts & Materials Miscellaneous D…" at bounding box center [124, 369] width 248 height 546
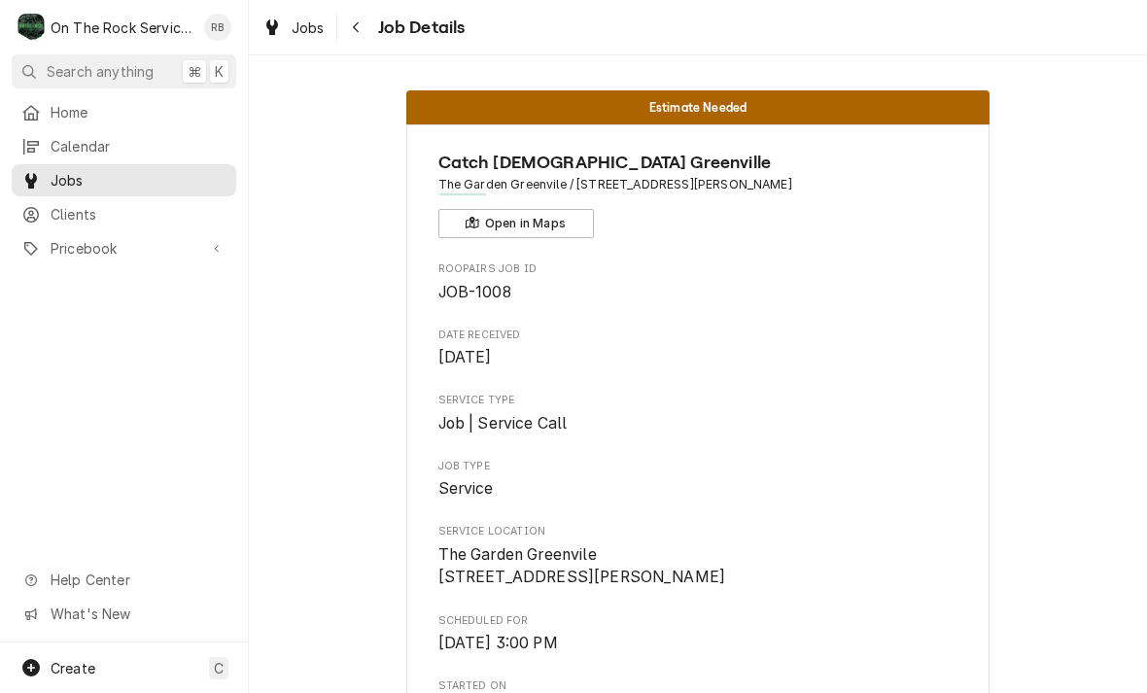
click at [0, 367] on div "Home Calendar Jobs Clients Pricebook Services Parts & Materials Miscellaneous D…" at bounding box center [124, 369] width 248 height 546
click at [1, 367] on div "Home Calendar Jobs Clients Pricebook Services Parts & Materials Miscellaneous D…" at bounding box center [124, 369] width 248 height 546
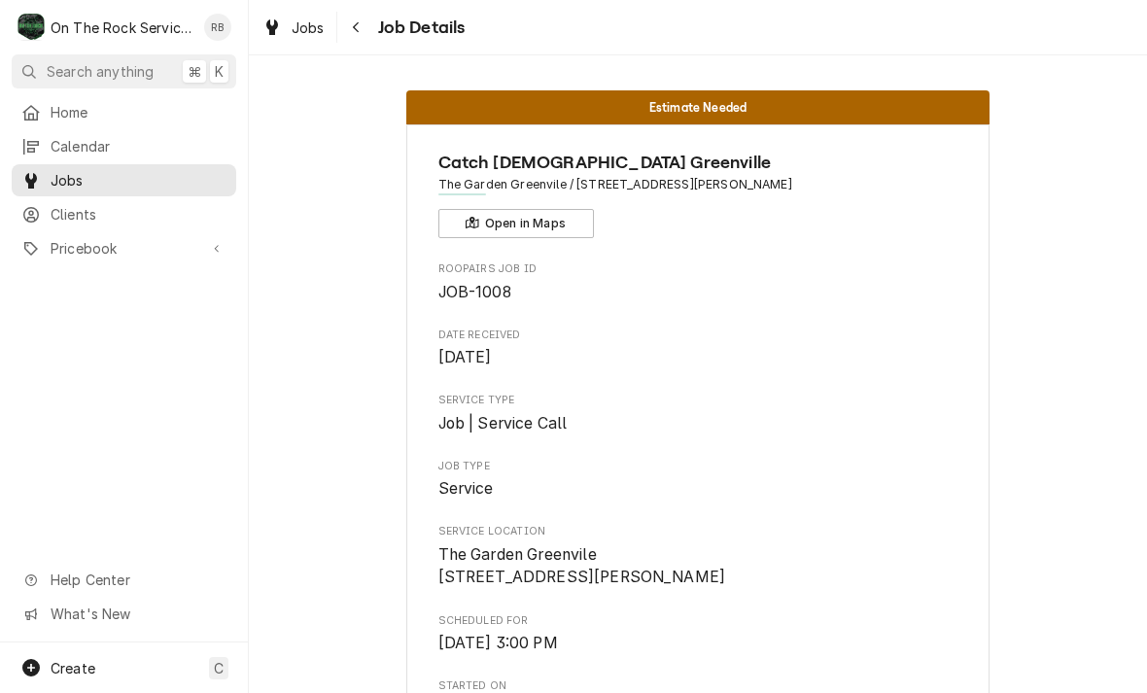
click at [0, 367] on div "Home Calendar Jobs Clients Pricebook Services Parts & Materials Miscellaneous D…" at bounding box center [124, 369] width 248 height 546
click at [1, 367] on div "Home Calendar Jobs Clients Pricebook Services Parts & Materials Miscellaneous D…" at bounding box center [124, 369] width 248 height 546
click at [0, 367] on div "Home Calendar Jobs Clients Pricebook Services Parts & Materials Miscellaneous D…" at bounding box center [124, 369] width 248 height 546
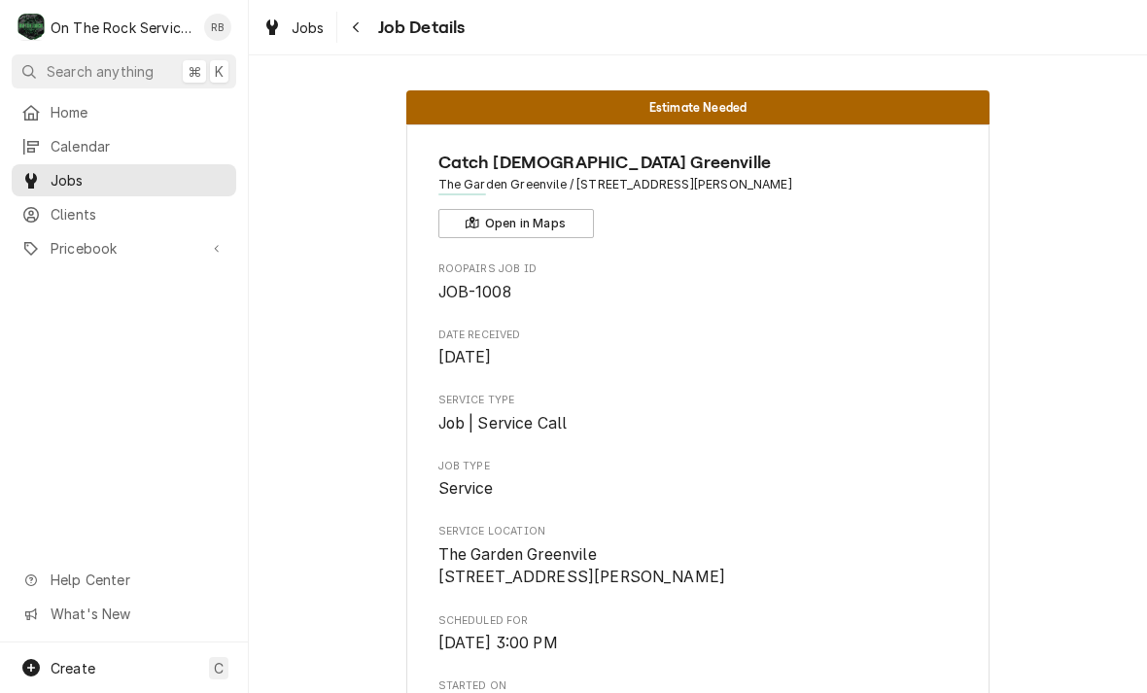
click at [0, 367] on div "Home Calendar Jobs Clients Pricebook Services Parts & Materials Miscellaneous D…" at bounding box center [124, 369] width 248 height 546
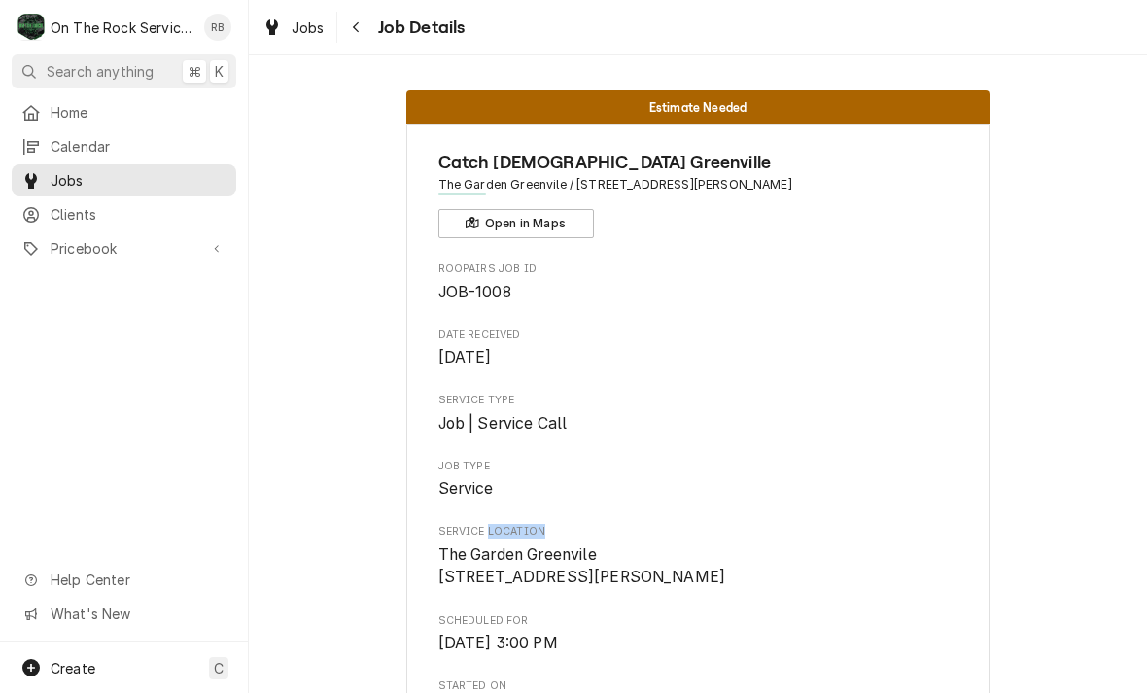
click at [805, 535] on div "Service Location The Garden Greenvile 725 Garlington Rd Greenville, SC 29615" at bounding box center [698, 556] width 520 height 65
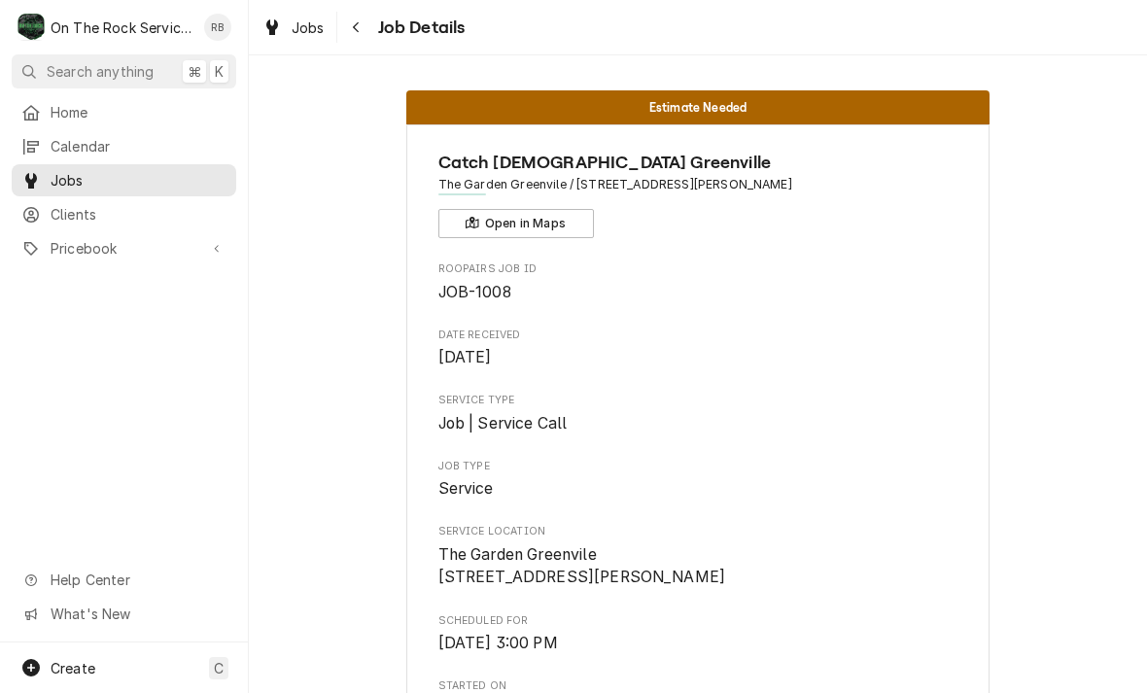
click at [805, 535] on div "Service Location The Garden Greenvile 725 Garlington Rd Greenville, SC 29615" at bounding box center [698, 556] width 520 height 65
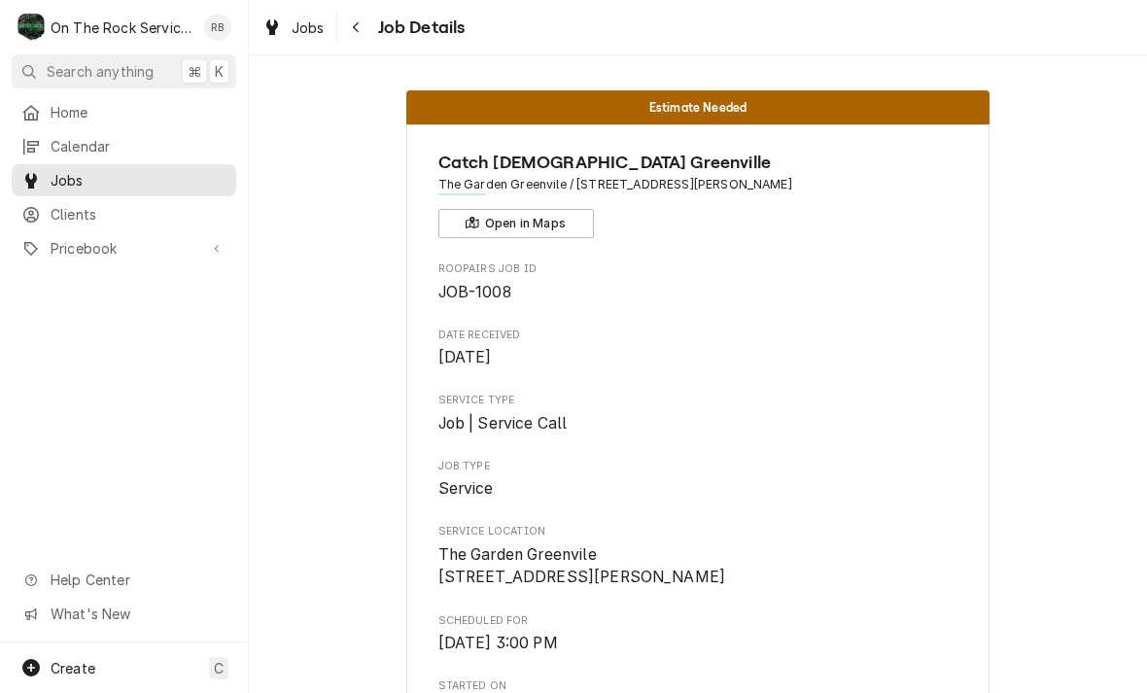
click at [805, 535] on div "Service Location The Garden Greenvile 725 Garlington Rd Greenville, SC 29615" at bounding box center [698, 556] width 520 height 65
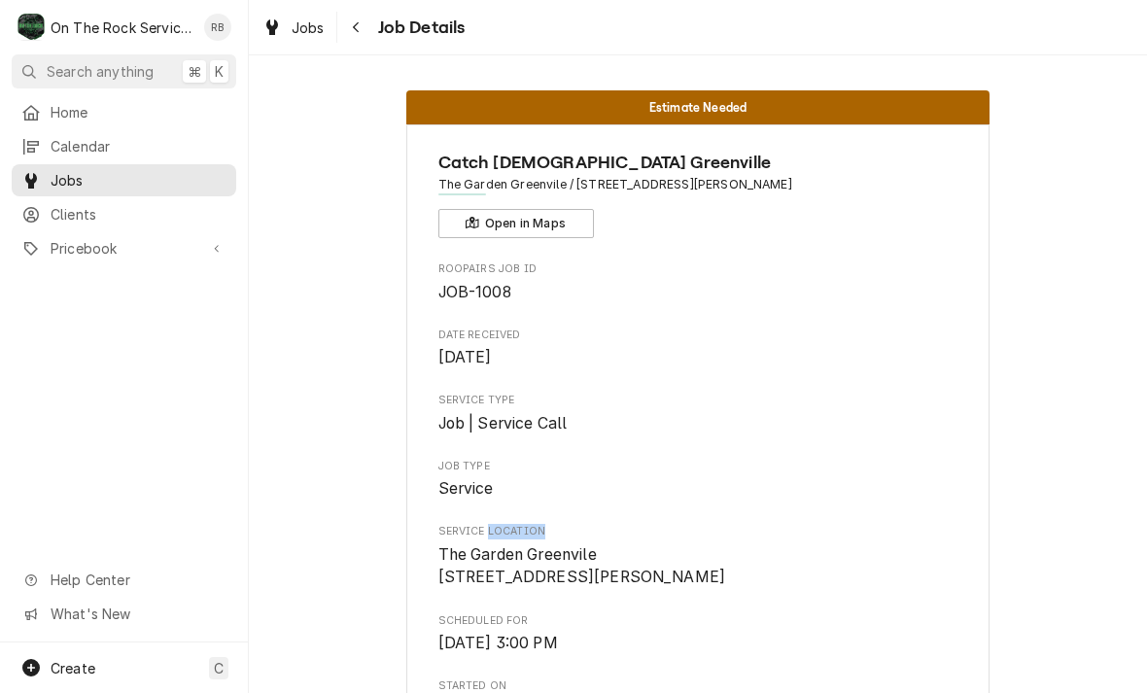
click at [805, 535] on div "Service Location The Garden Greenvile 725 Garlington Rd Greenville, SC 29615" at bounding box center [698, 556] width 520 height 65
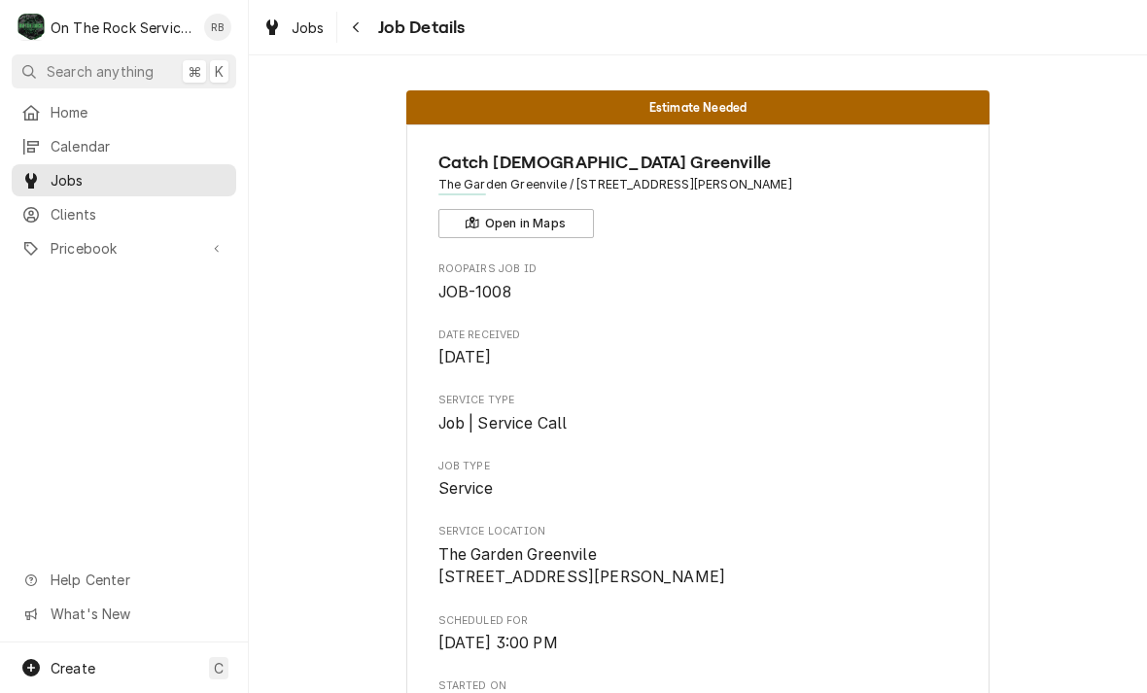
click at [805, 535] on div "Service Location The Garden Greenvile 725 Garlington Rd Greenville, SC 29615" at bounding box center [698, 556] width 520 height 65
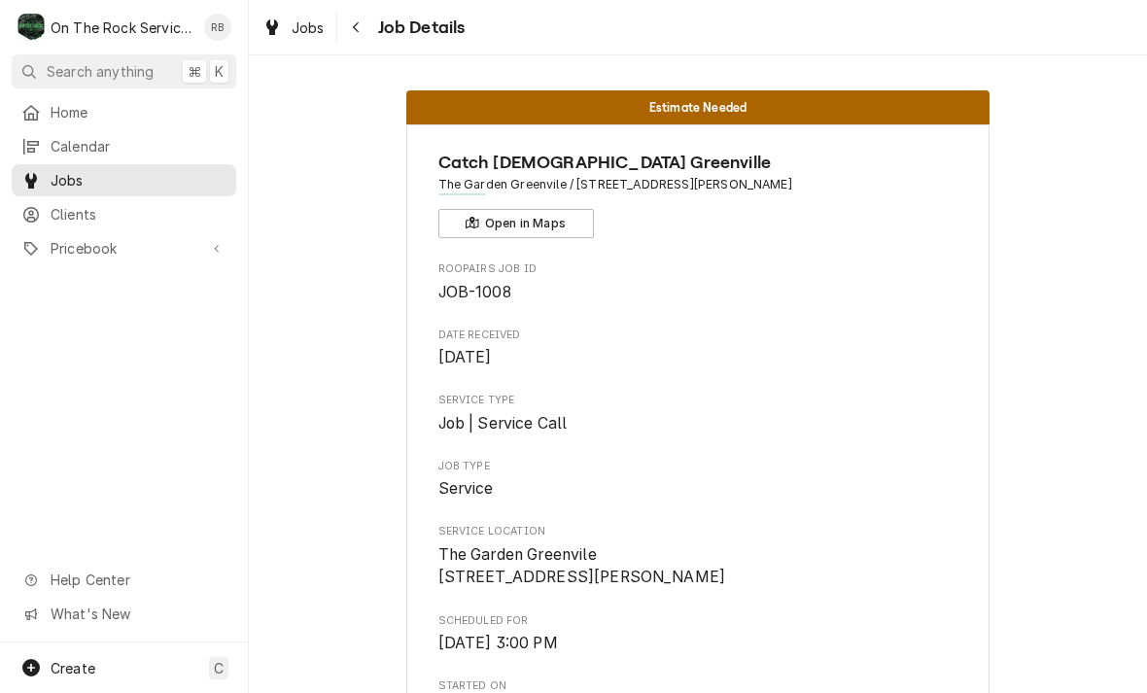
click at [805, 535] on div "Service Location The Garden Greenvile 725 Garlington Rd Greenville, SC 29615" at bounding box center [698, 556] width 520 height 65
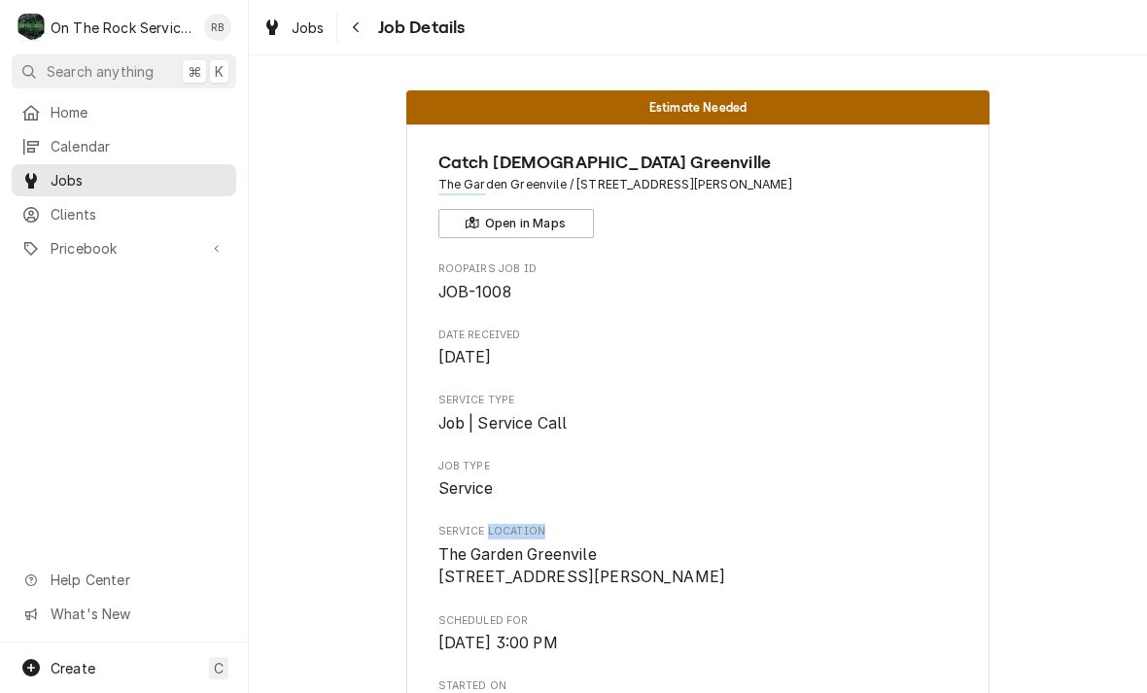
click at [805, 535] on div "Service Location The Garden Greenvile 725 Garlington Rd Greenville, SC 29615" at bounding box center [698, 556] width 520 height 65
